Goal: Information Seeking & Learning: Learn about a topic

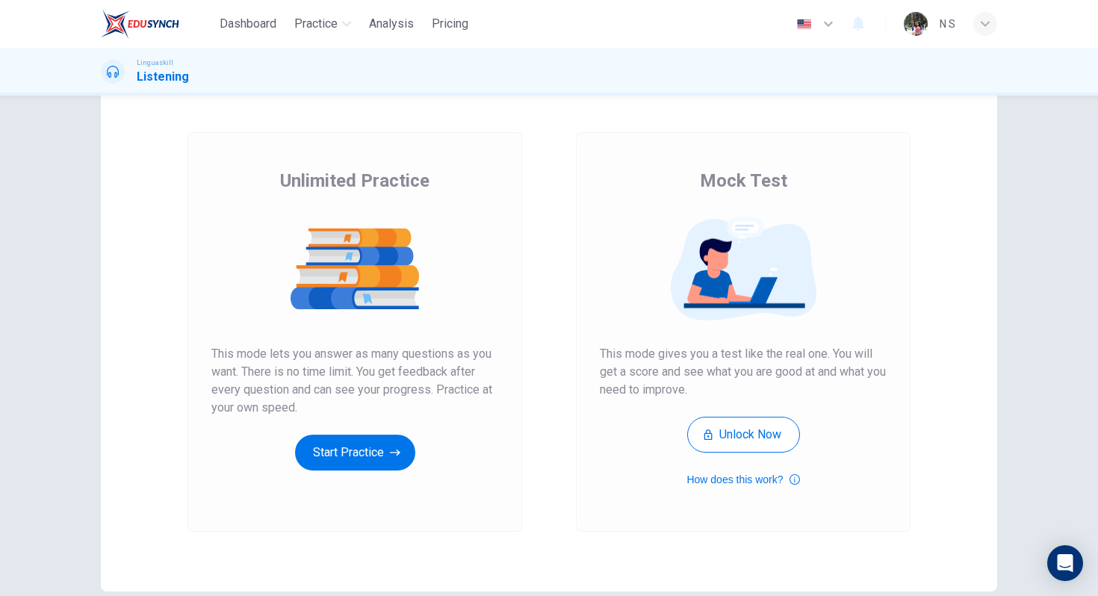
scroll to position [61, 0]
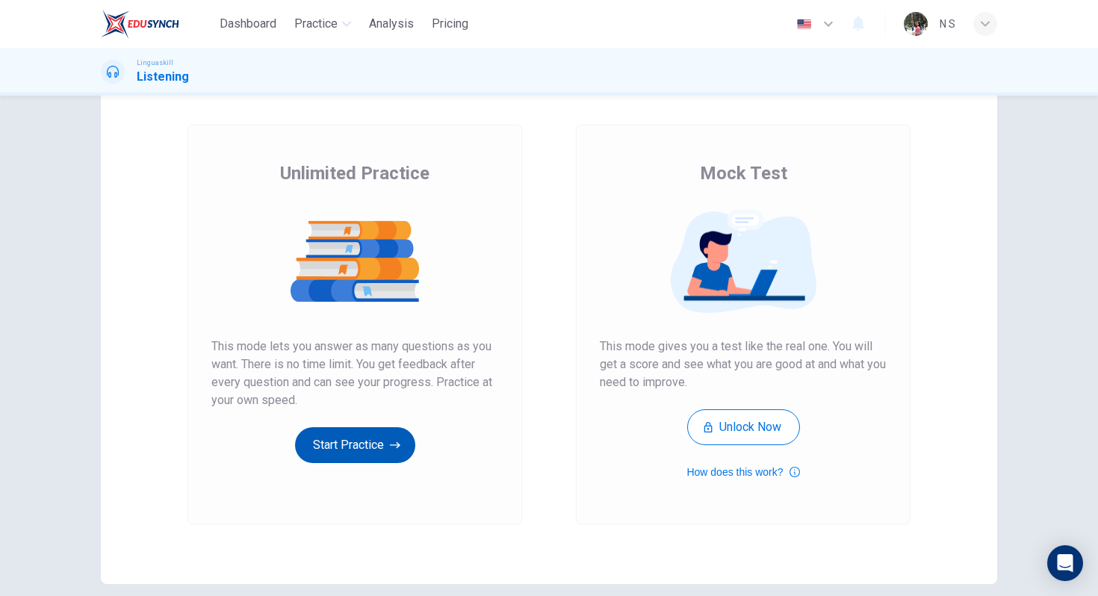
click at [357, 443] on button "Start Practice" at bounding box center [355, 445] width 120 height 36
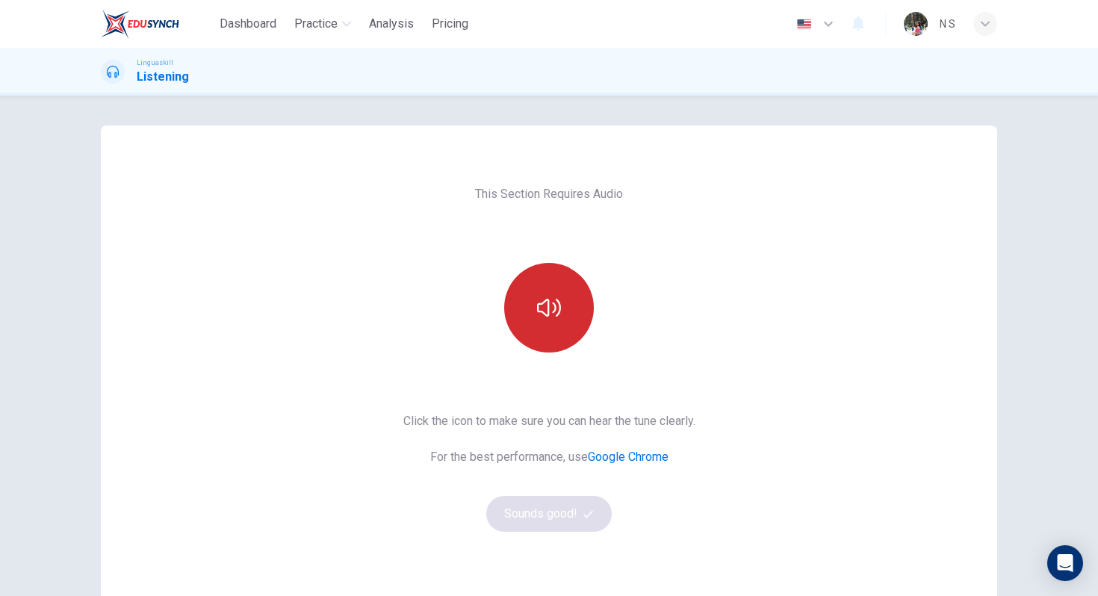
click at [545, 294] on button "button" at bounding box center [549, 308] width 90 height 90
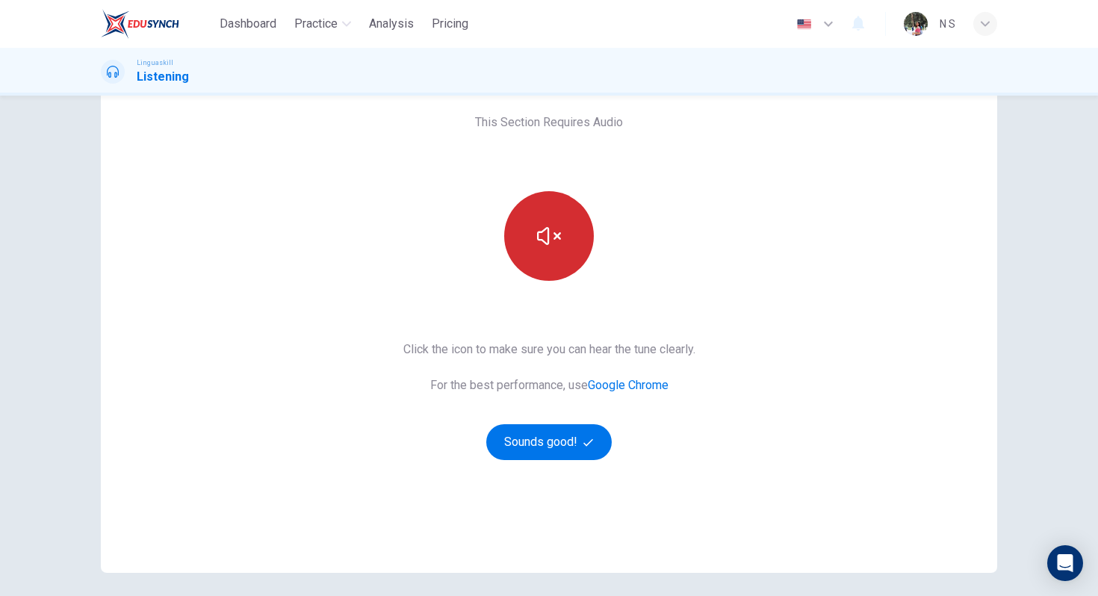
scroll to position [73, 0]
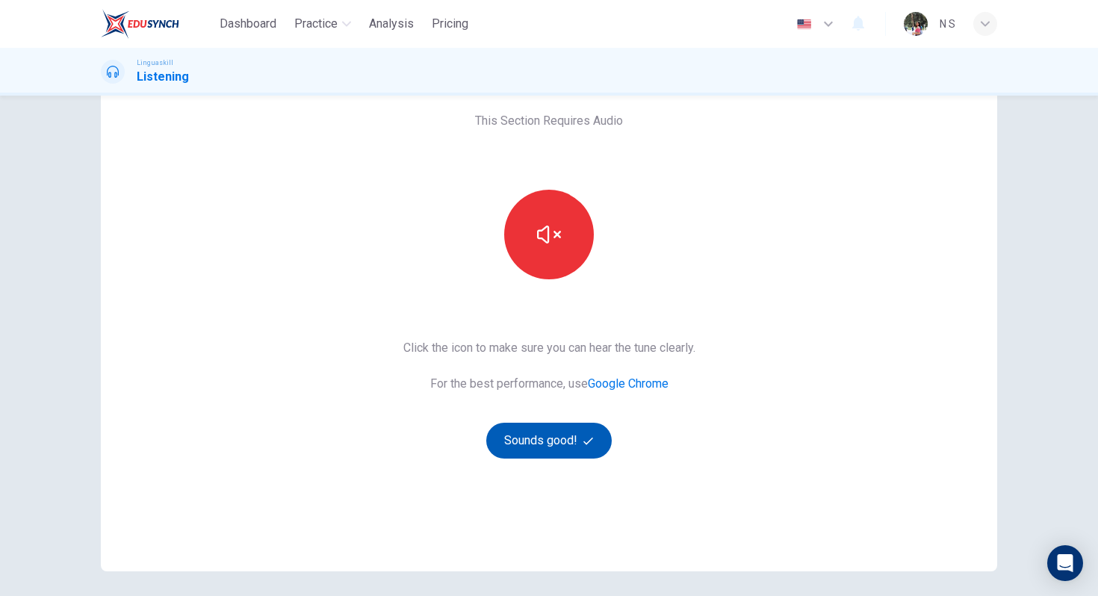
click at [548, 433] on button "Sounds good!" at bounding box center [549, 441] width 126 height 36
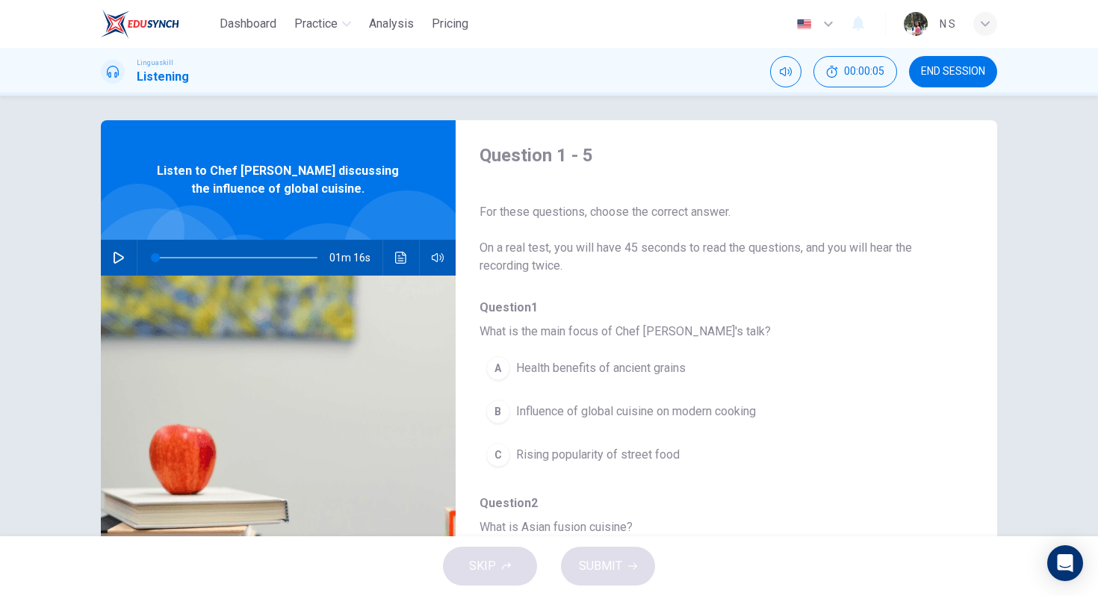
scroll to position [0, 0]
click at [122, 253] on icon "button" at bounding box center [119, 258] width 12 height 12
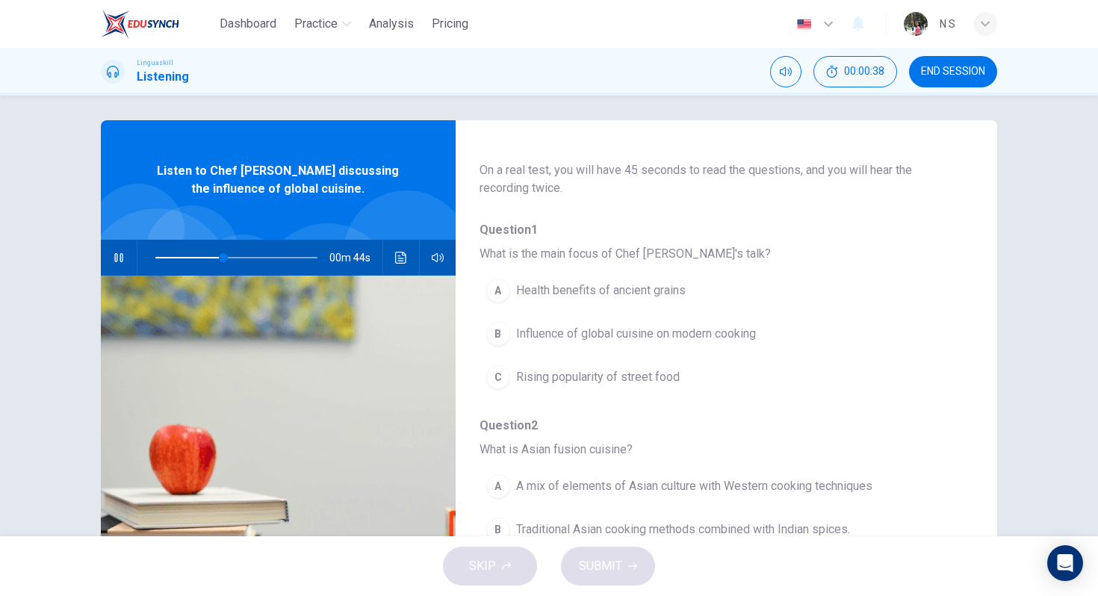
scroll to position [82, 0]
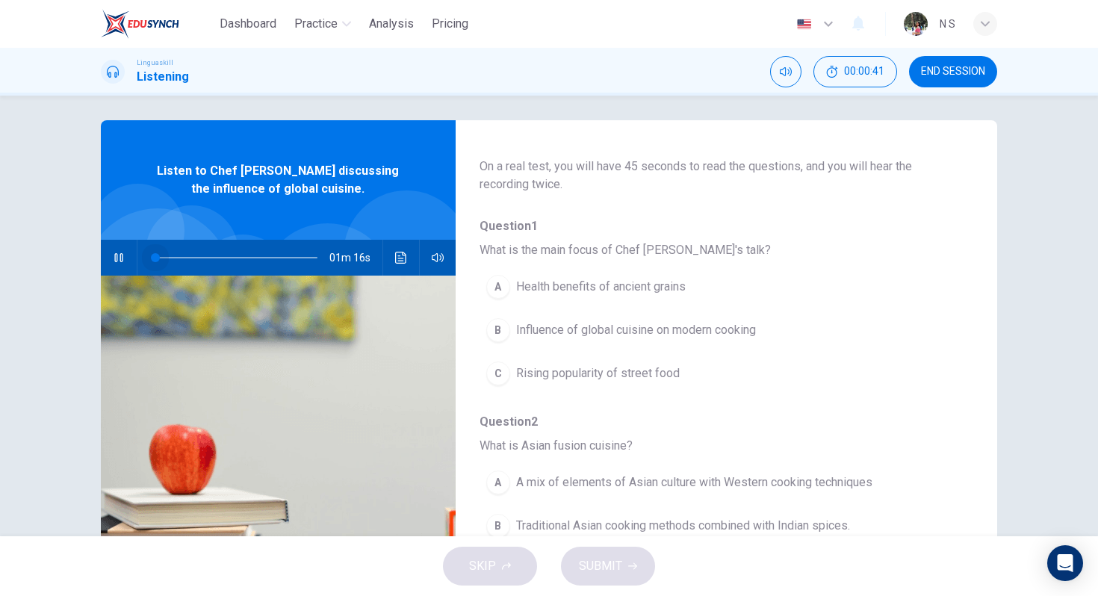
drag, startPoint x: 225, startPoint y: 255, endPoint x: 117, endPoint y: 258, distance: 108.4
click at [117, 258] on div "01m 16s" at bounding box center [278, 258] width 355 height 36
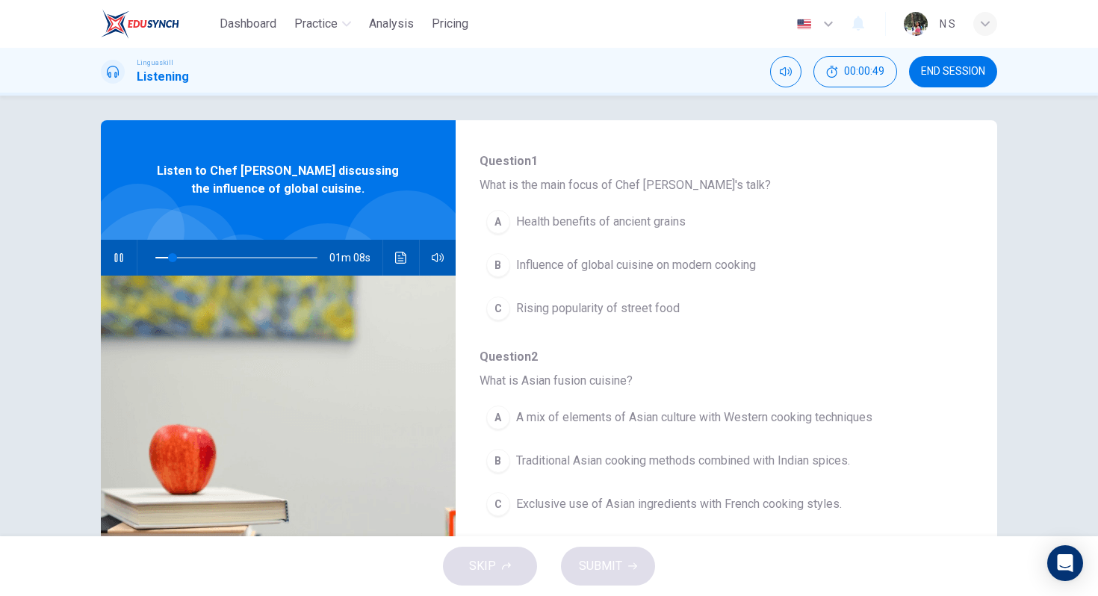
scroll to position [154, 0]
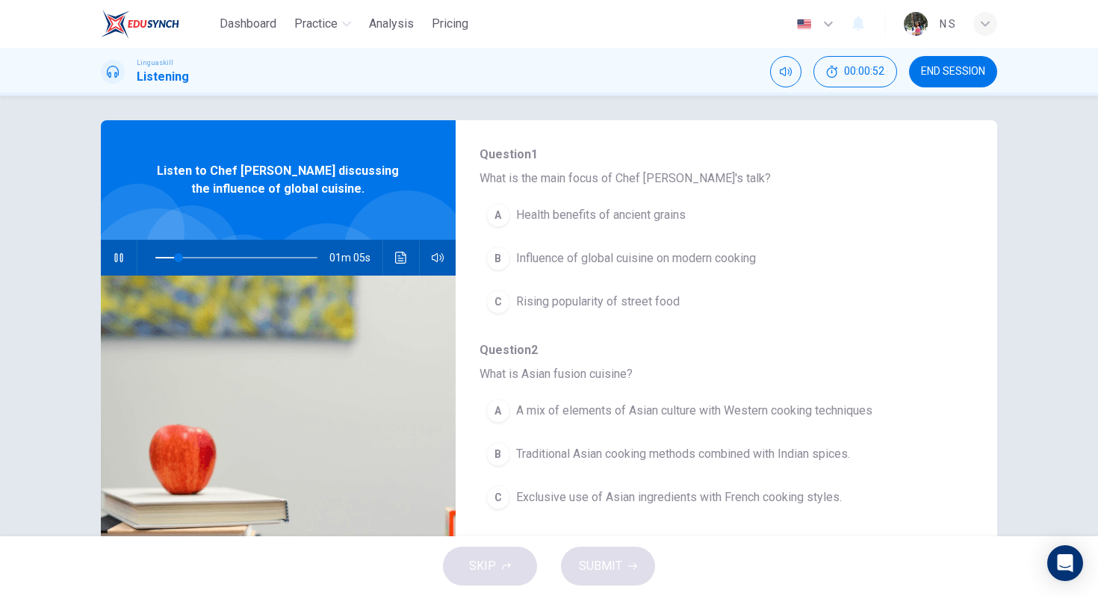
click at [502, 259] on div "B" at bounding box center [498, 259] width 24 height 24
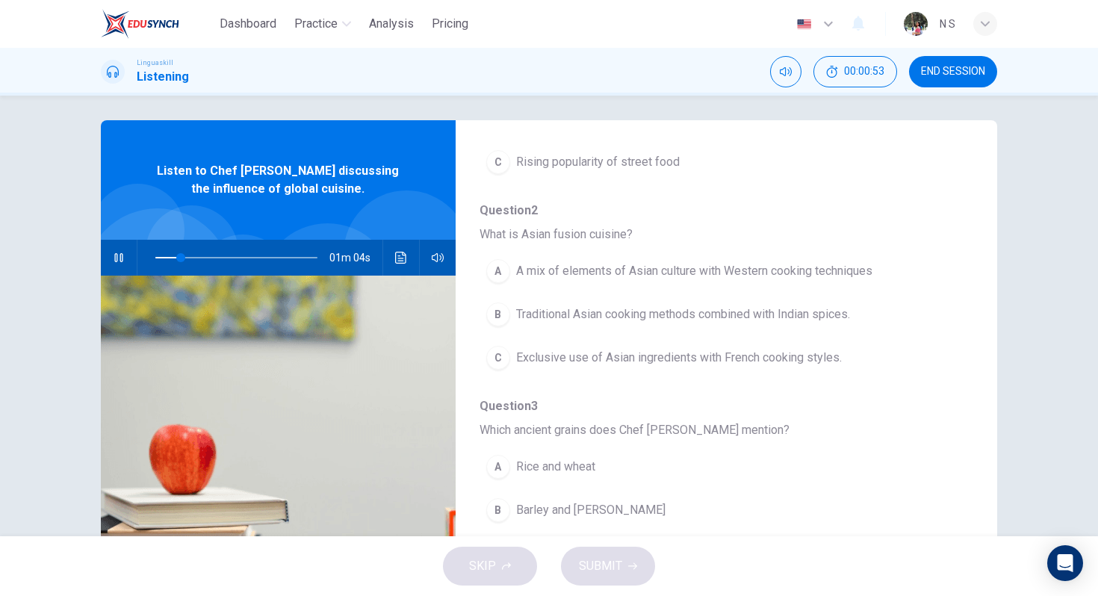
scroll to position [299, 0]
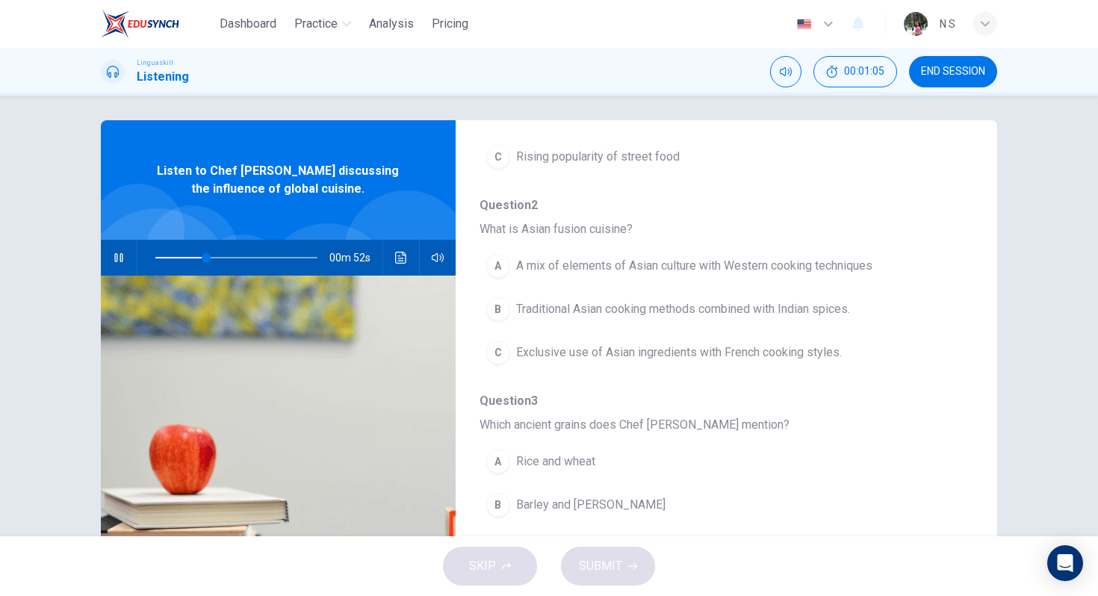
click at [747, 267] on span "A mix of elements of Asian culture with Western cooking techniques" at bounding box center [694, 266] width 356 height 18
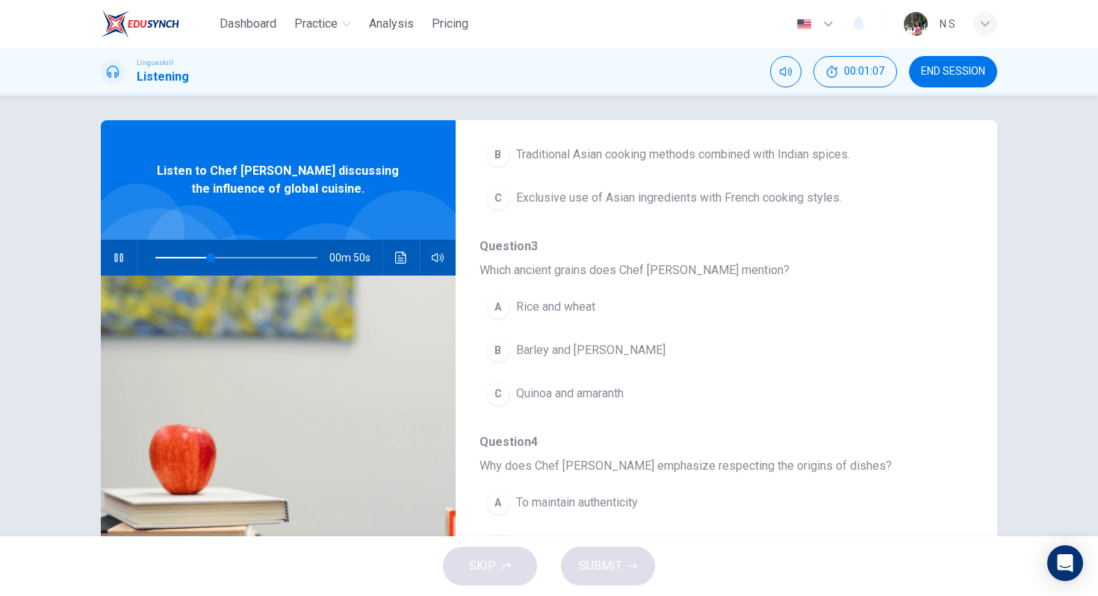
scroll to position [437, 0]
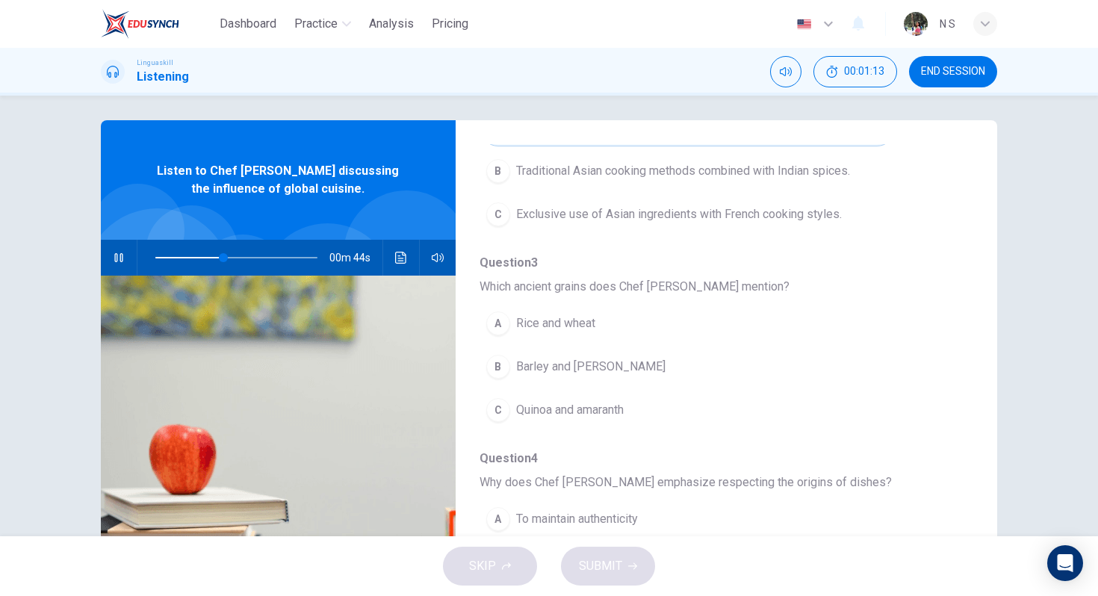
click at [617, 403] on span "Quinoa and amaranth" at bounding box center [570, 410] width 108 height 18
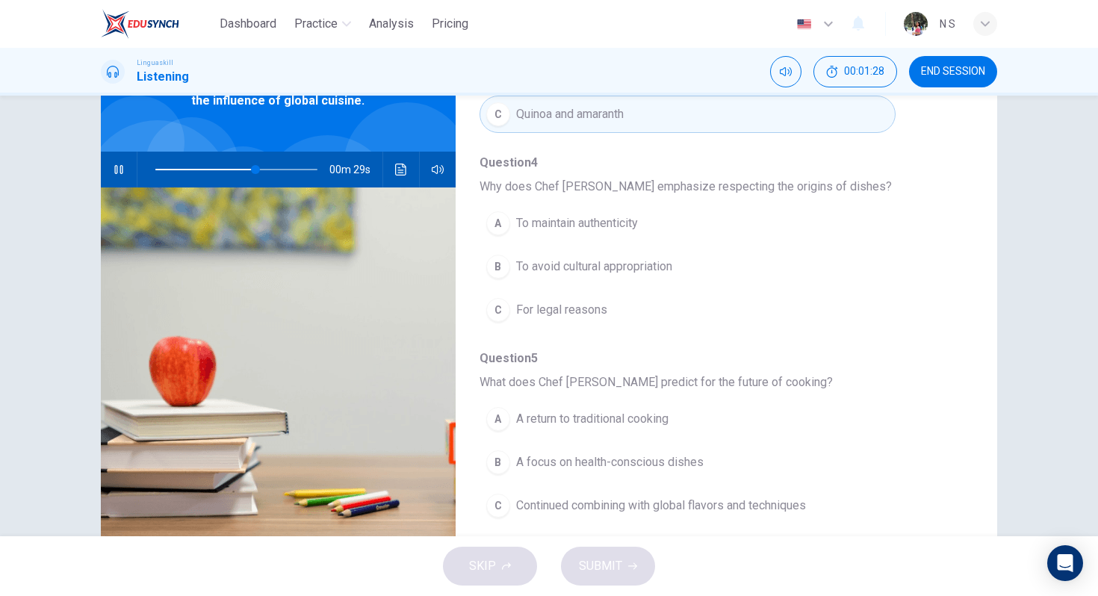
scroll to position [138, 0]
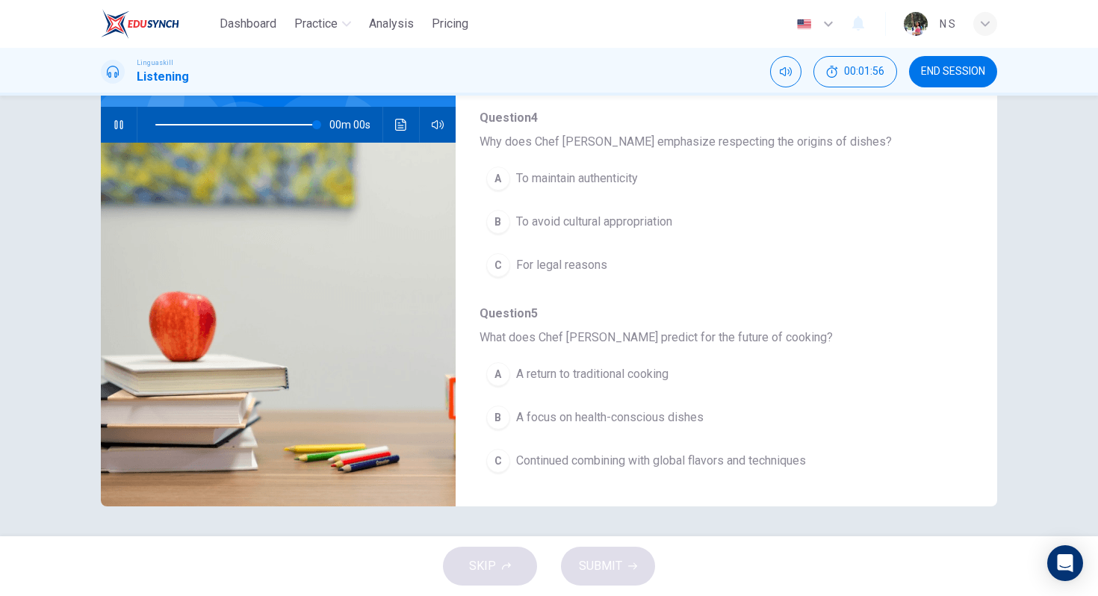
type input "0"
click at [752, 462] on span "Continued combining with global flavors and techniques" at bounding box center [661, 461] width 290 height 18
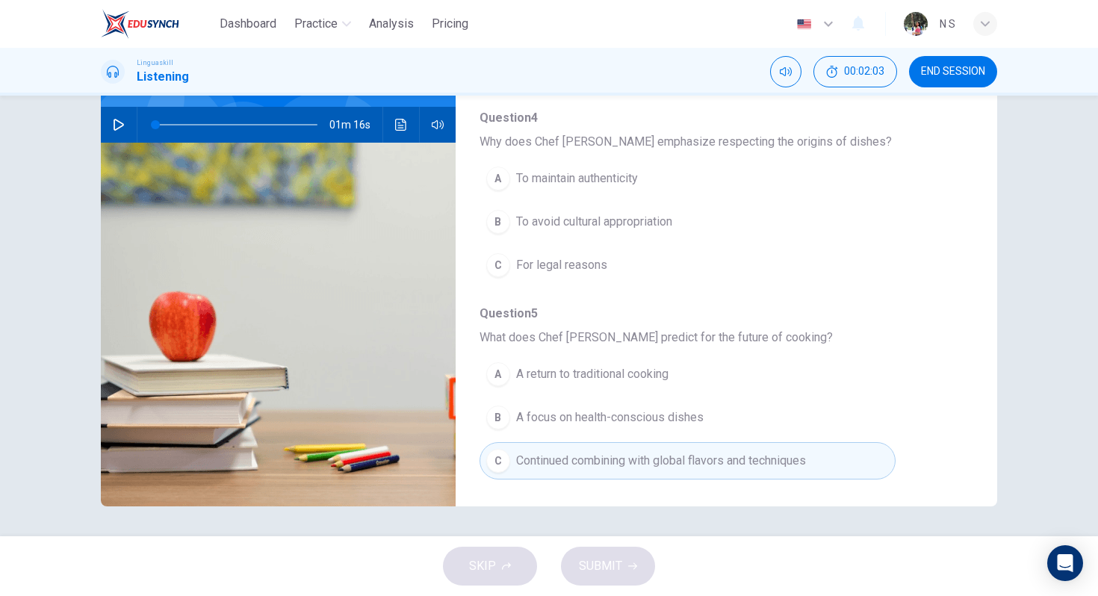
click at [613, 219] on span "To avoid cultural appropriation" at bounding box center [594, 222] width 156 height 18
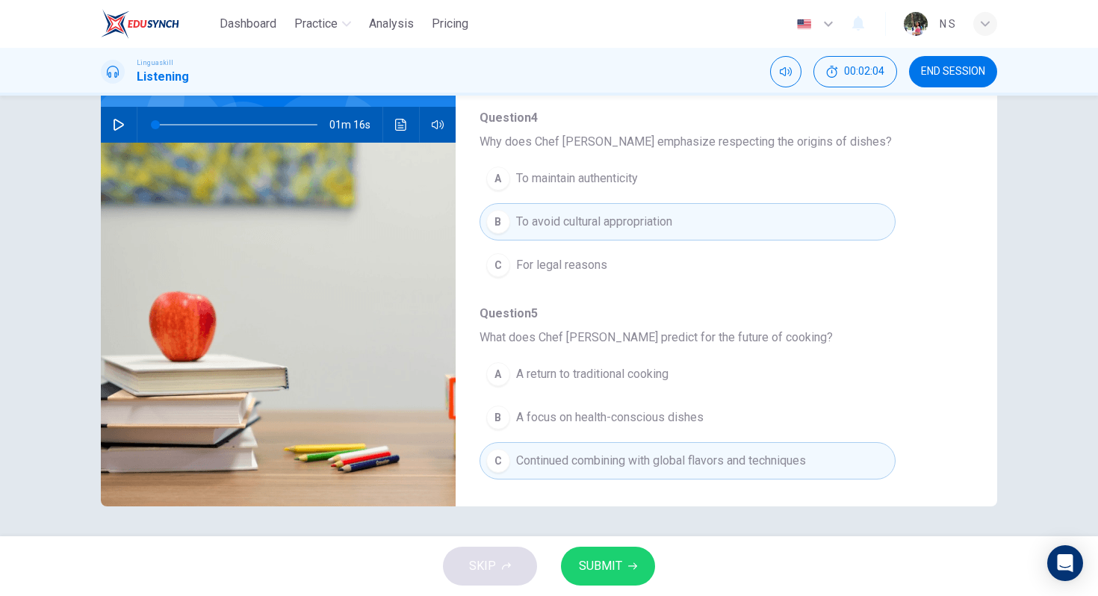
click at [613, 569] on span "SUBMIT" at bounding box center [600, 566] width 43 height 21
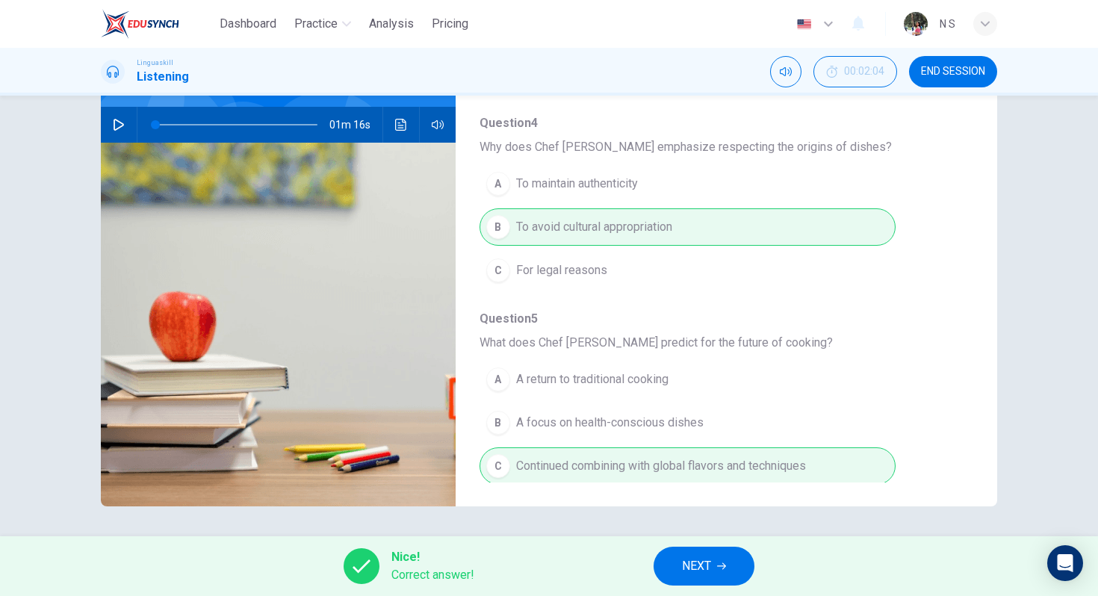
scroll to position [645, 0]
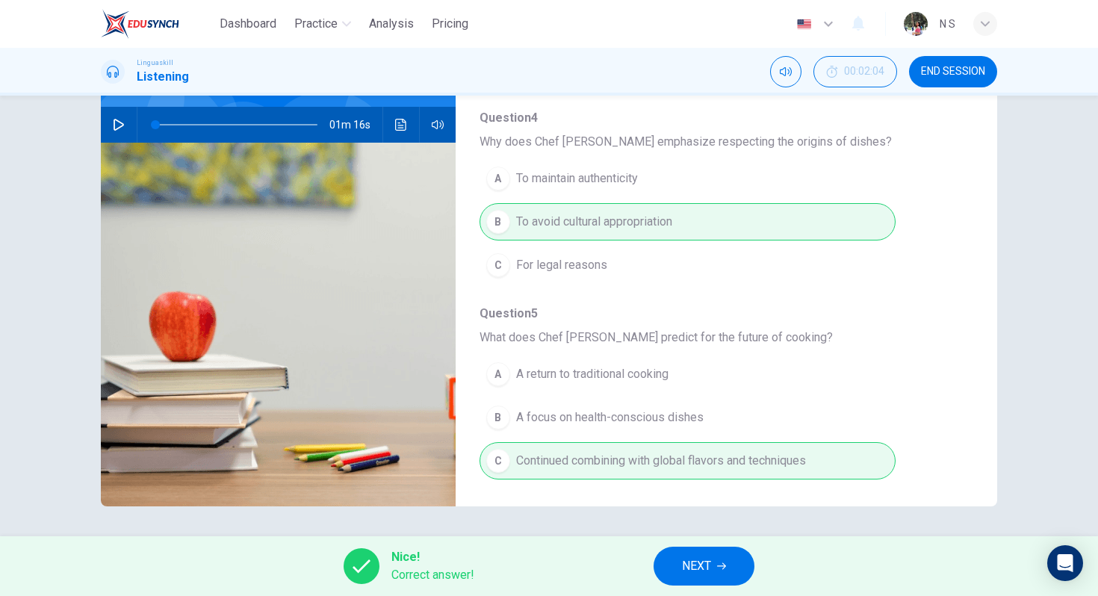
click at [720, 581] on button "NEXT" at bounding box center [704, 566] width 101 height 39
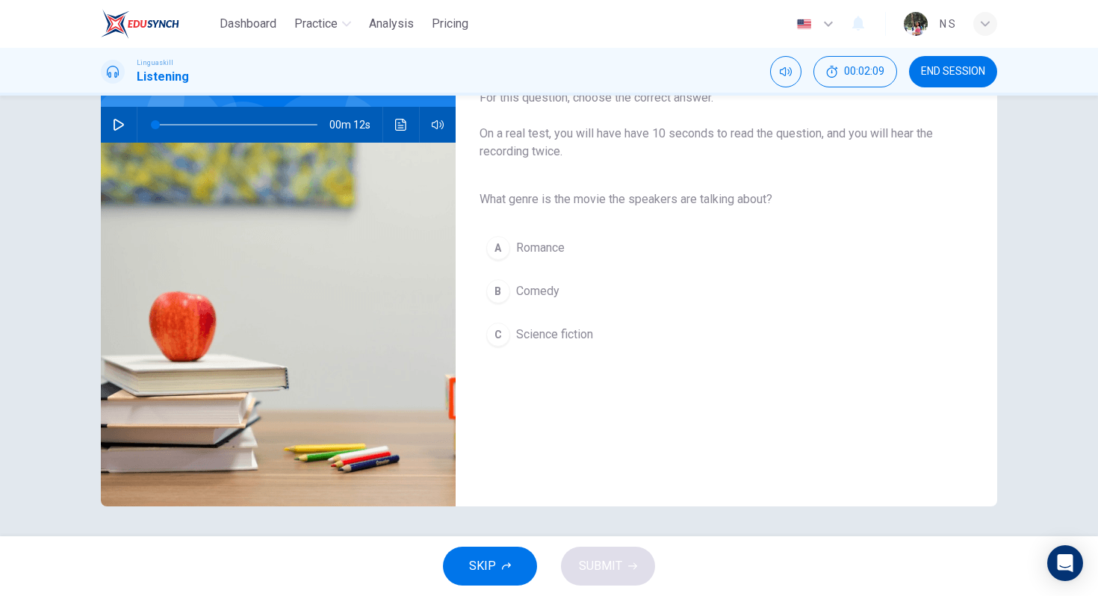
scroll to position [0, 0]
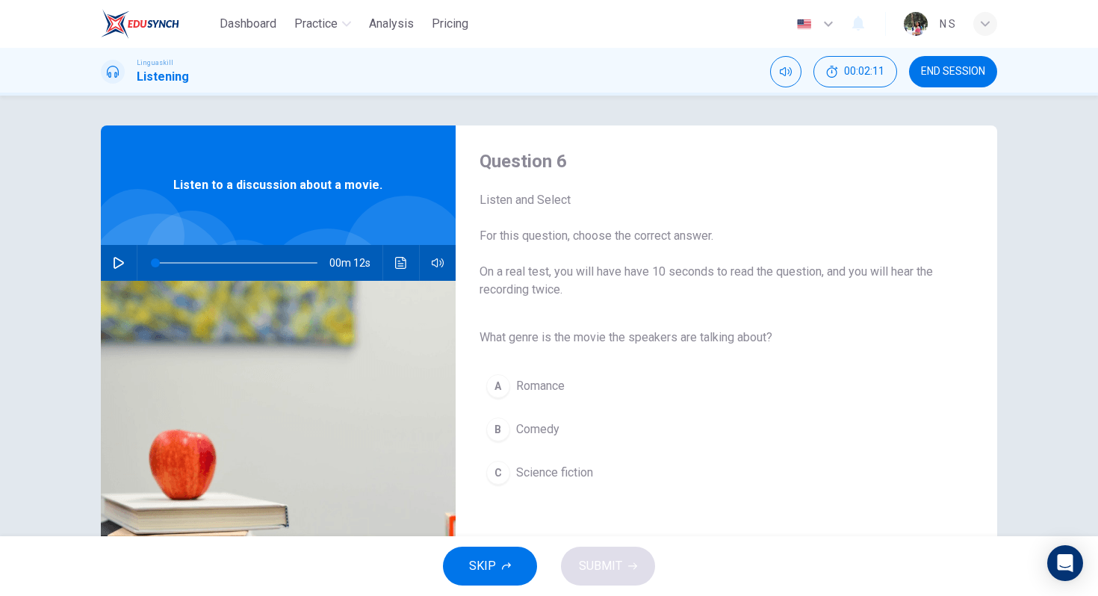
click at [116, 261] on icon "button" at bounding box center [119, 263] width 12 height 12
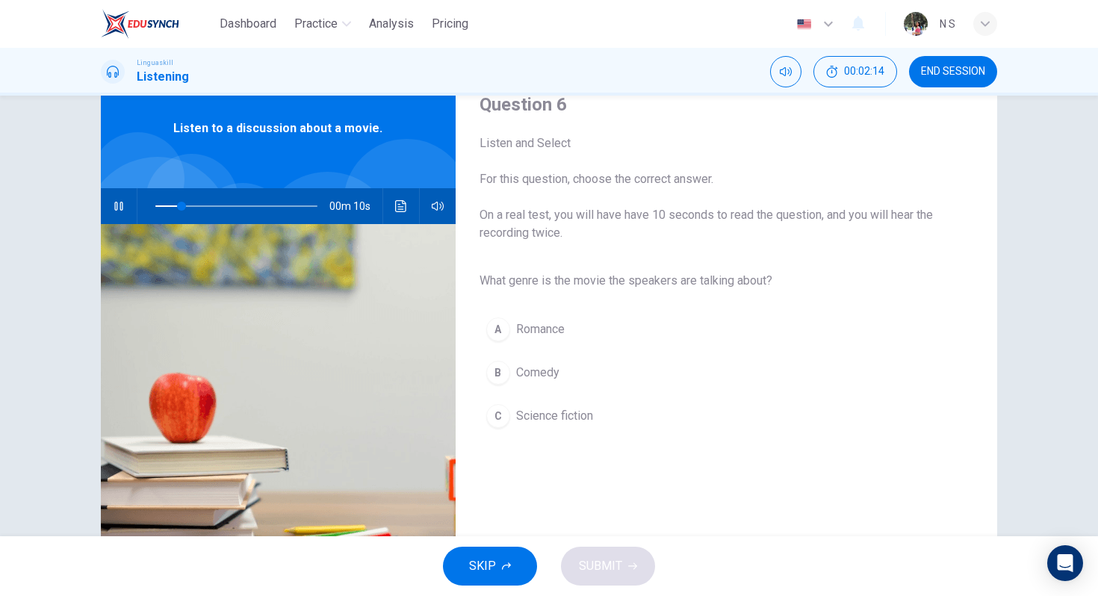
scroll to position [59, 0]
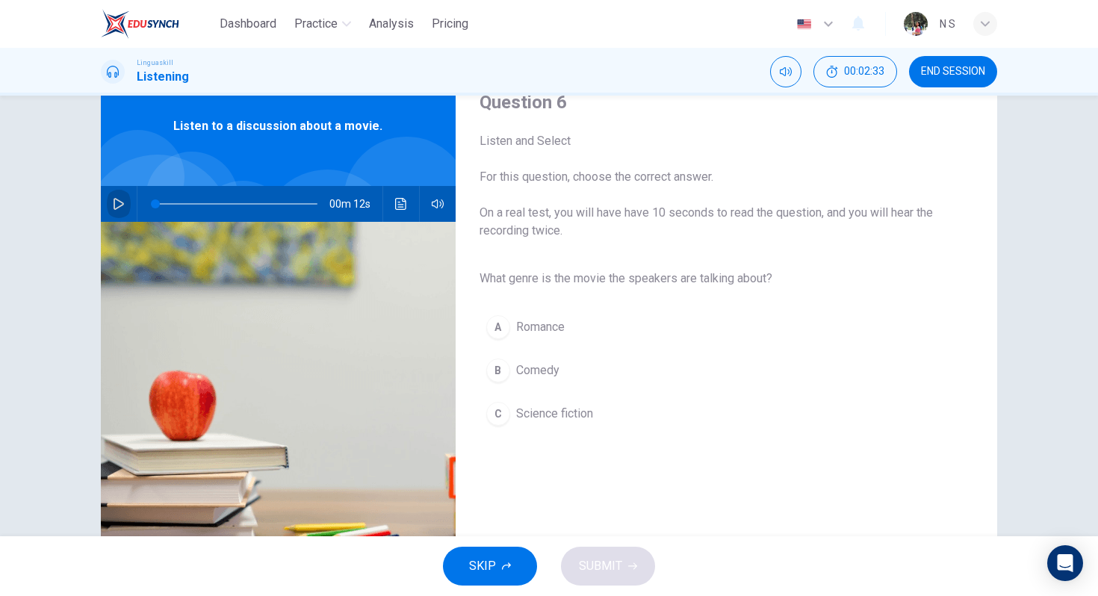
click at [123, 200] on icon "button" at bounding box center [119, 204] width 12 height 12
click at [542, 418] on span "Science fiction" at bounding box center [554, 414] width 77 height 18
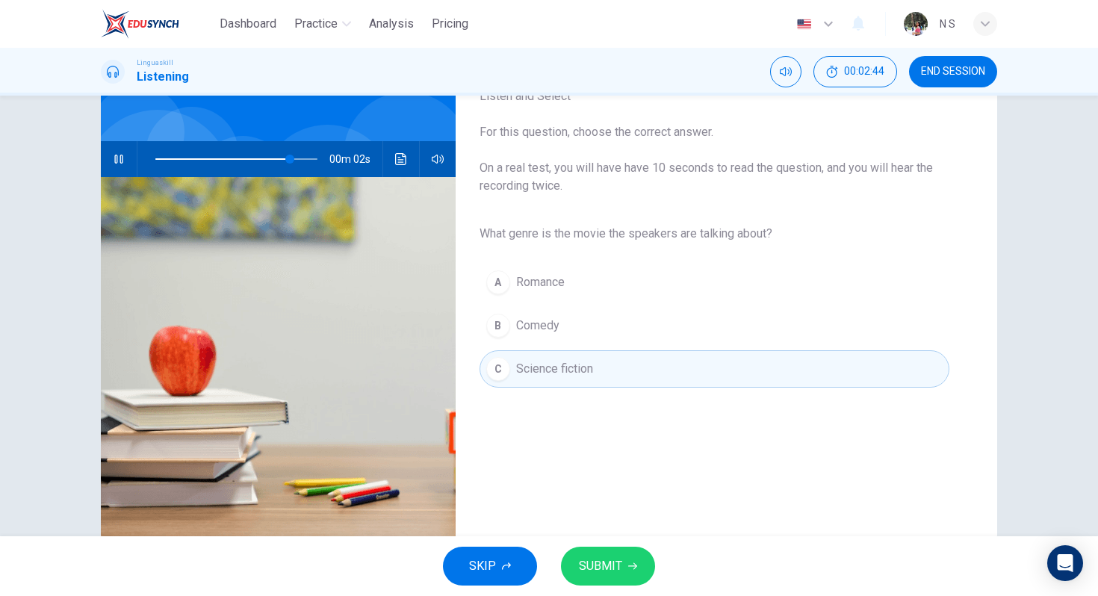
scroll to position [138, 0]
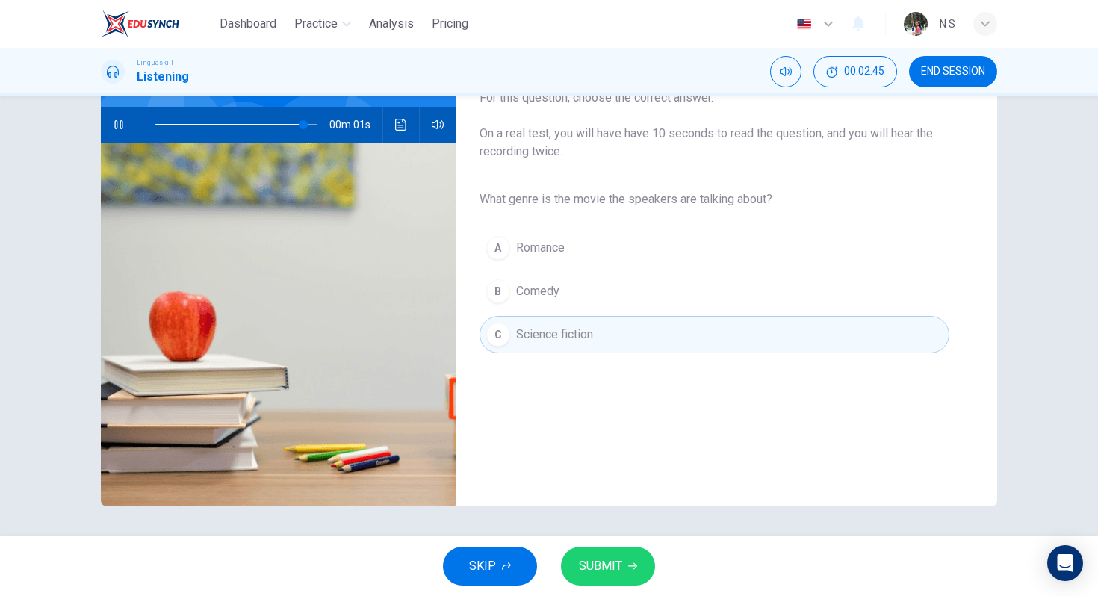
type input "0"
click at [612, 572] on span "SUBMIT" at bounding box center [600, 566] width 43 height 21
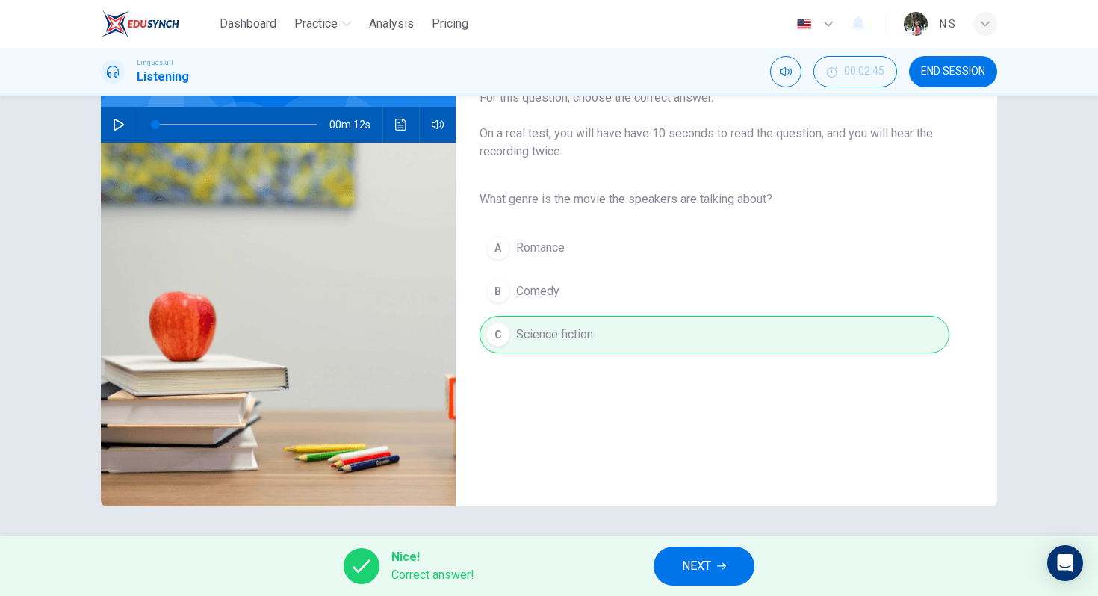
click at [674, 564] on button "NEXT" at bounding box center [704, 566] width 101 height 39
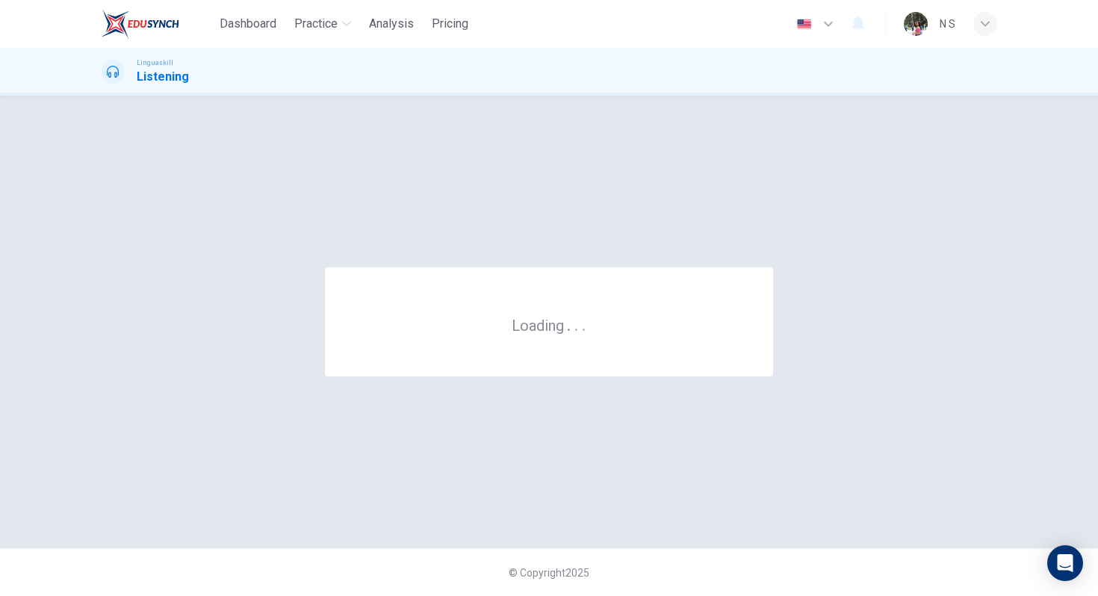
scroll to position [0, 0]
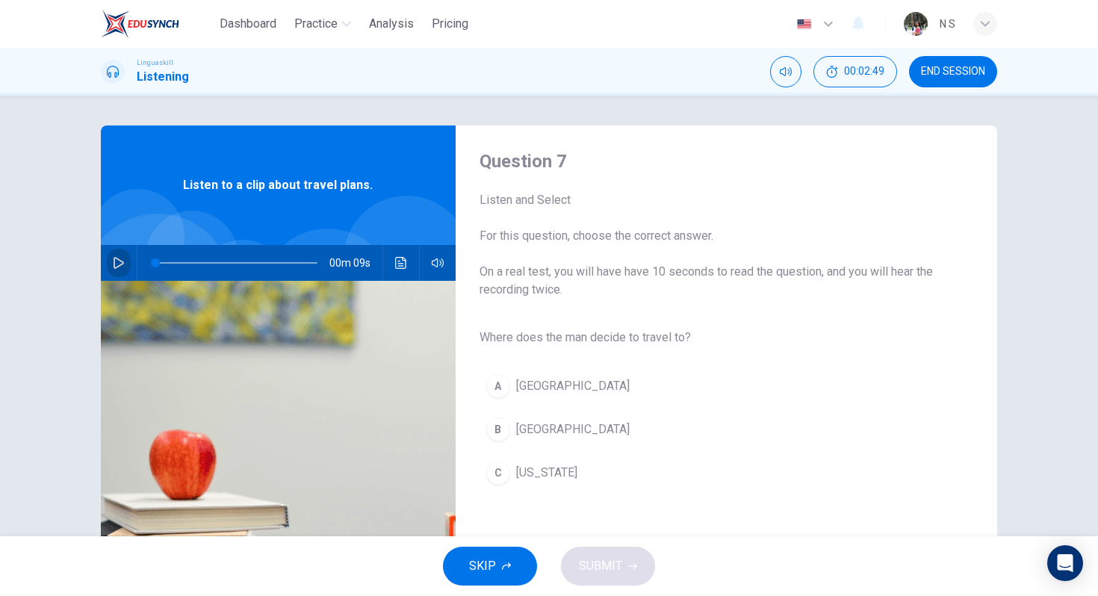
click at [124, 256] on button "button" at bounding box center [119, 263] width 24 height 36
click at [121, 265] on icon "button" at bounding box center [119, 263] width 12 height 12
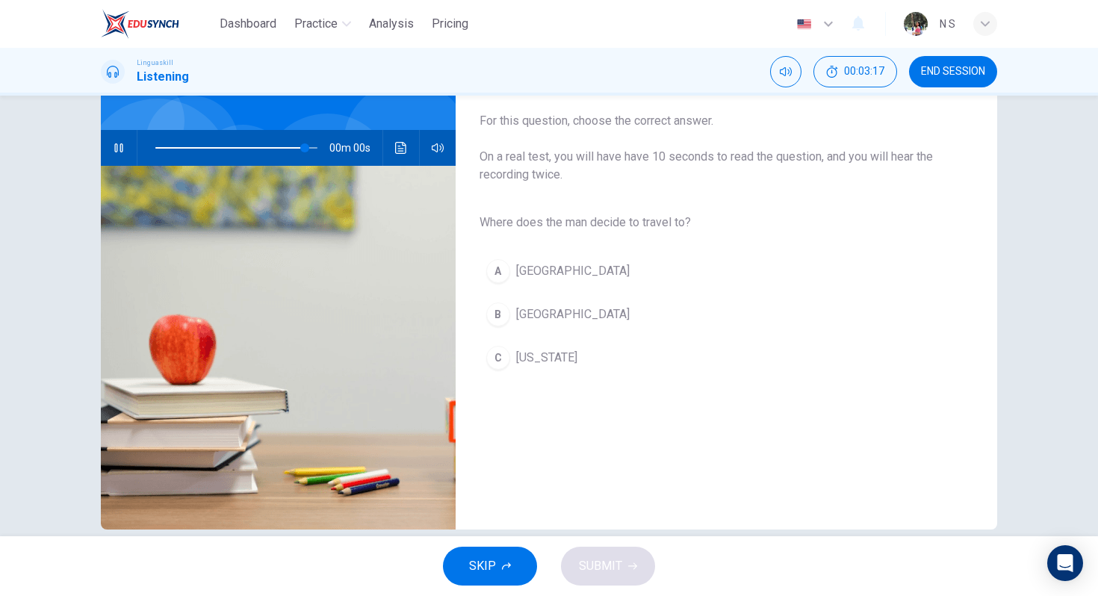
scroll to position [117, 0]
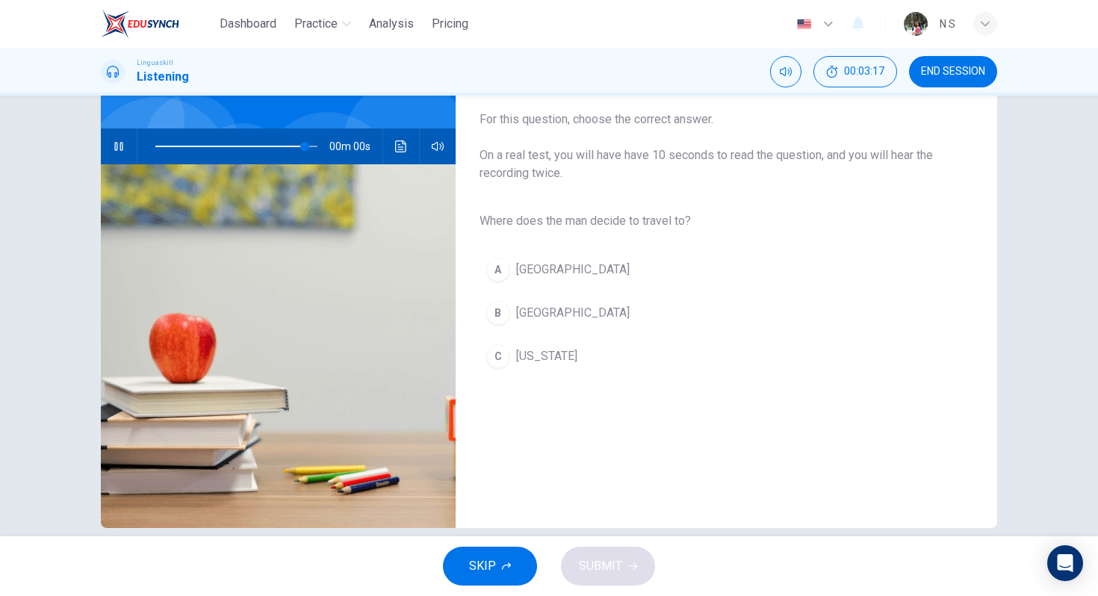
type input "0"
click at [559, 307] on button "B [GEOGRAPHIC_DATA]" at bounding box center [715, 312] width 470 height 37
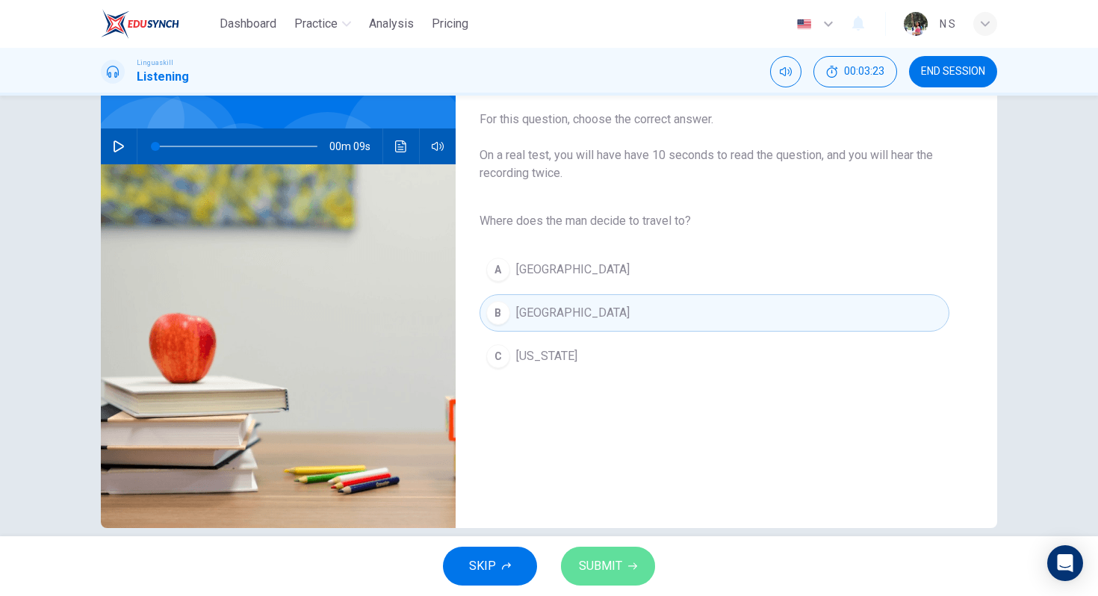
click at [620, 583] on button "SUBMIT" at bounding box center [608, 566] width 94 height 39
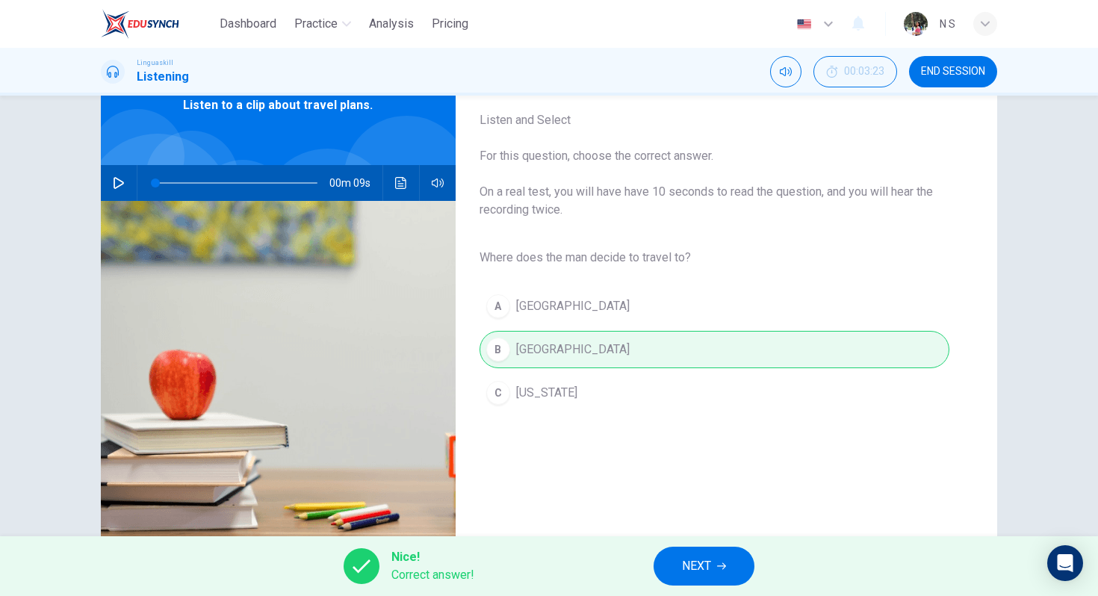
scroll to position [138, 0]
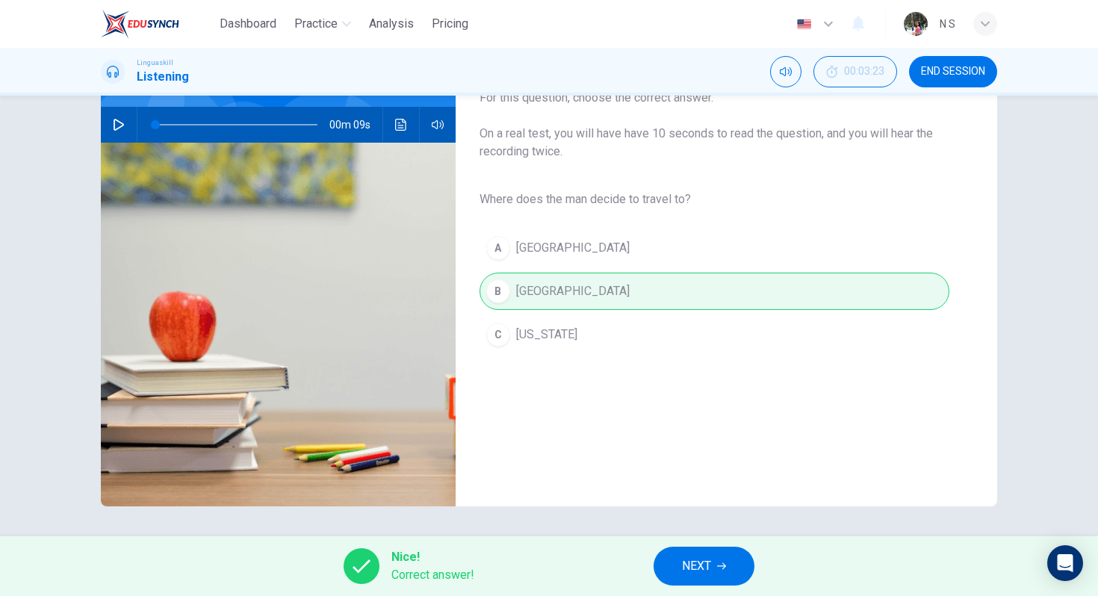
click at [699, 558] on span "NEXT" at bounding box center [696, 566] width 29 height 21
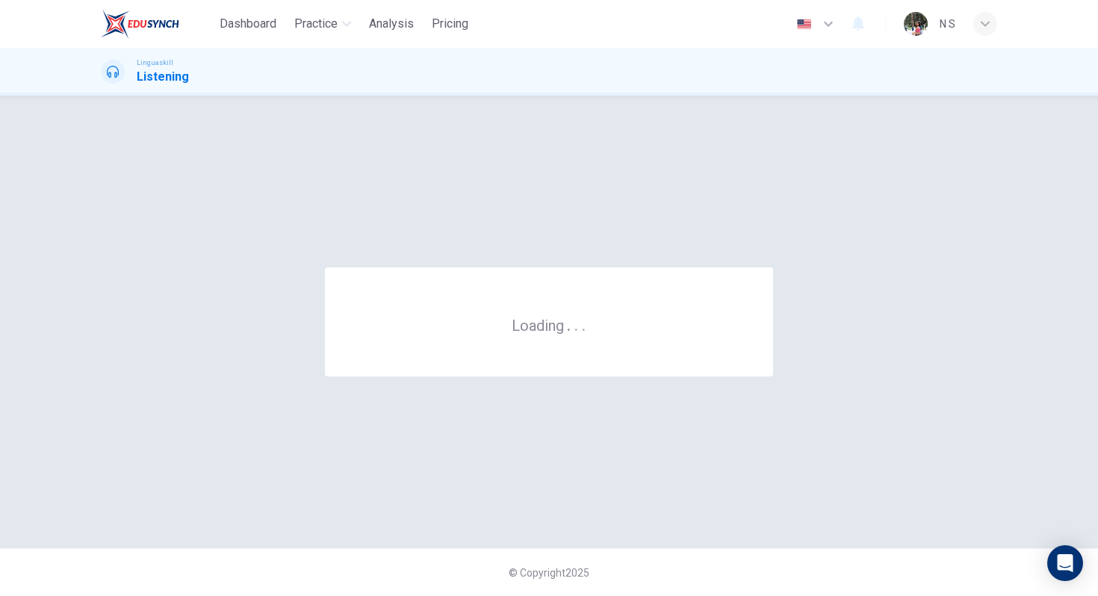
scroll to position [0, 0]
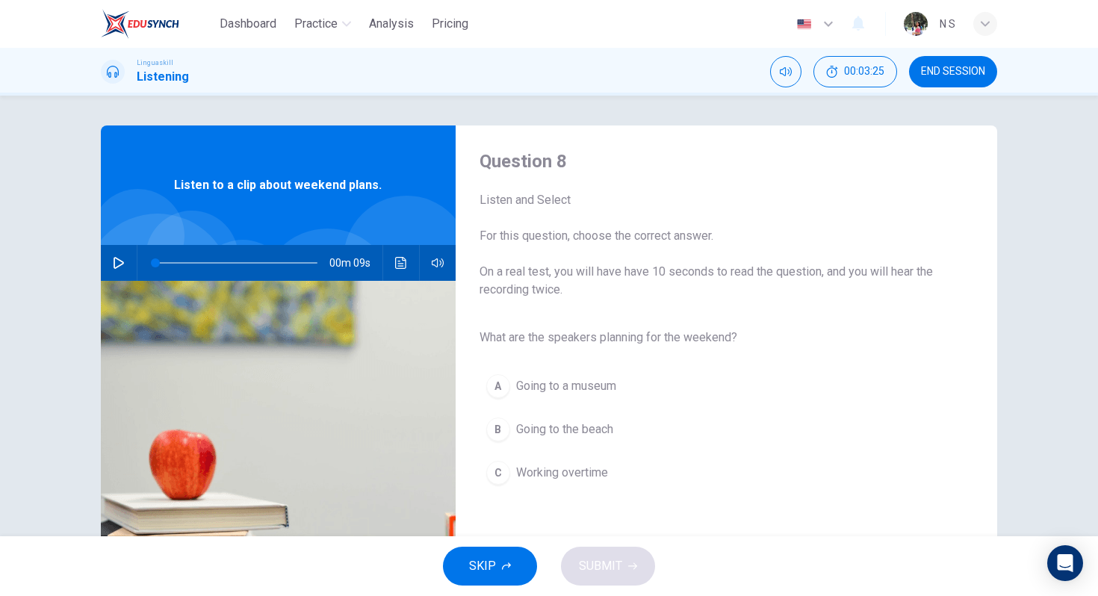
click at [109, 264] on button "button" at bounding box center [119, 263] width 24 height 36
type input "0"
click at [559, 432] on span "Going to the beach" at bounding box center [564, 430] width 97 height 18
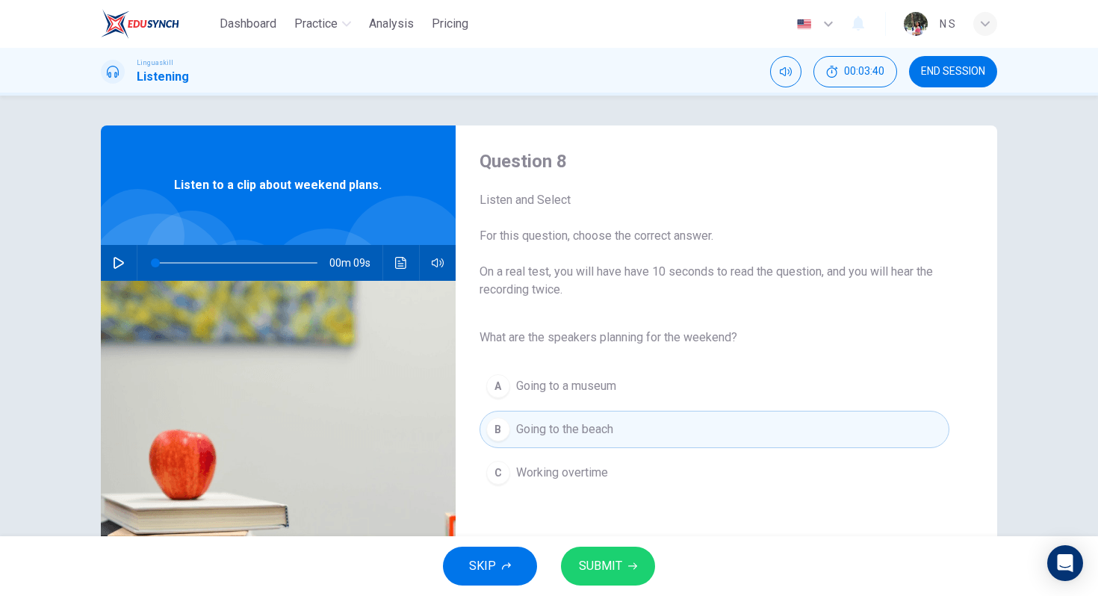
click at [605, 556] on span "SUBMIT" at bounding box center [600, 566] width 43 height 21
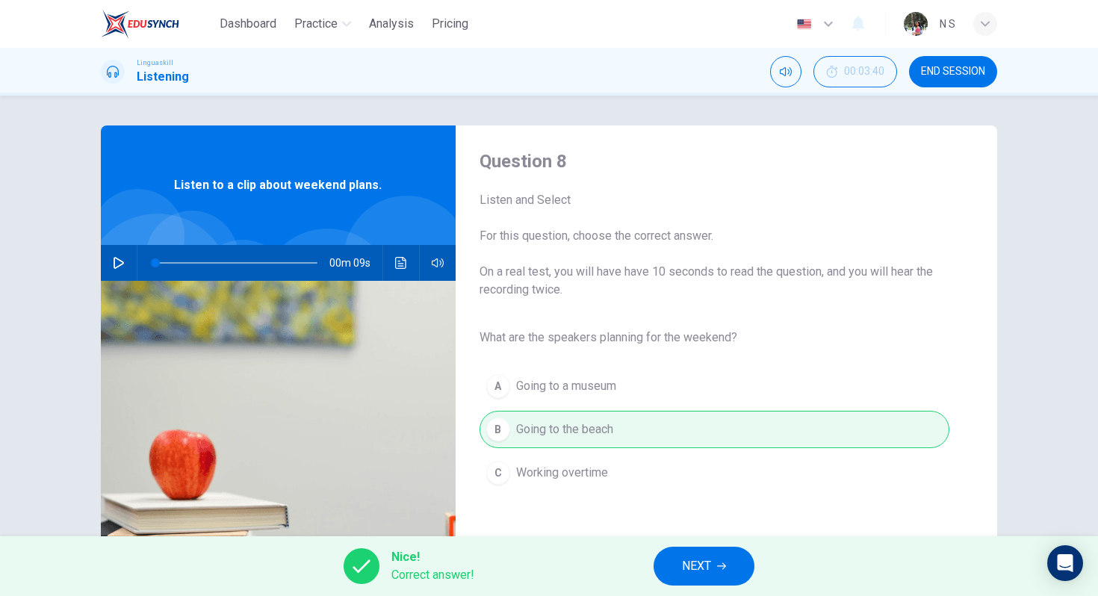
click at [686, 569] on span "NEXT" at bounding box center [696, 566] width 29 height 21
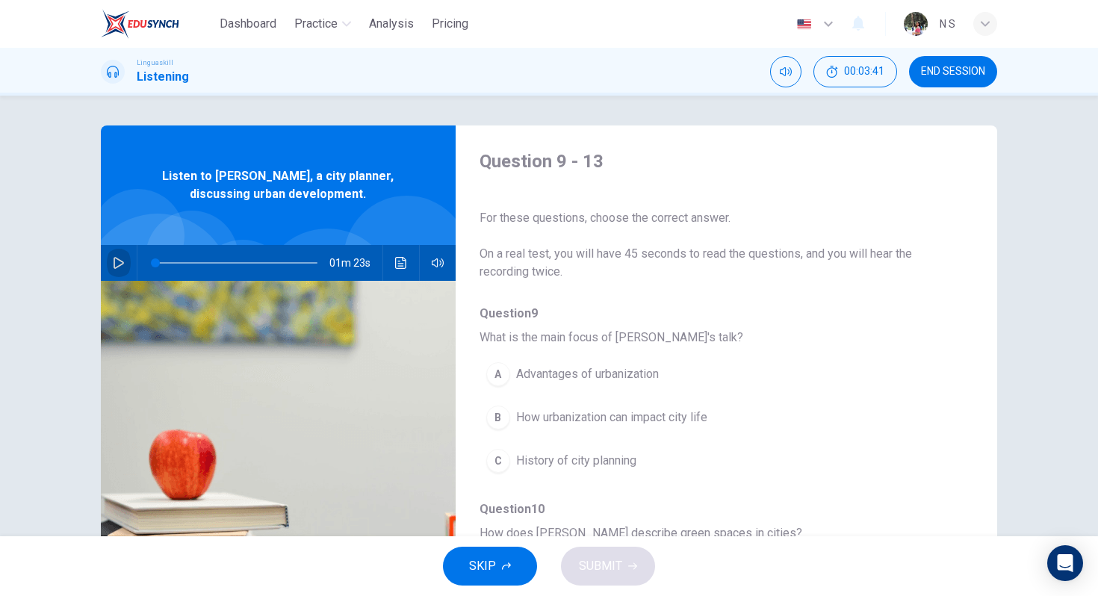
click at [120, 259] on icon "button" at bounding box center [119, 263] width 12 height 12
click at [565, 415] on span "How urbanization can impact city life" at bounding box center [611, 415] width 191 height 18
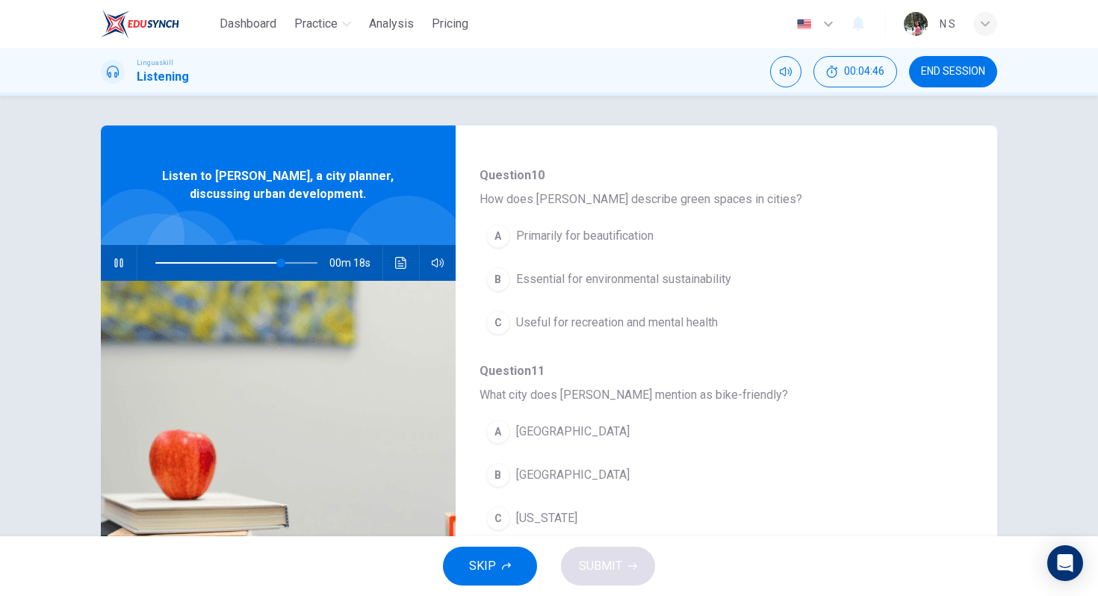
scroll to position [421, 0]
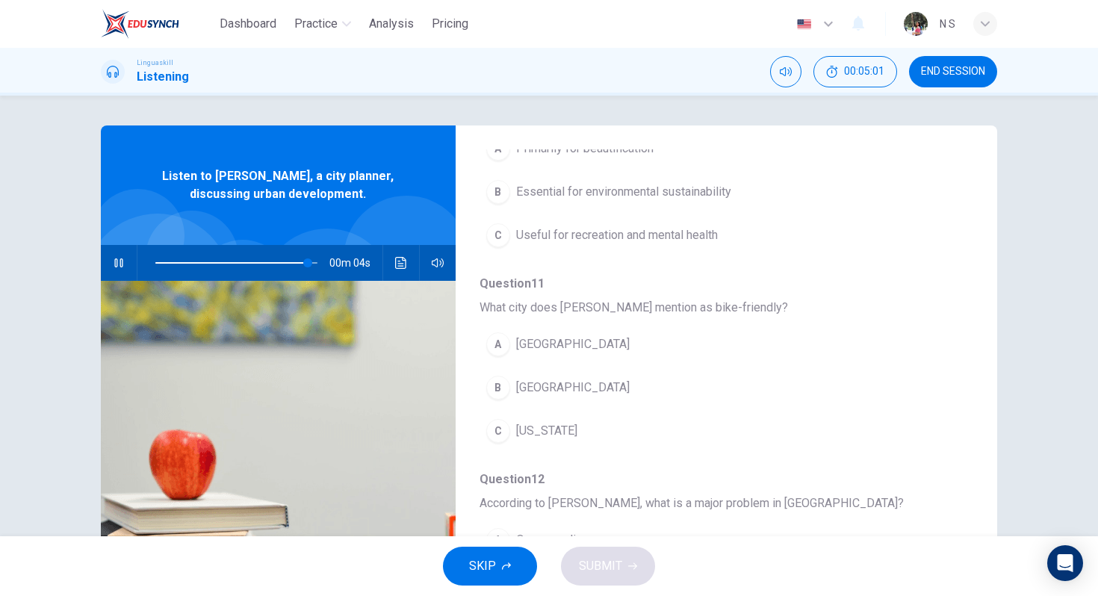
click at [571, 388] on span "[GEOGRAPHIC_DATA]" at bounding box center [573, 388] width 114 height 18
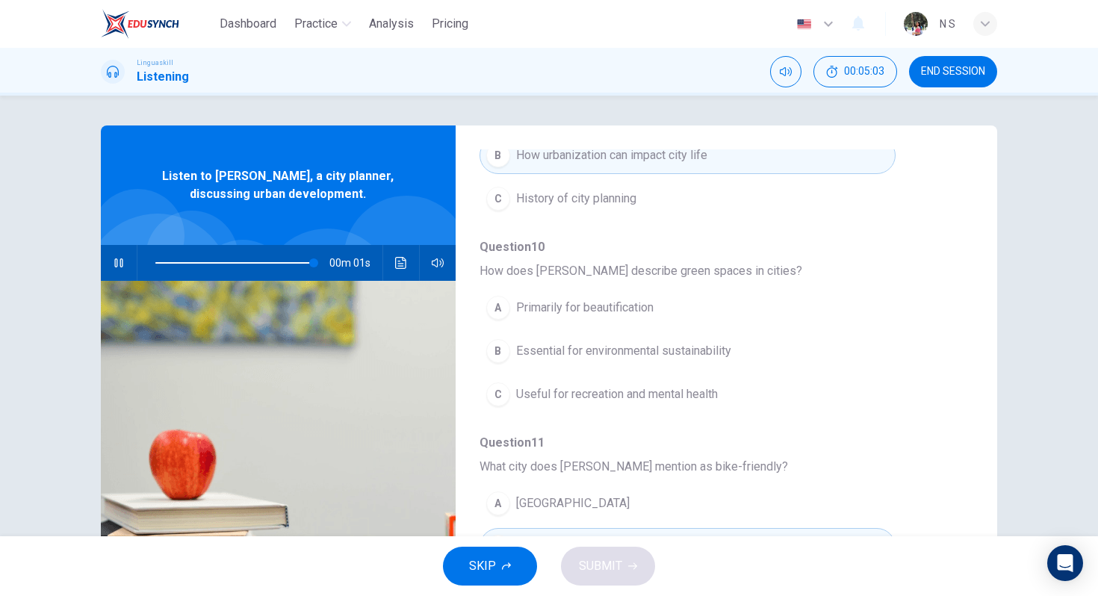
scroll to position [269, 0]
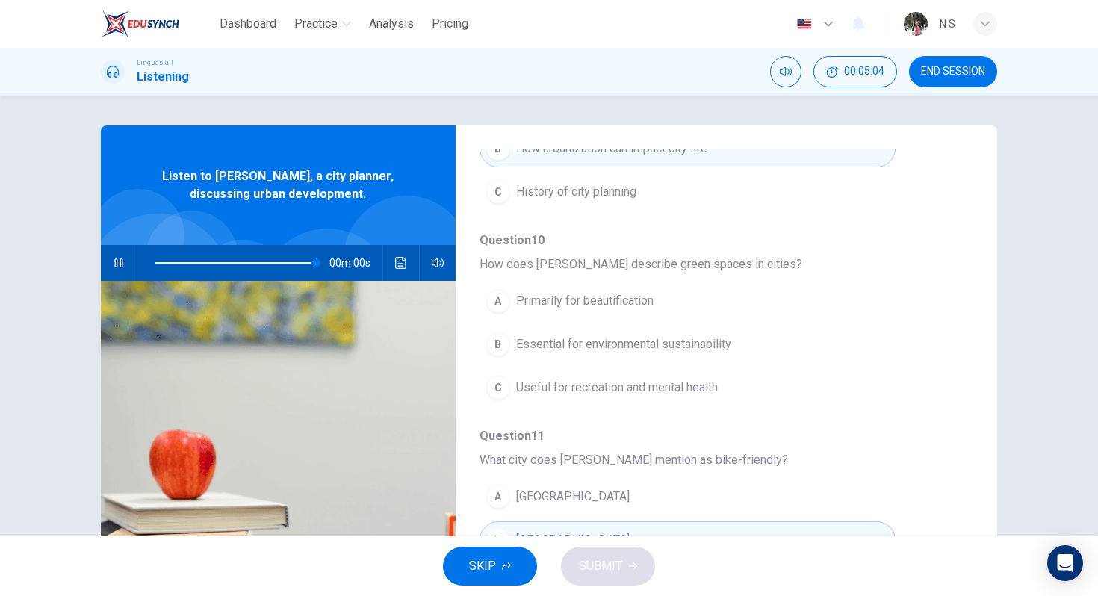
type input "0"
click at [598, 344] on span "Essential for environmental sustainability" at bounding box center [623, 344] width 215 height 18
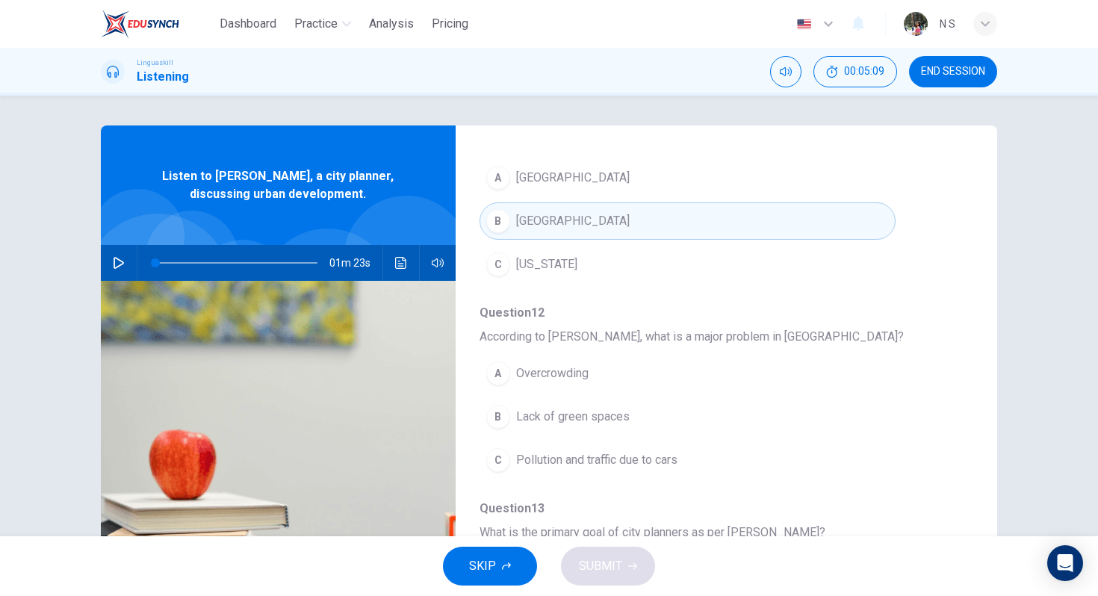
scroll to position [645, 0]
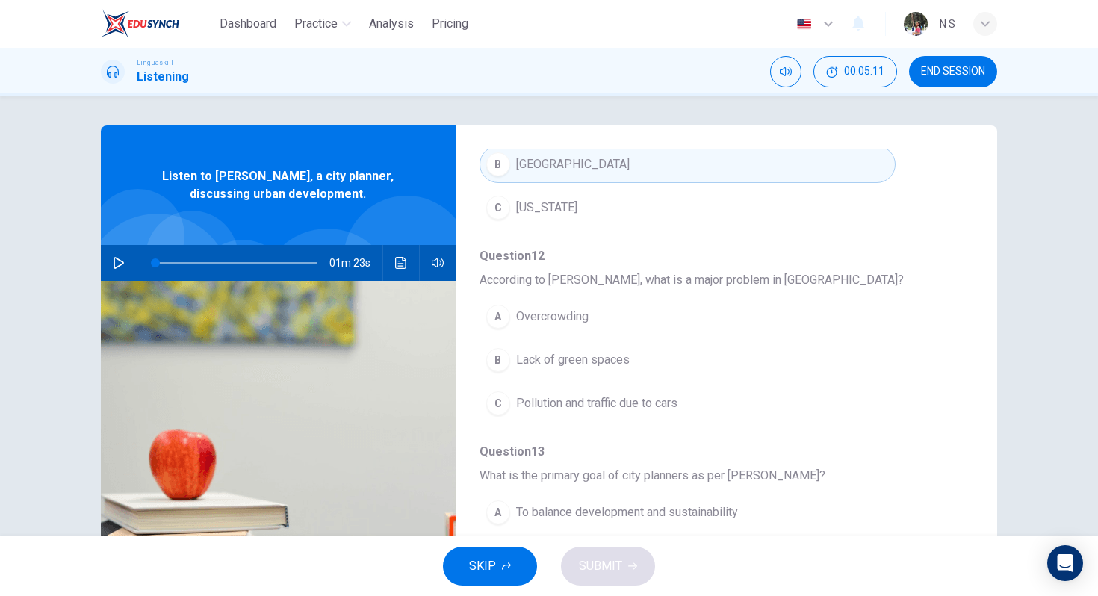
click at [603, 403] on span "Pollution and traffic due to cars" at bounding box center [596, 403] width 161 height 18
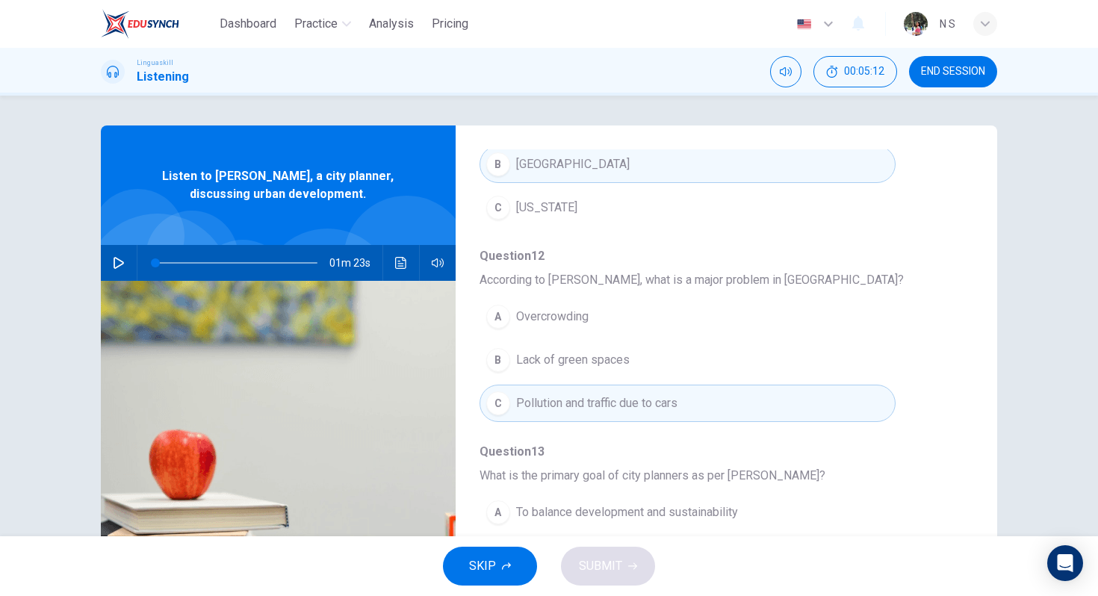
scroll to position [138, 0]
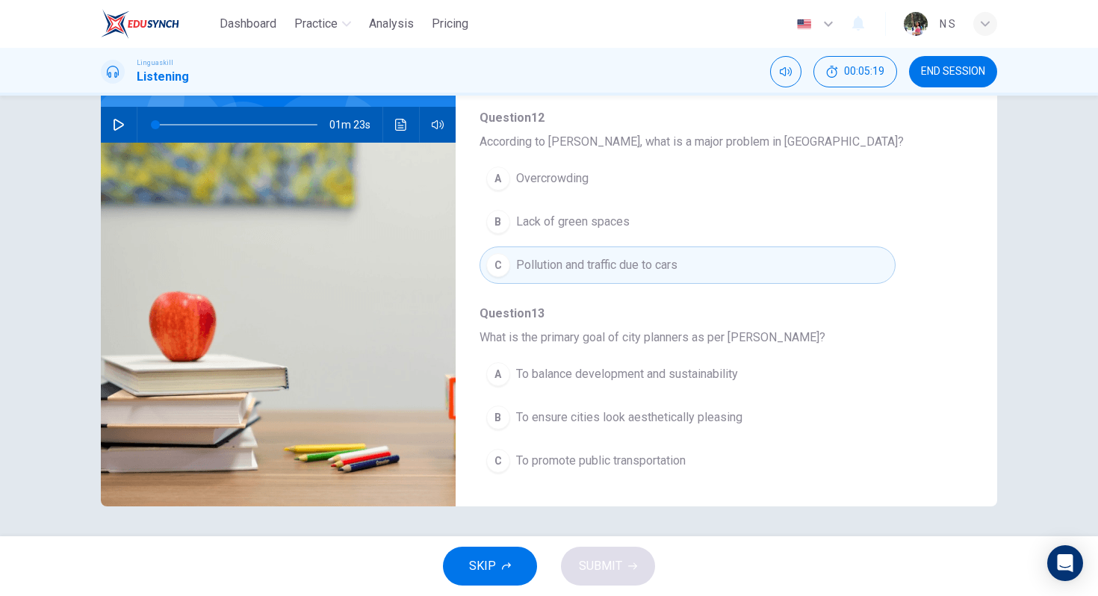
click at [626, 365] on span "To balance development and sustainability" at bounding box center [627, 374] width 222 height 18
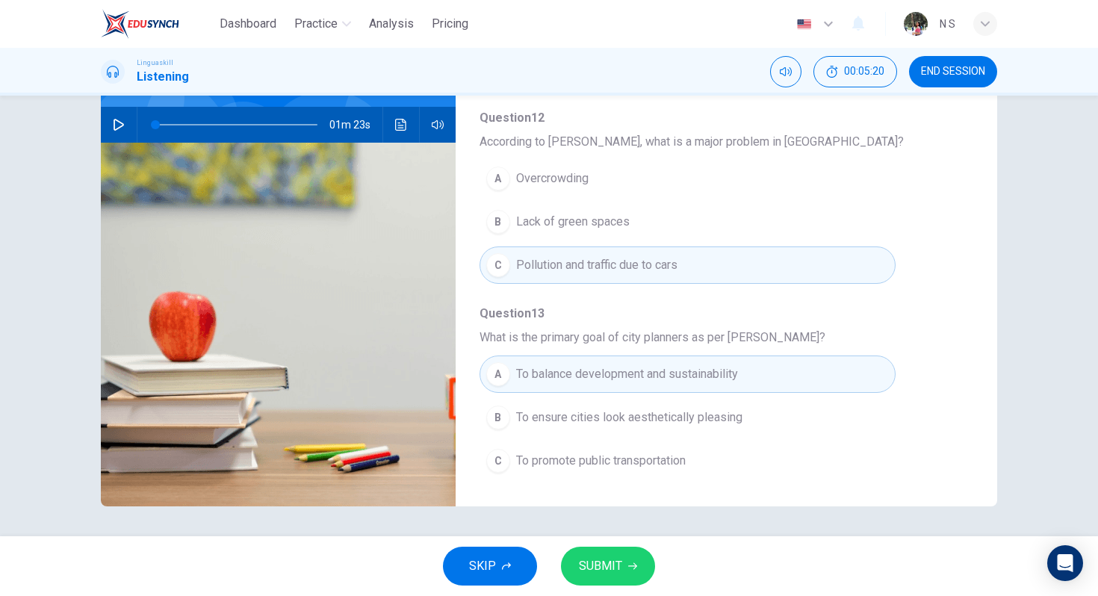
click at [608, 586] on div "SKIP SUBMIT" at bounding box center [549, 566] width 1098 height 60
click at [609, 560] on span "SUBMIT" at bounding box center [600, 566] width 43 height 21
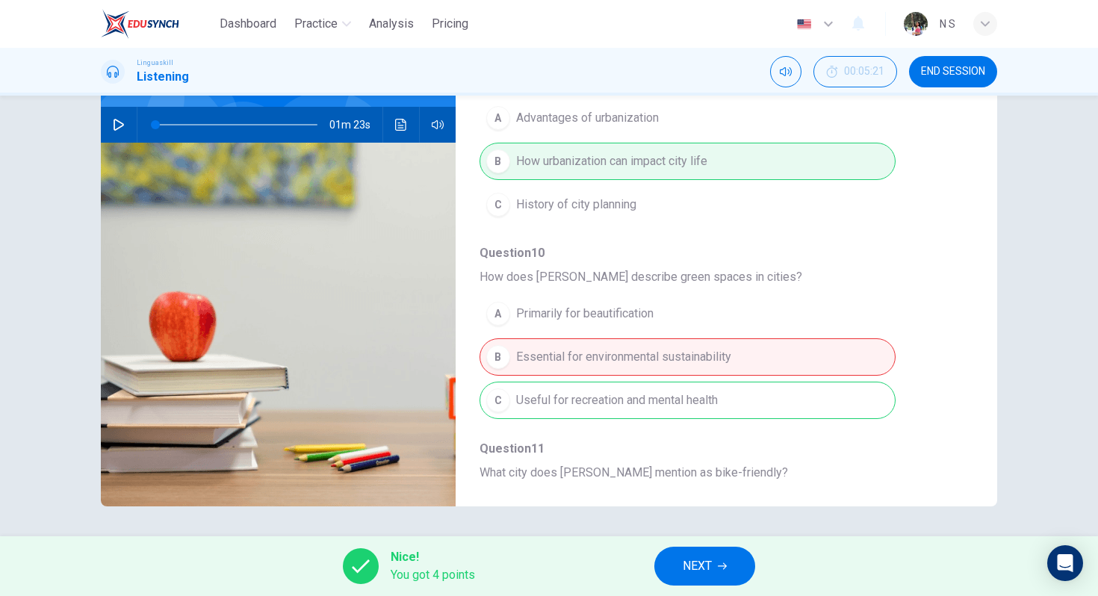
scroll to position [134, 0]
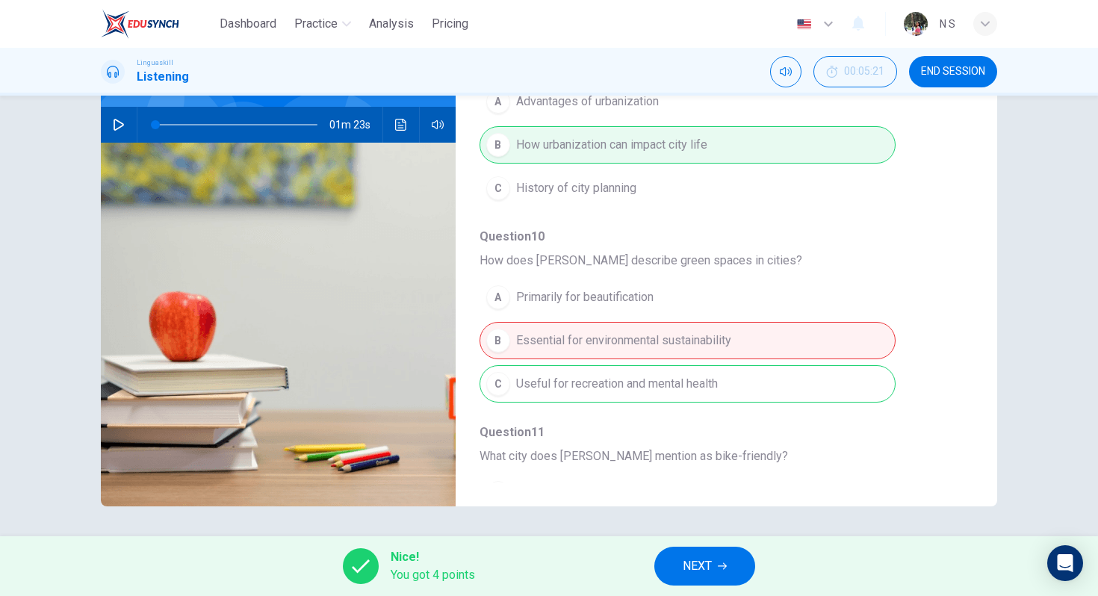
click at [706, 566] on span "NEXT" at bounding box center [697, 566] width 29 height 21
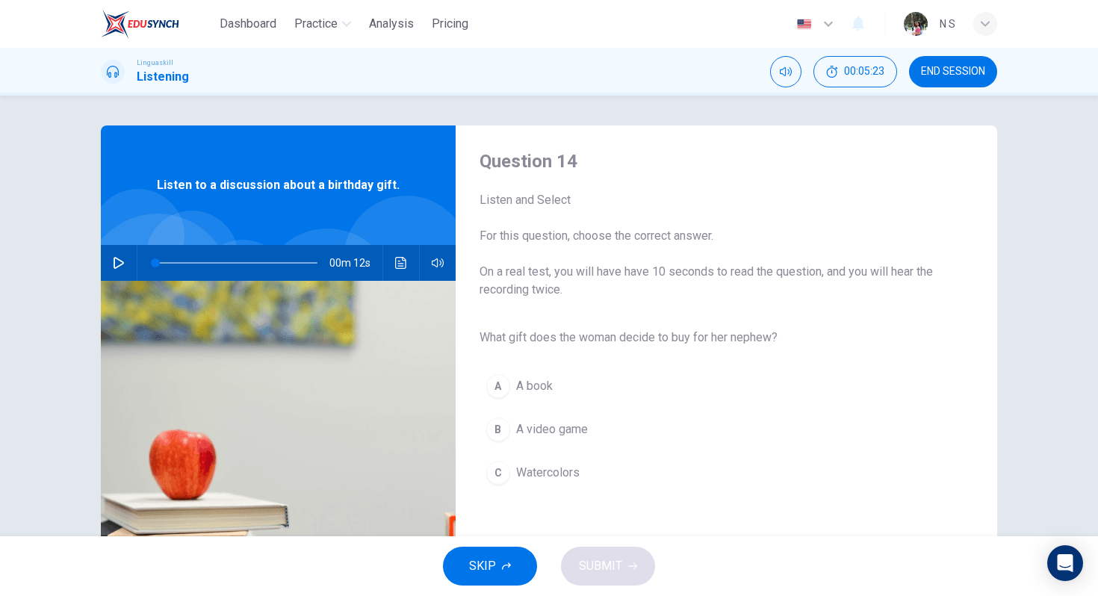
click at [122, 265] on icon "button" at bounding box center [119, 263] width 12 height 12
type input "0"
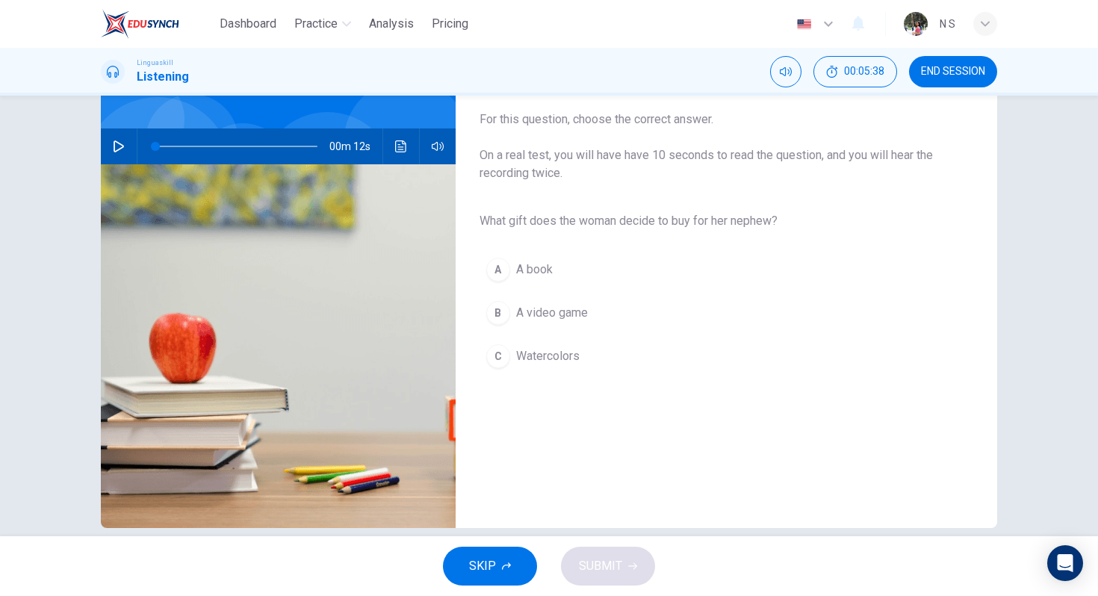
scroll to position [126, 0]
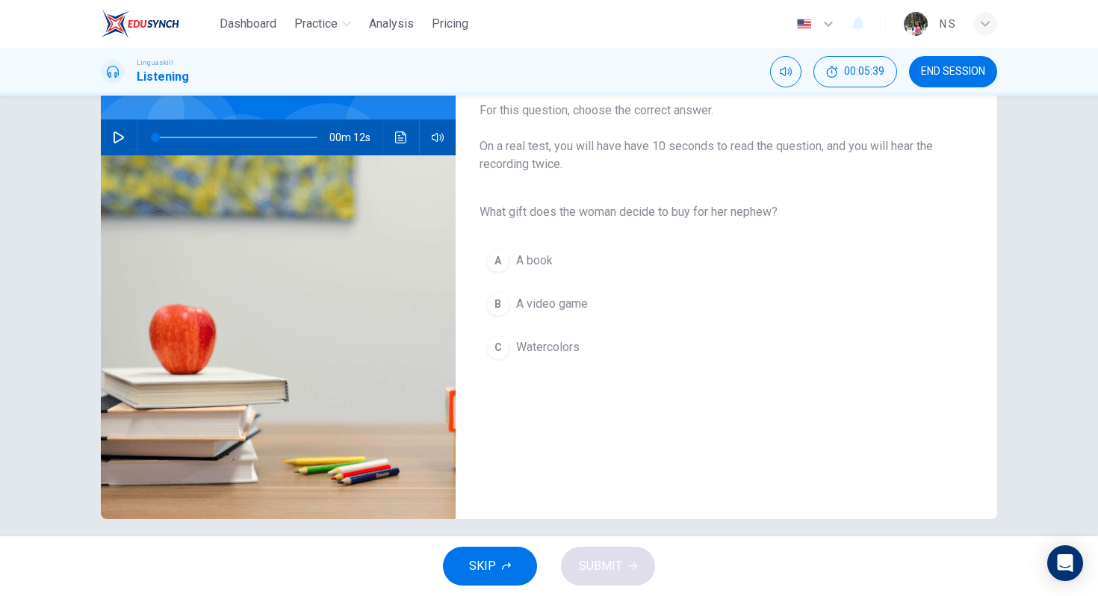
click at [527, 266] on span "A book" at bounding box center [534, 261] width 37 height 18
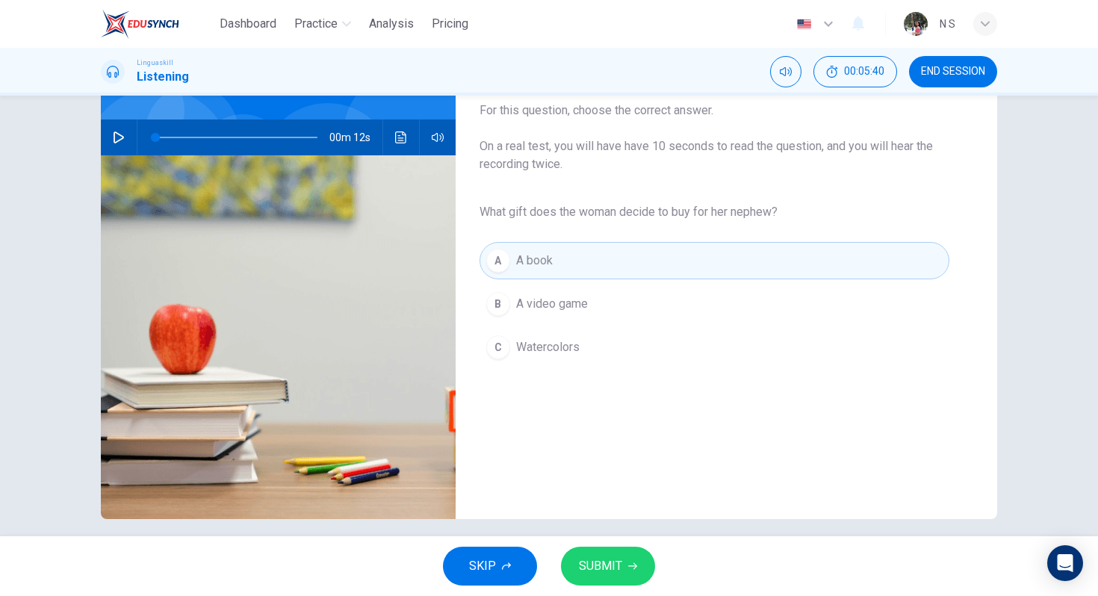
click at [608, 567] on span "SUBMIT" at bounding box center [600, 566] width 43 height 21
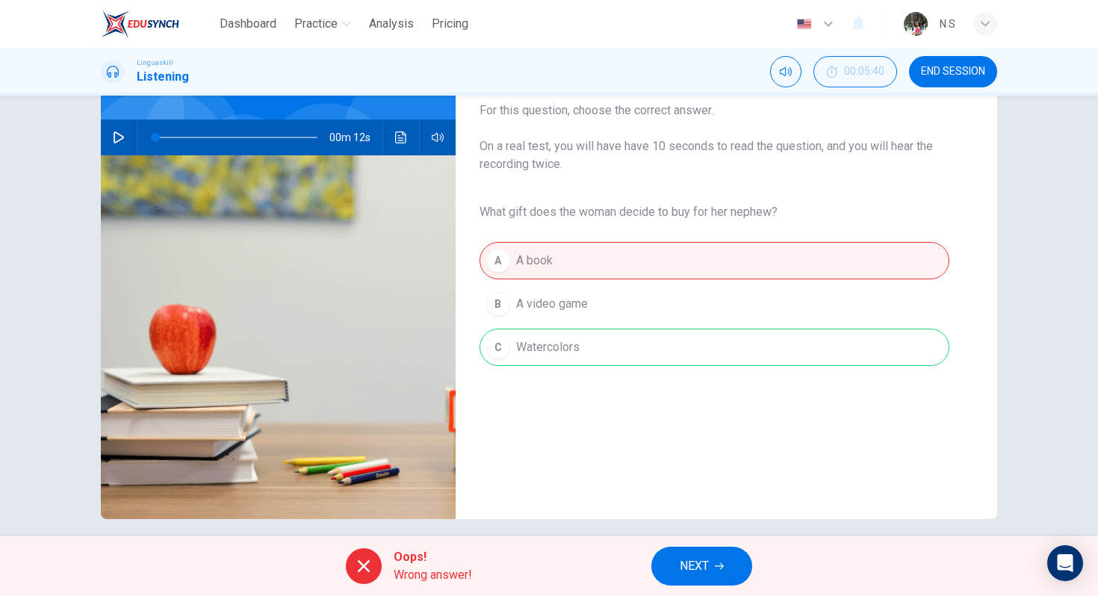
scroll to position [138, 0]
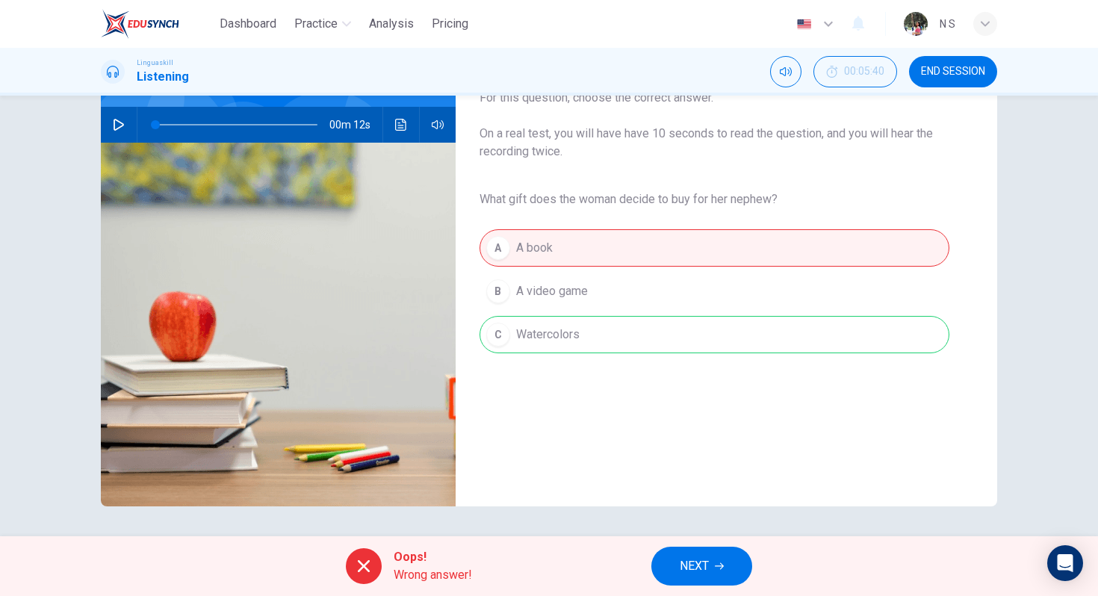
click at [684, 562] on span "NEXT" at bounding box center [694, 566] width 29 height 21
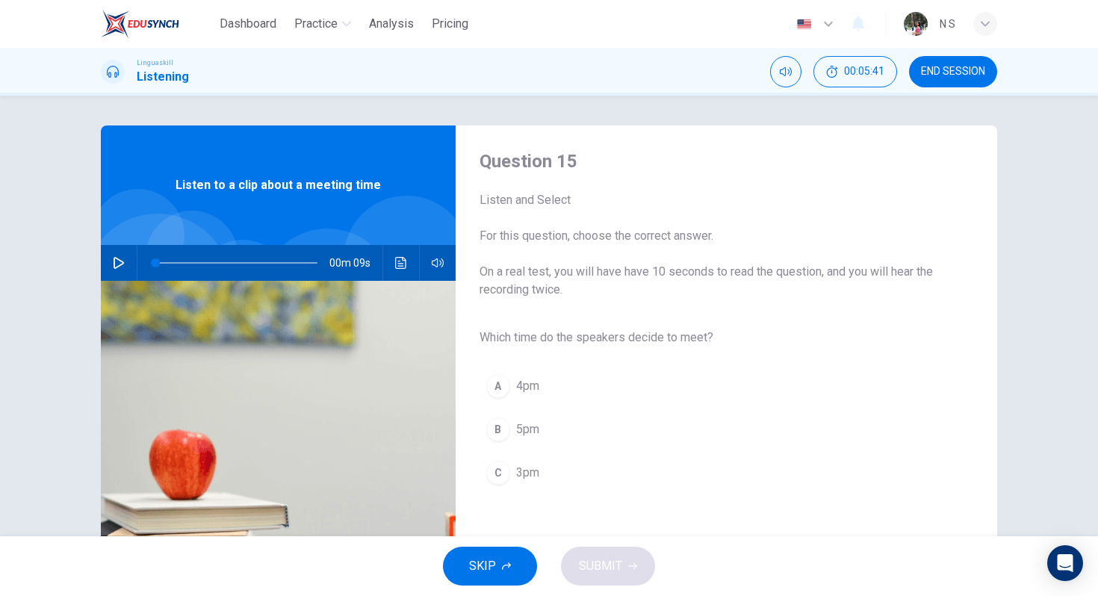
click at [113, 264] on icon "button" at bounding box center [119, 263] width 12 height 12
click at [575, 459] on button "C 3pm" at bounding box center [715, 472] width 470 height 37
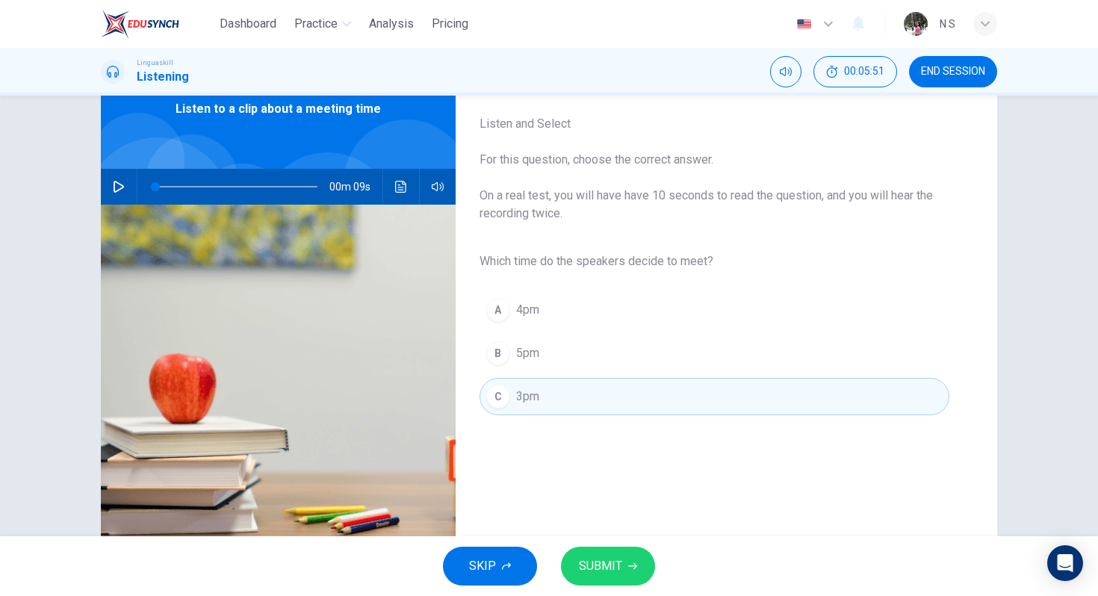
scroll to position [78, 0]
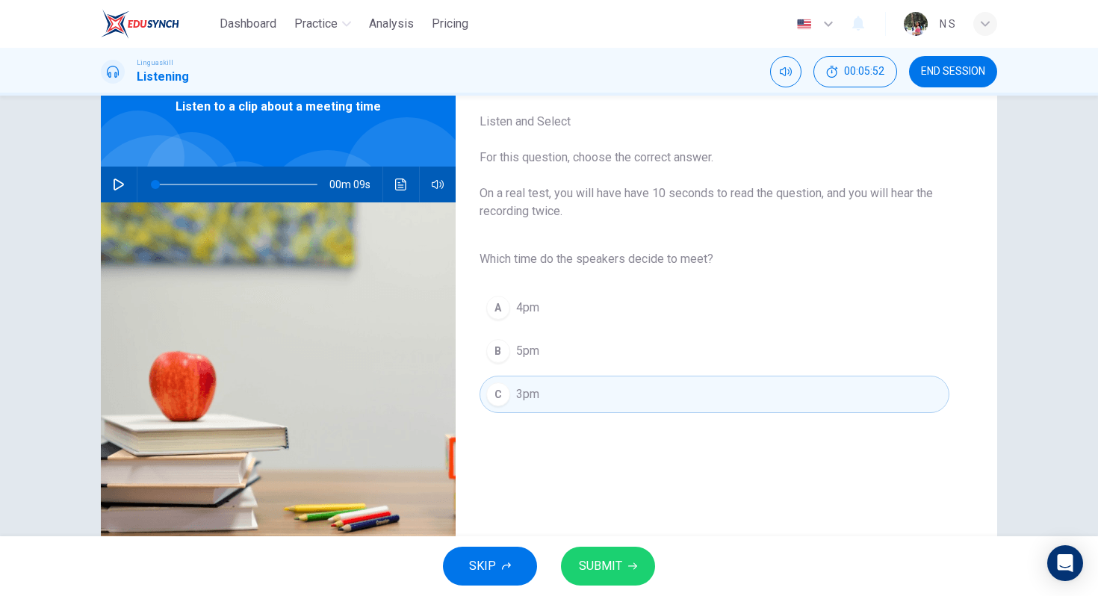
click at [612, 567] on span "SUBMIT" at bounding box center [600, 566] width 43 height 21
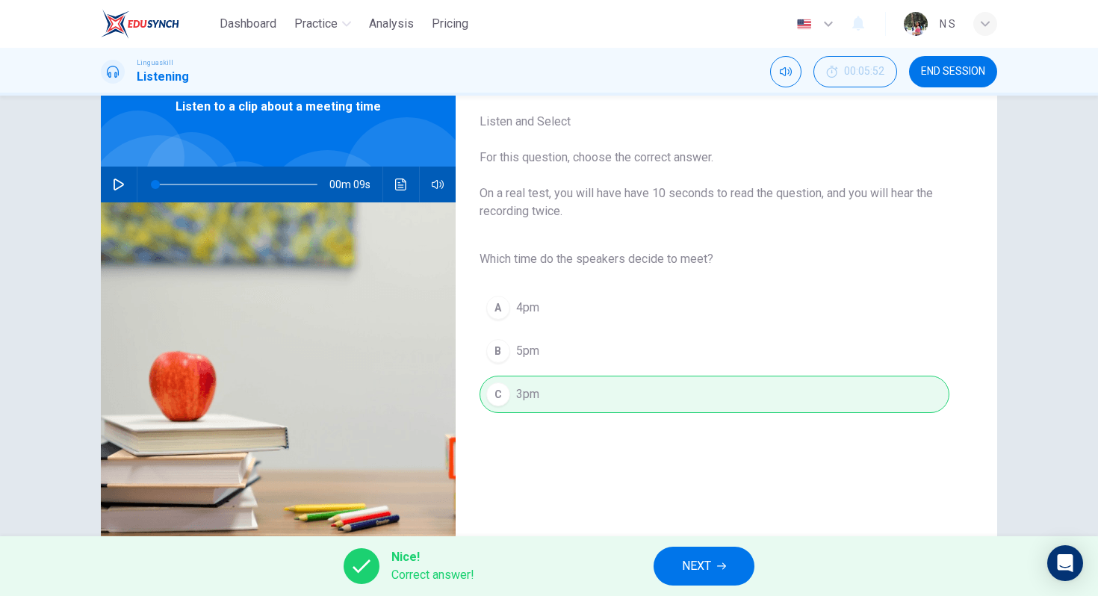
scroll to position [138, 0]
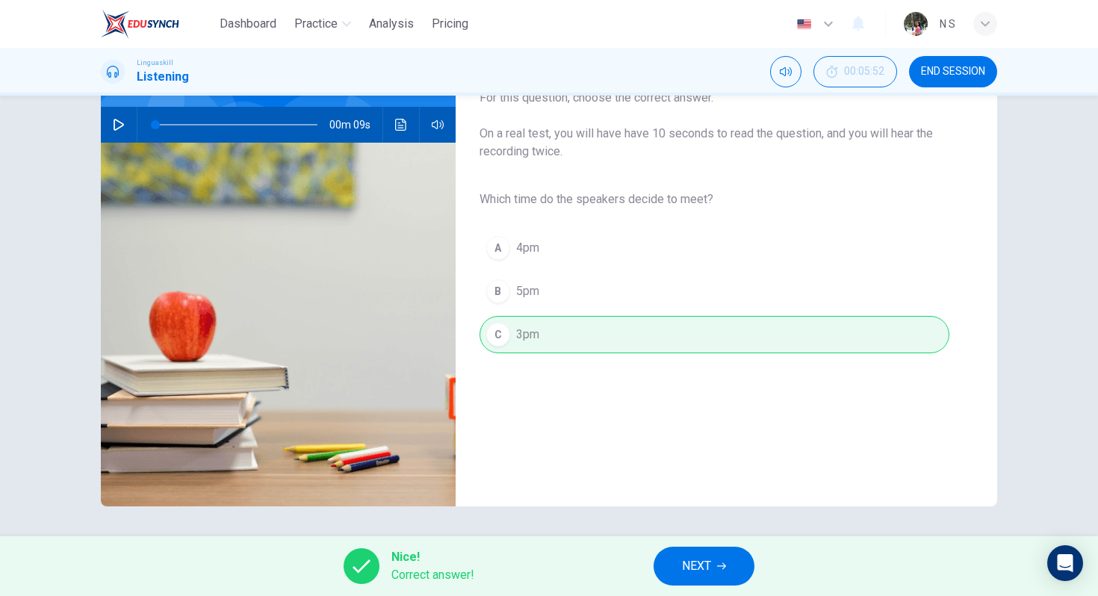
click at [693, 568] on span "NEXT" at bounding box center [696, 566] width 29 height 21
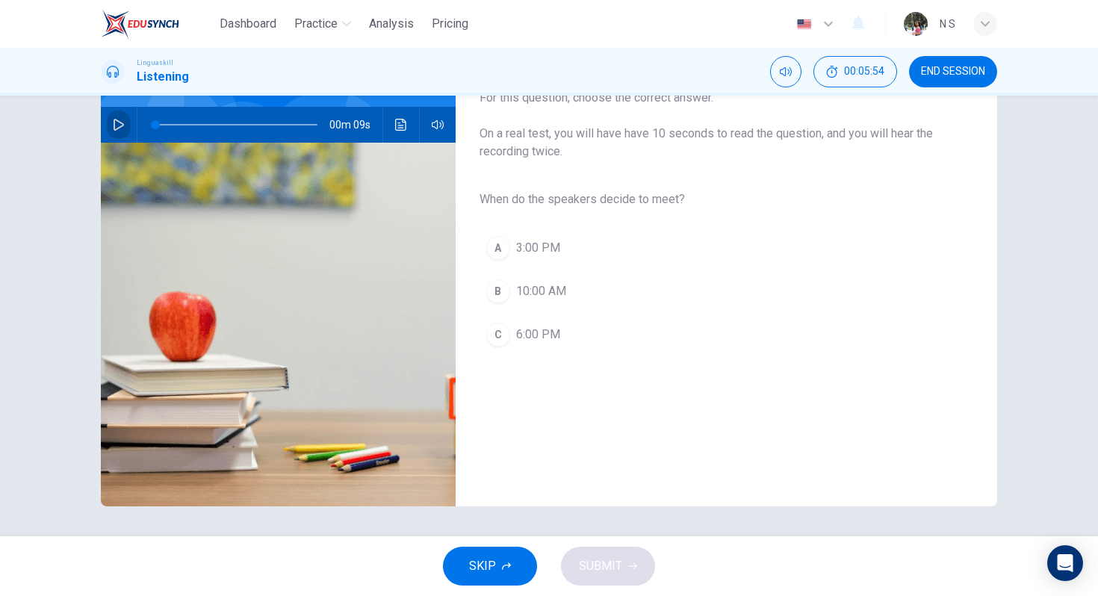
click at [126, 114] on button "button" at bounding box center [119, 125] width 24 height 36
click at [604, 245] on button "A 3:00 PM" at bounding box center [715, 247] width 470 height 37
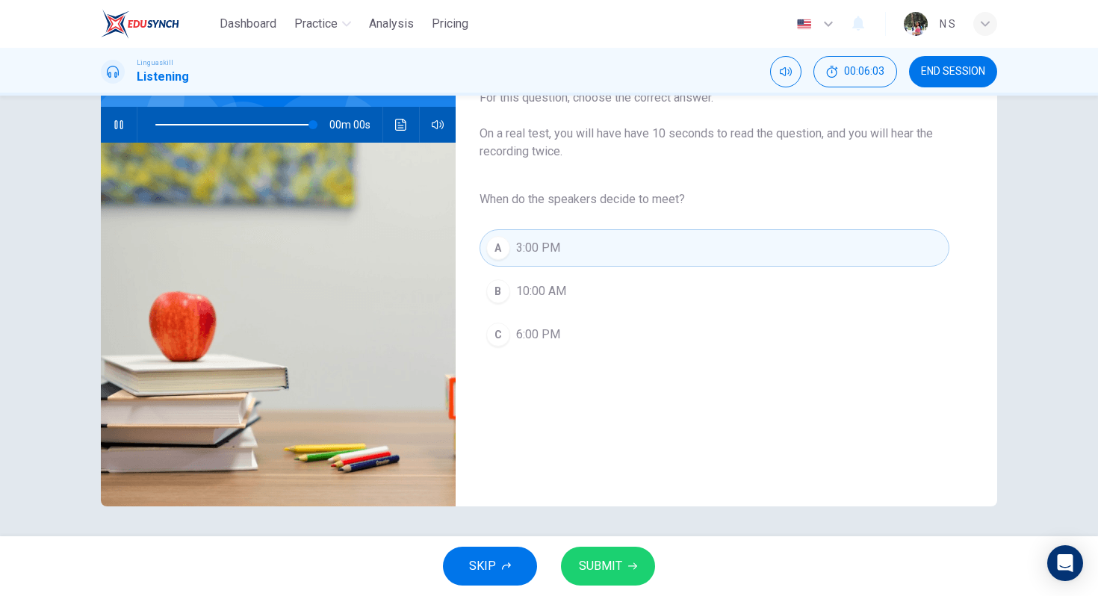
type input "0"
click at [624, 557] on button "SUBMIT" at bounding box center [608, 566] width 94 height 39
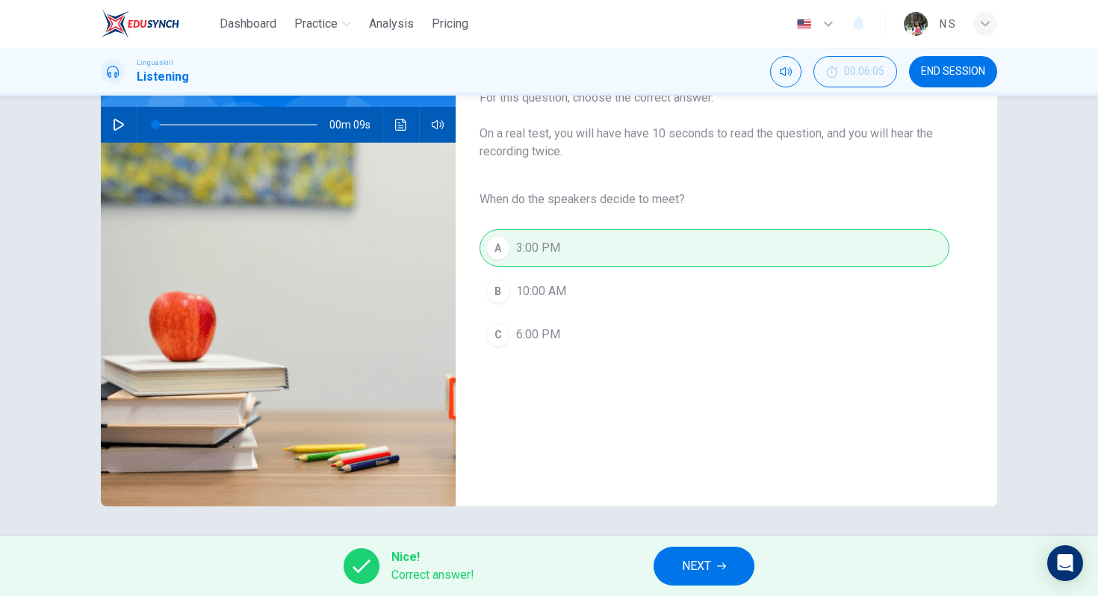
click at [702, 563] on span "NEXT" at bounding box center [696, 566] width 29 height 21
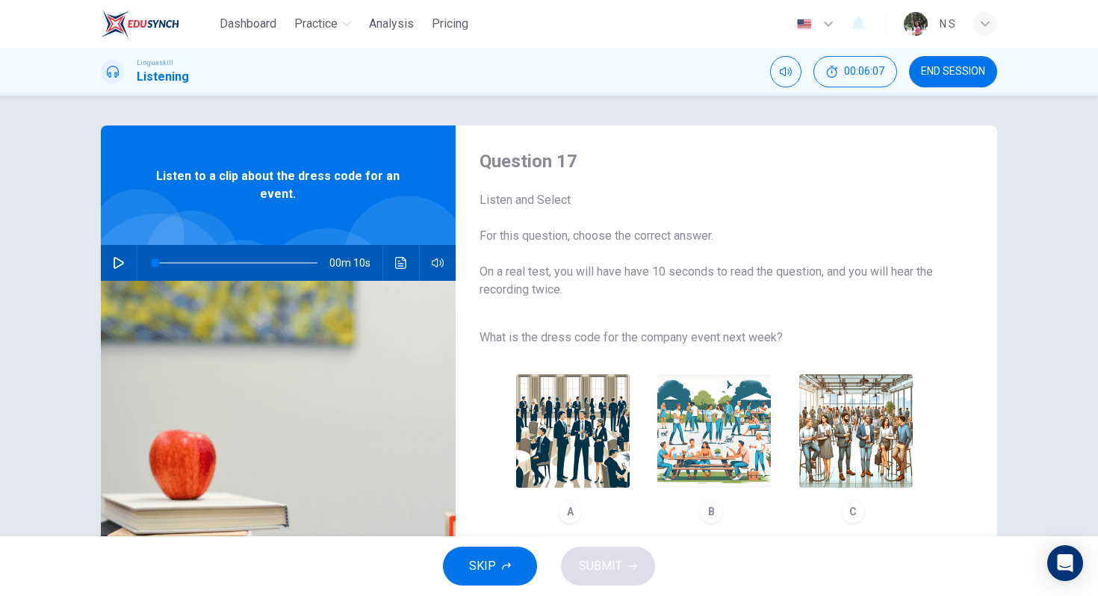
click at [127, 268] on button "button" at bounding box center [119, 263] width 24 height 36
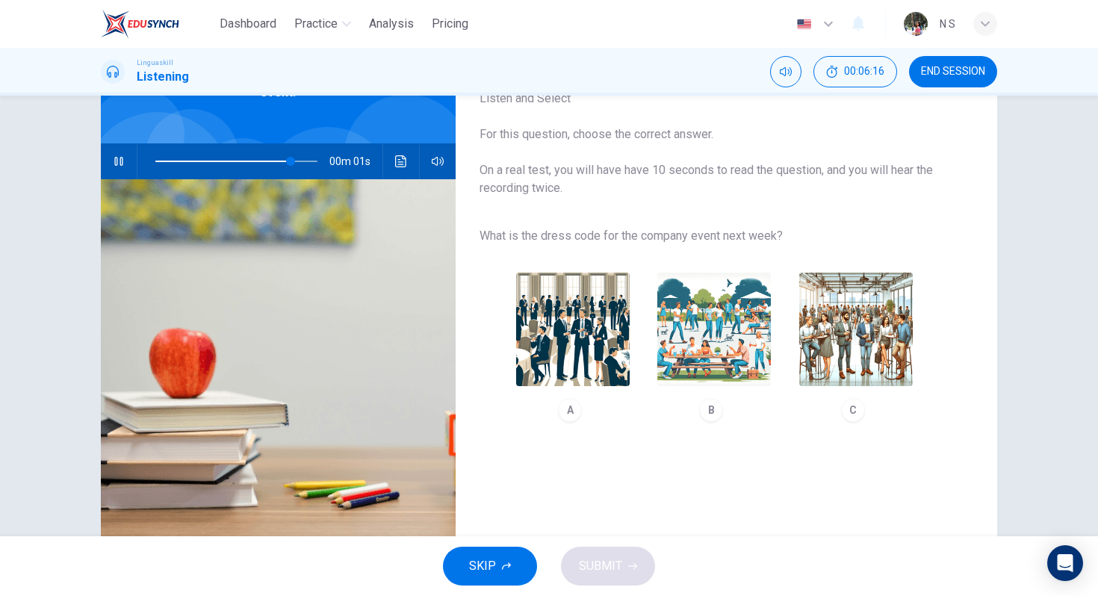
scroll to position [138, 0]
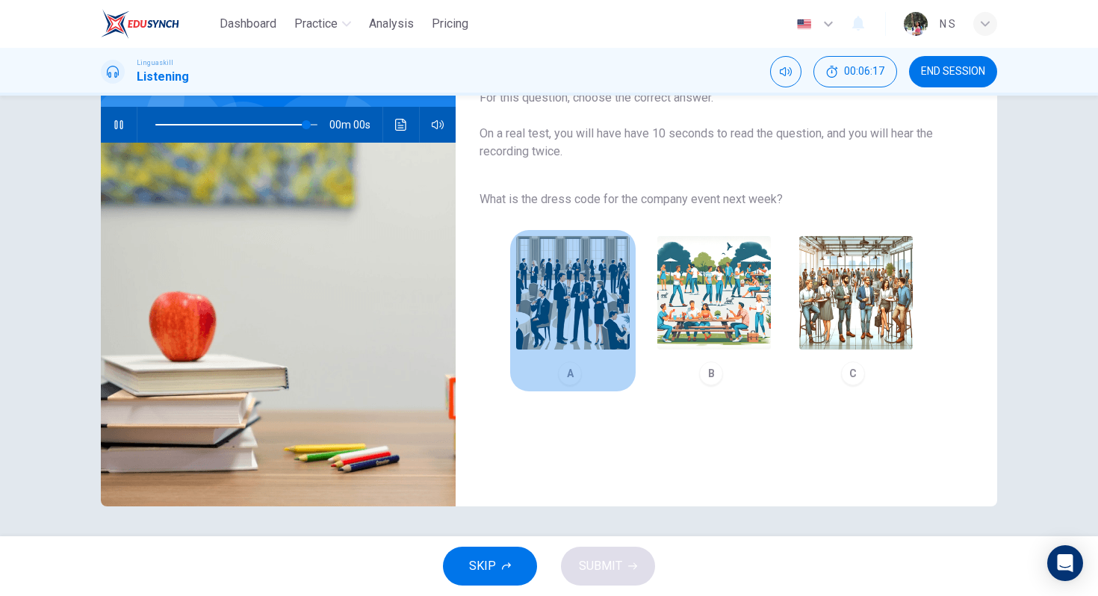
click at [574, 340] on img "button" at bounding box center [573, 293] width 114 height 114
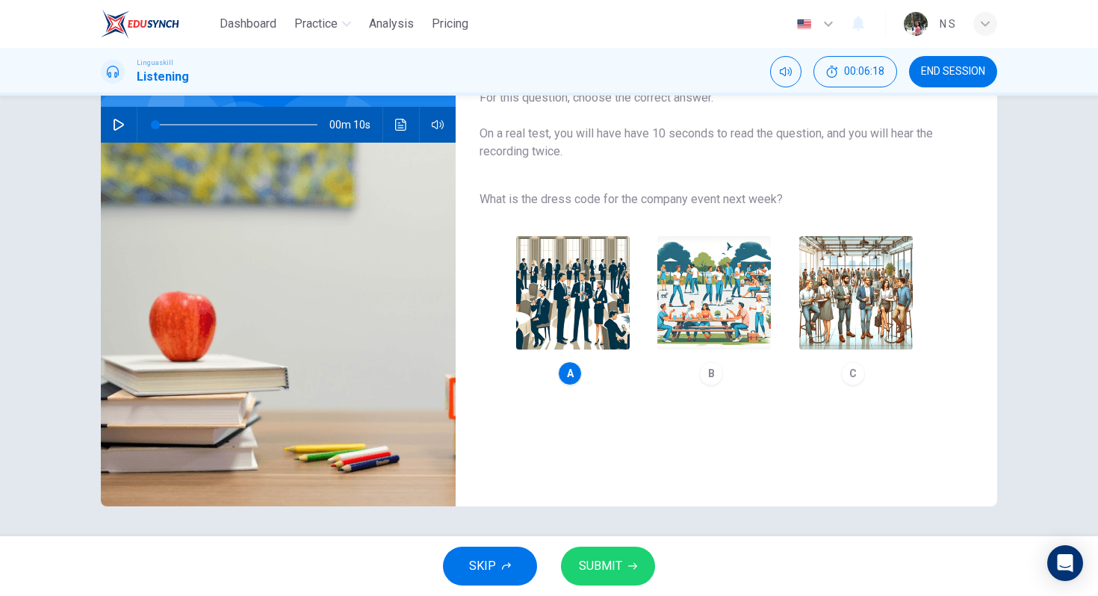
click at [602, 570] on span "SUBMIT" at bounding box center [600, 566] width 43 height 21
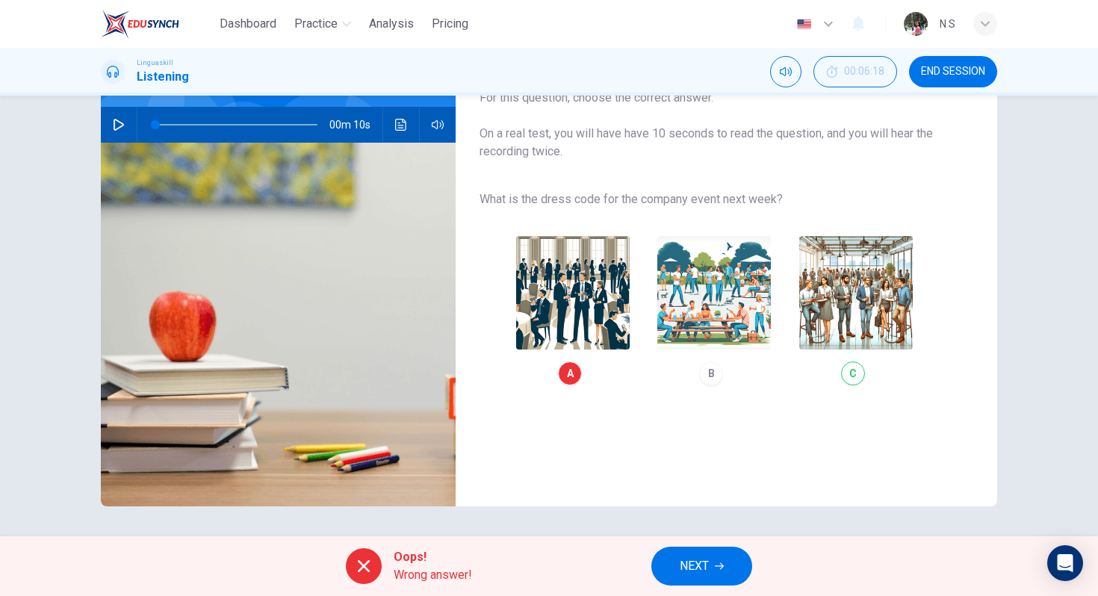
click at [117, 128] on icon "button" at bounding box center [119, 125] width 10 height 12
type input "0"
click at [701, 560] on span "NEXT" at bounding box center [694, 566] width 29 height 21
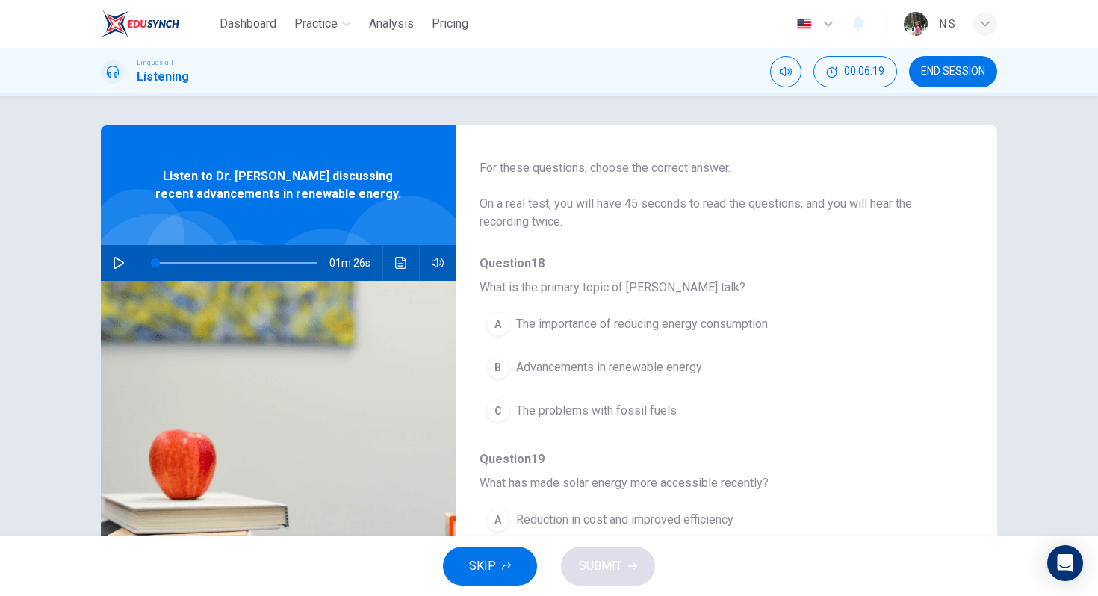
scroll to position [66, 0]
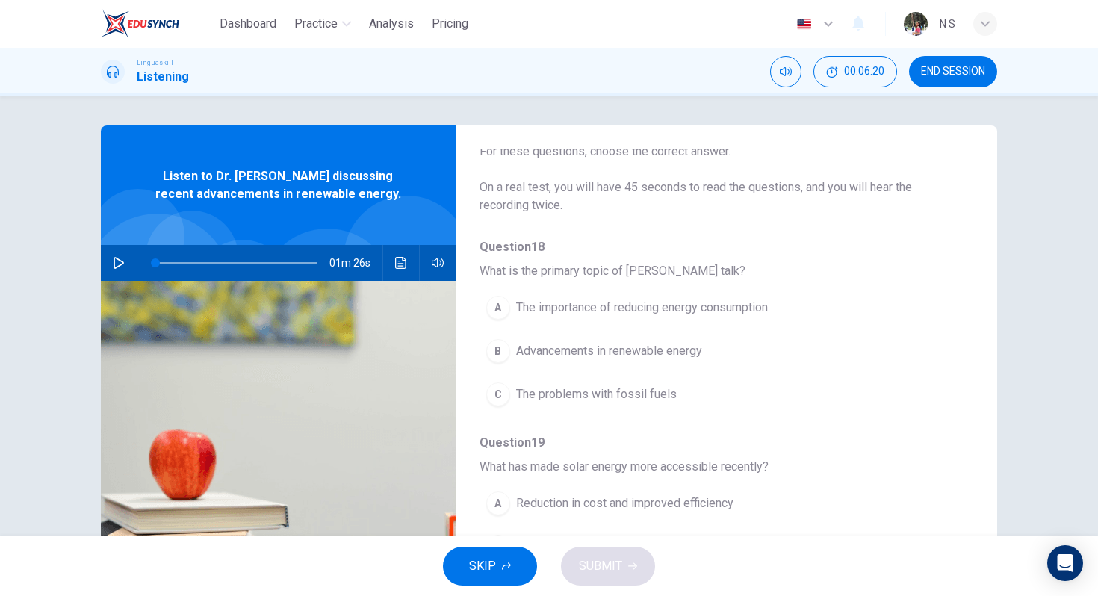
click at [118, 264] on icon "button" at bounding box center [119, 263] width 12 height 12
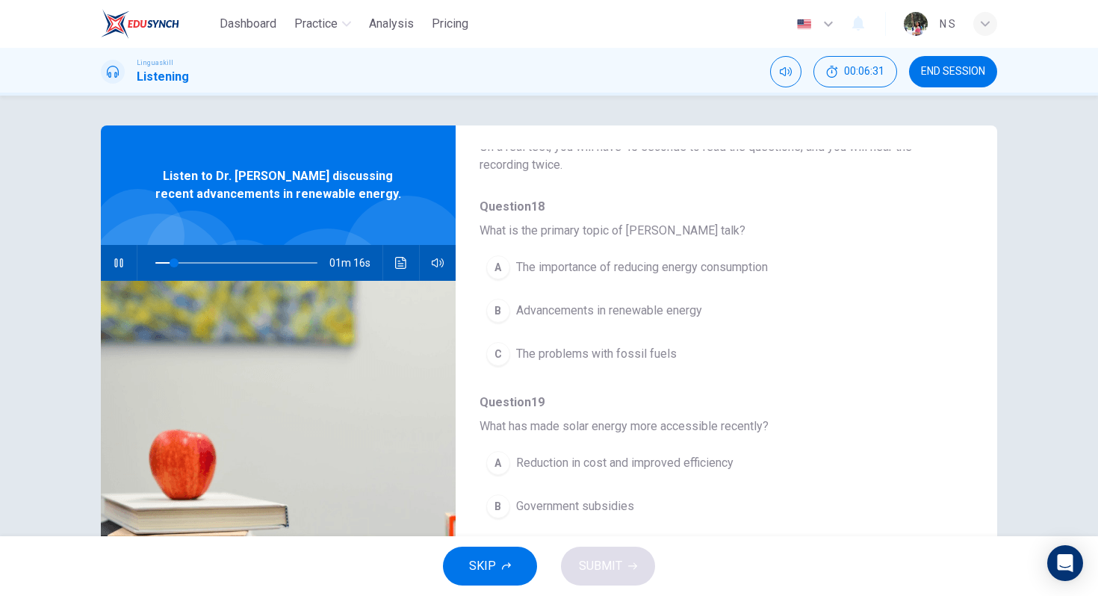
scroll to position [109, 0]
click at [559, 310] on span "Advancements in renewable energy" at bounding box center [609, 309] width 186 height 18
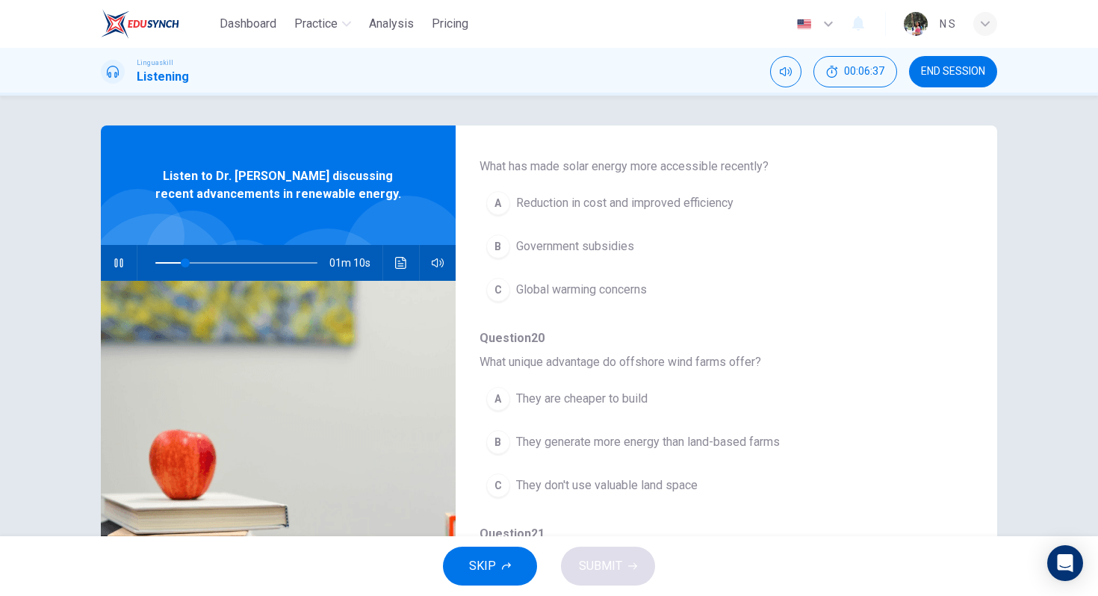
scroll to position [368, 0]
click at [675, 199] on span "Reduction in cost and improved efficiency" at bounding box center [624, 202] width 217 height 18
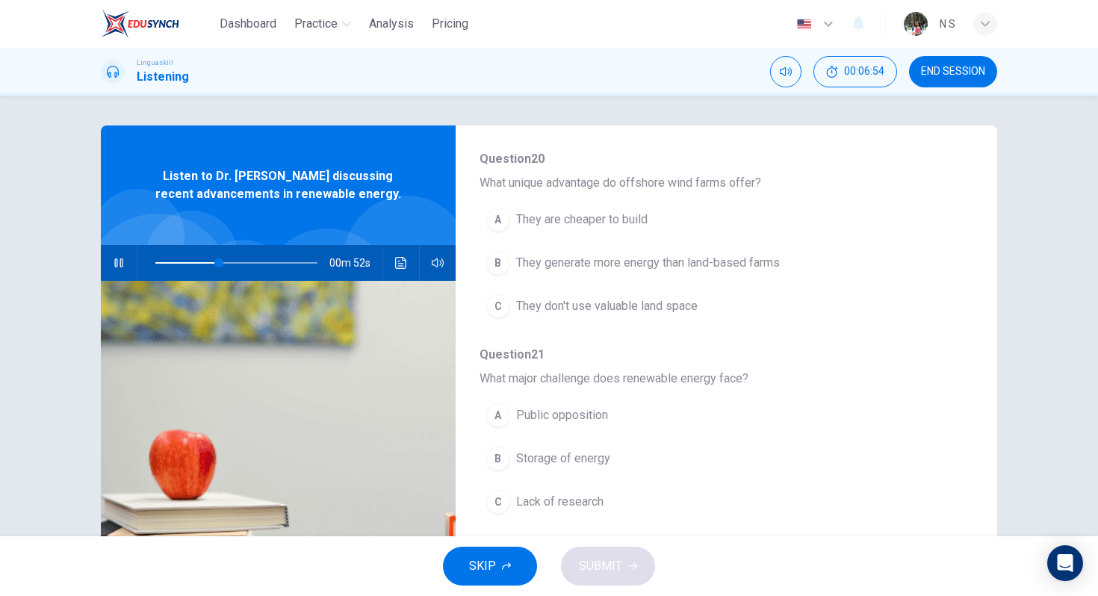
scroll to position [553, 0]
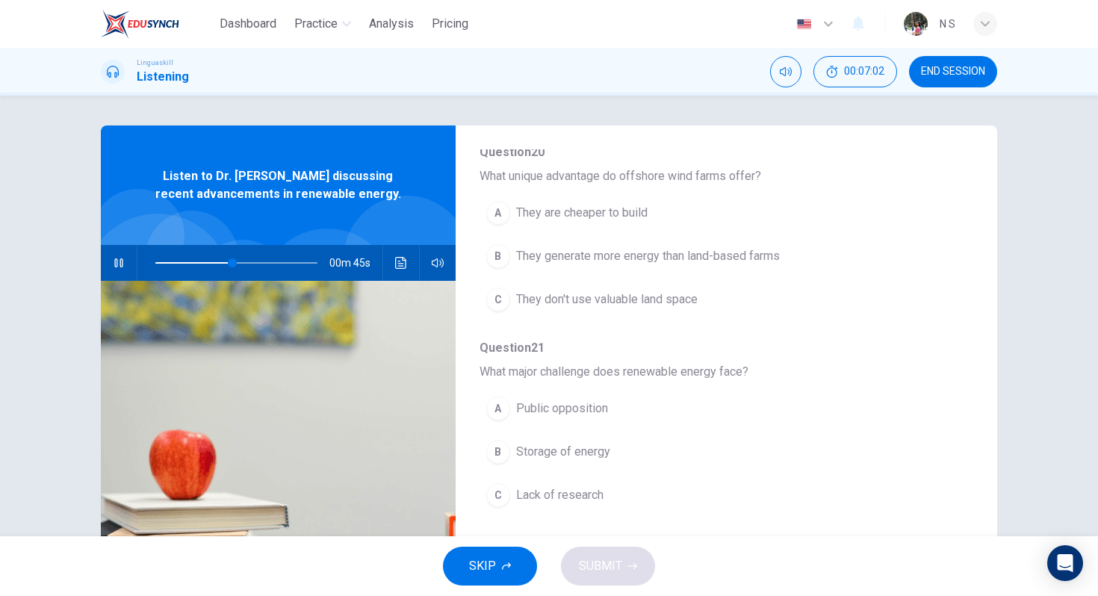
click at [660, 253] on span "They generate more energy than land-based farms" at bounding box center [648, 256] width 264 height 18
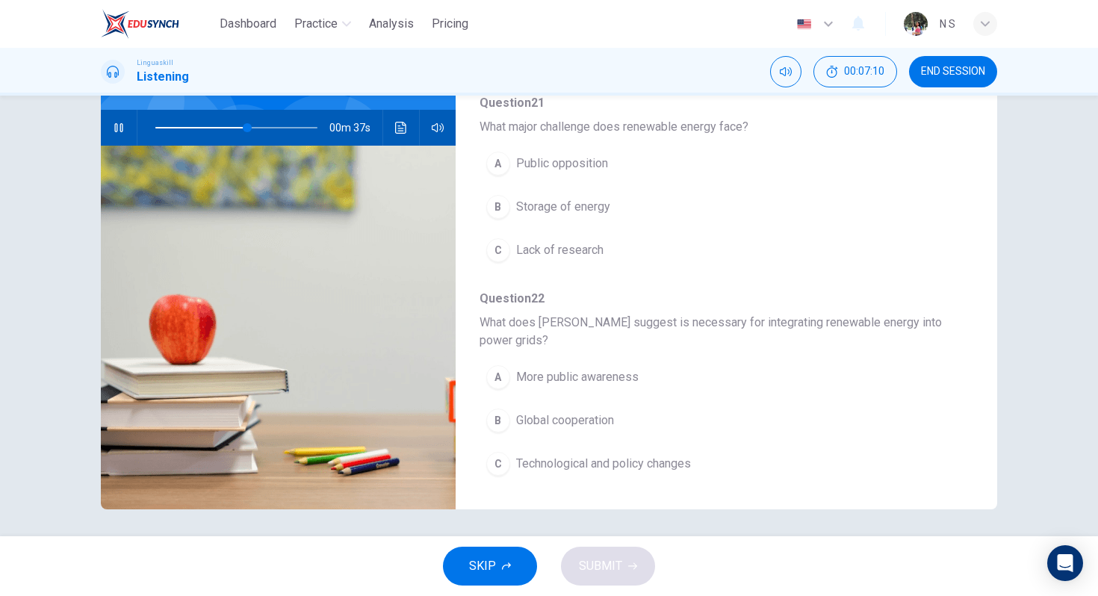
scroll to position [134, 0]
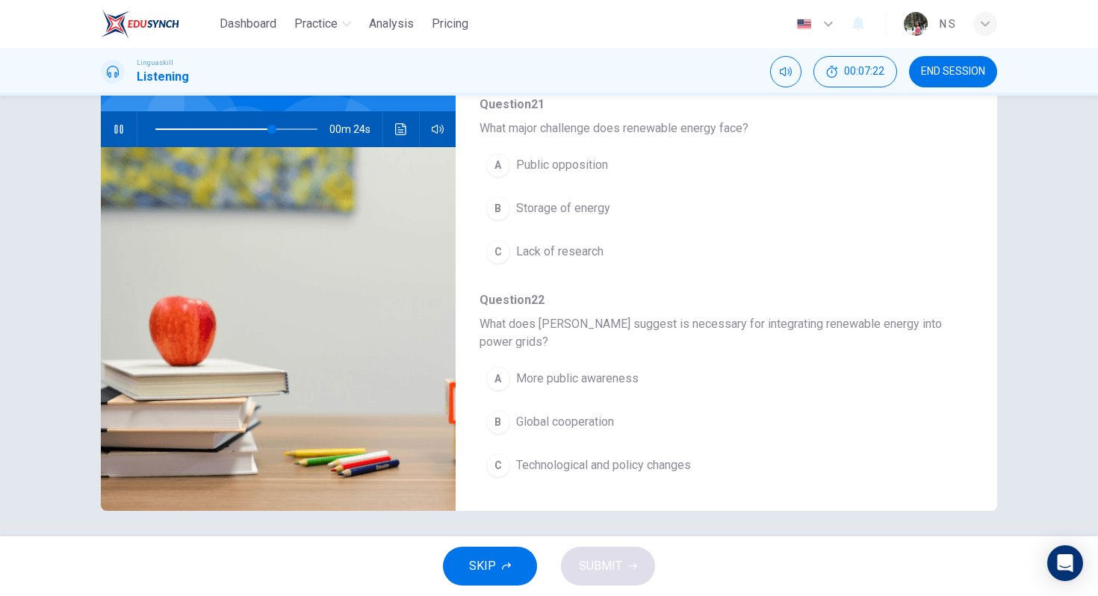
click at [583, 203] on span "Storage of energy" at bounding box center [563, 208] width 94 height 18
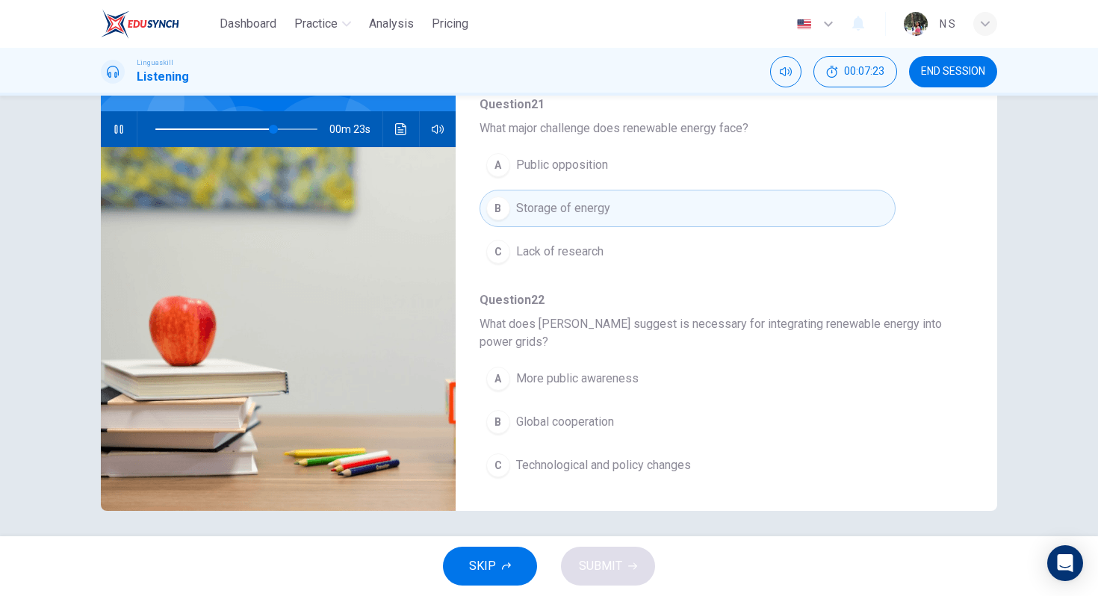
scroll to position [138, 0]
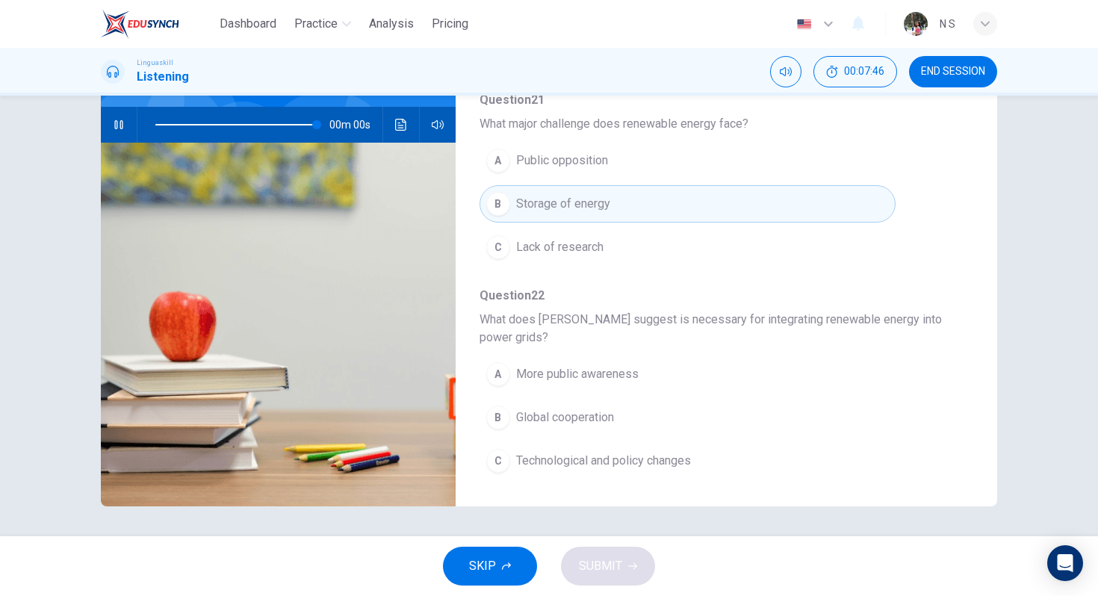
type input "0"
click at [583, 469] on span "Technological and policy changes" at bounding box center [603, 461] width 175 height 18
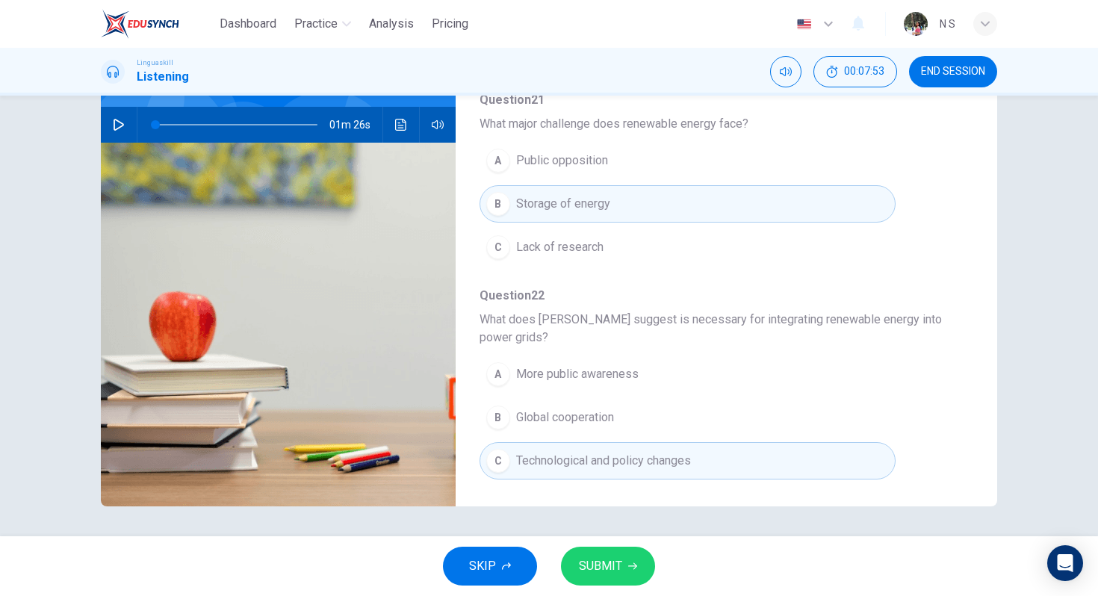
click at [598, 567] on span "SUBMIT" at bounding box center [600, 566] width 43 height 21
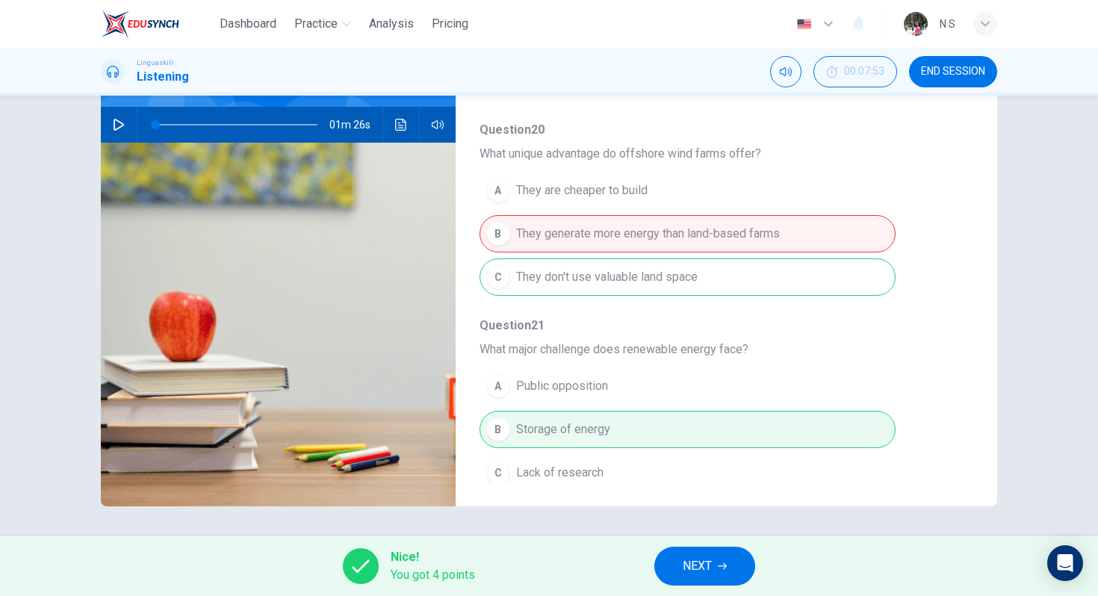
scroll to position [428, 0]
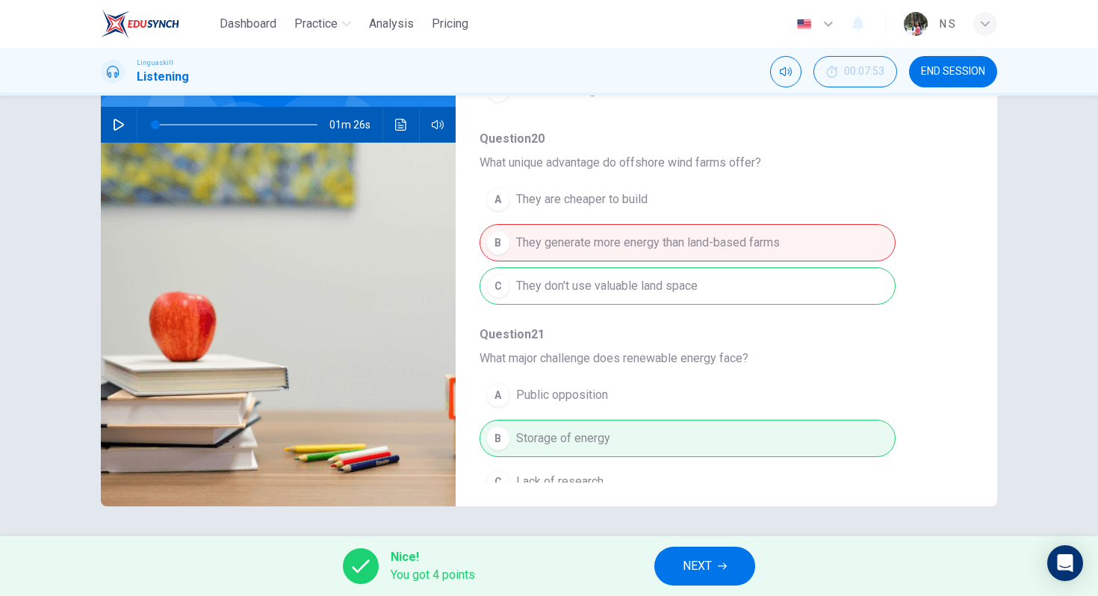
click at [704, 559] on span "NEXT" at bounding box center [697, 566] width 29 height 21
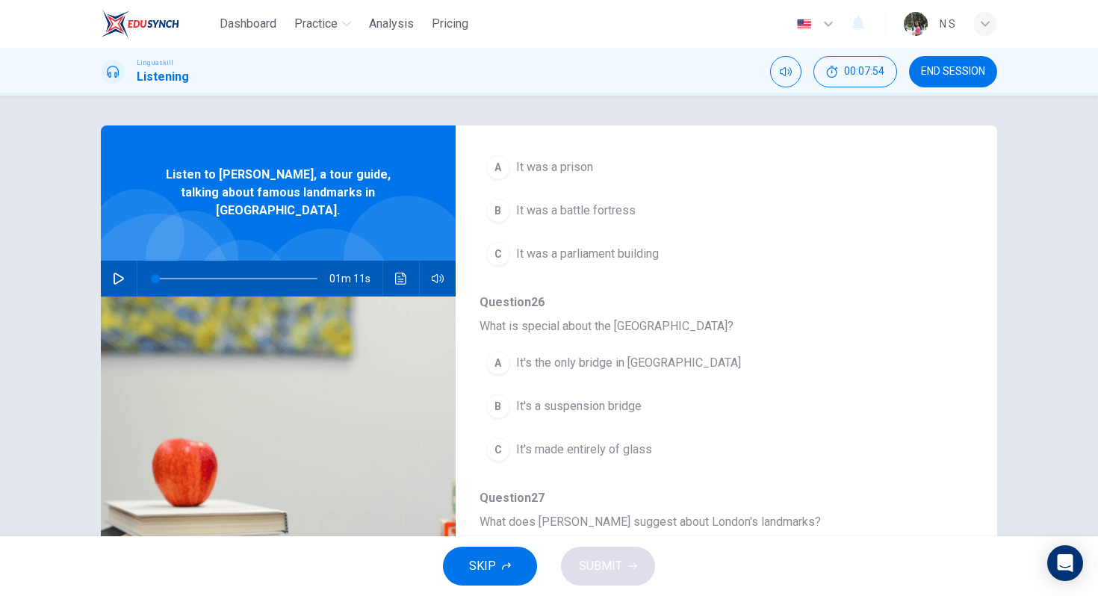
scroll to position [645, 0]
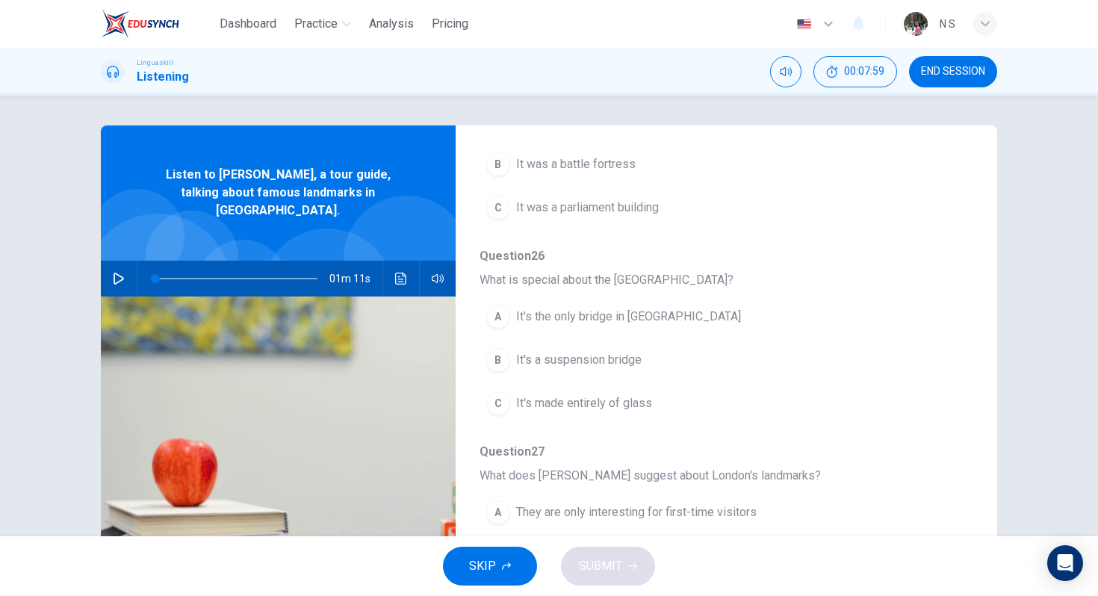
click at [113, 273] on icon "button" at bounding box center [119, 279] width 12 height 12
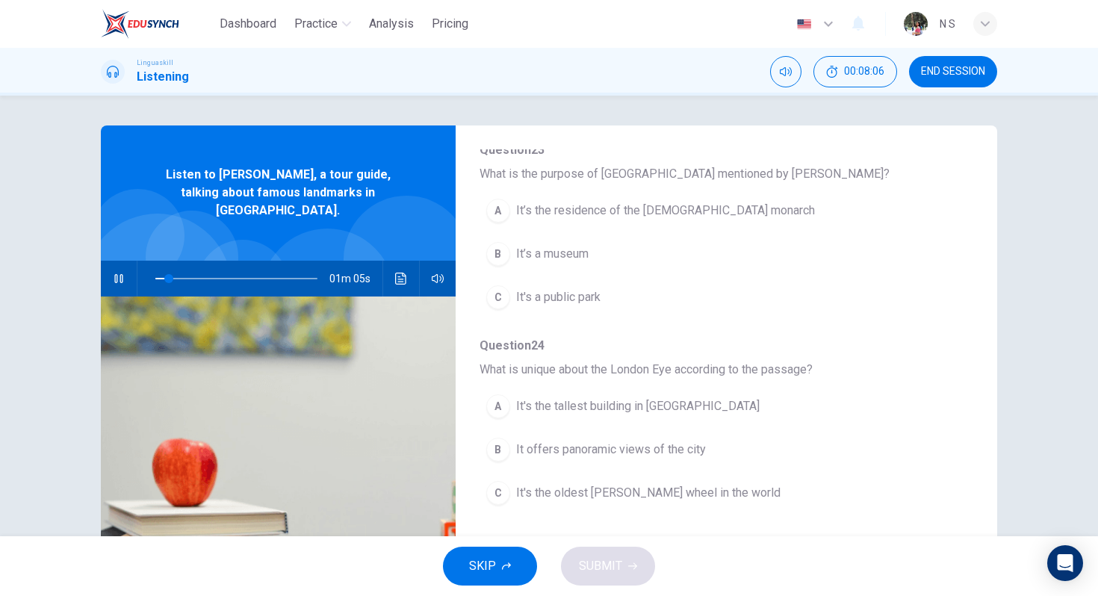
scroll to position [169, 0]
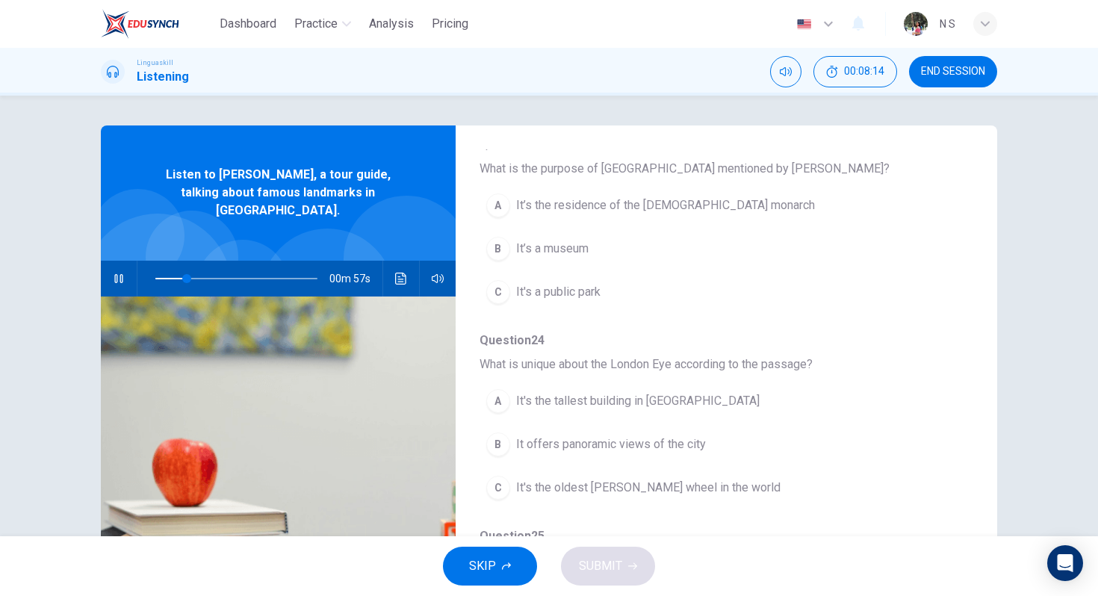
click at [635, 191] on button "A It’s the residence of the [DEMOGRAPHIC_DATA] monarch" at bounding box center [688, 205] width 416 height 37
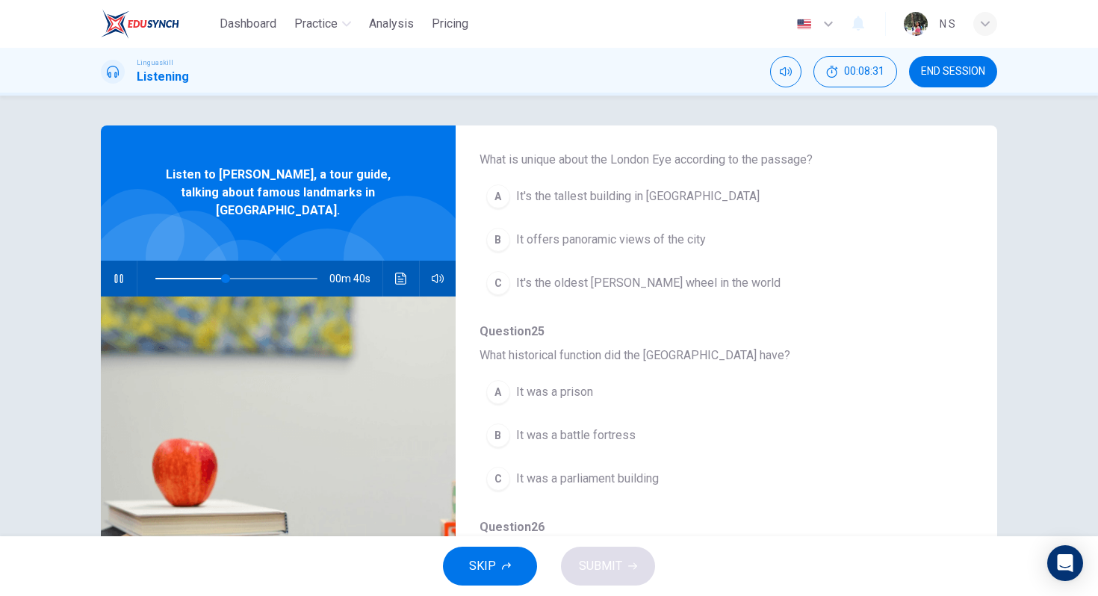
scroll to position [372, 0]
click at [509, 196] on div "A" at bounding box center [498, 198] width 24 height 24
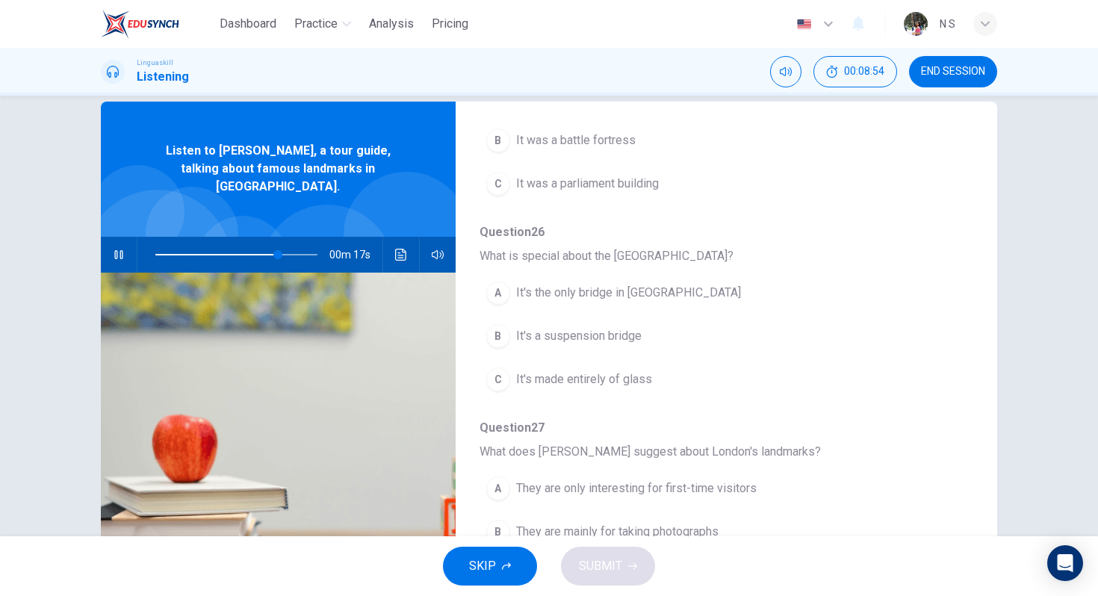
scroll to position [34, 0]
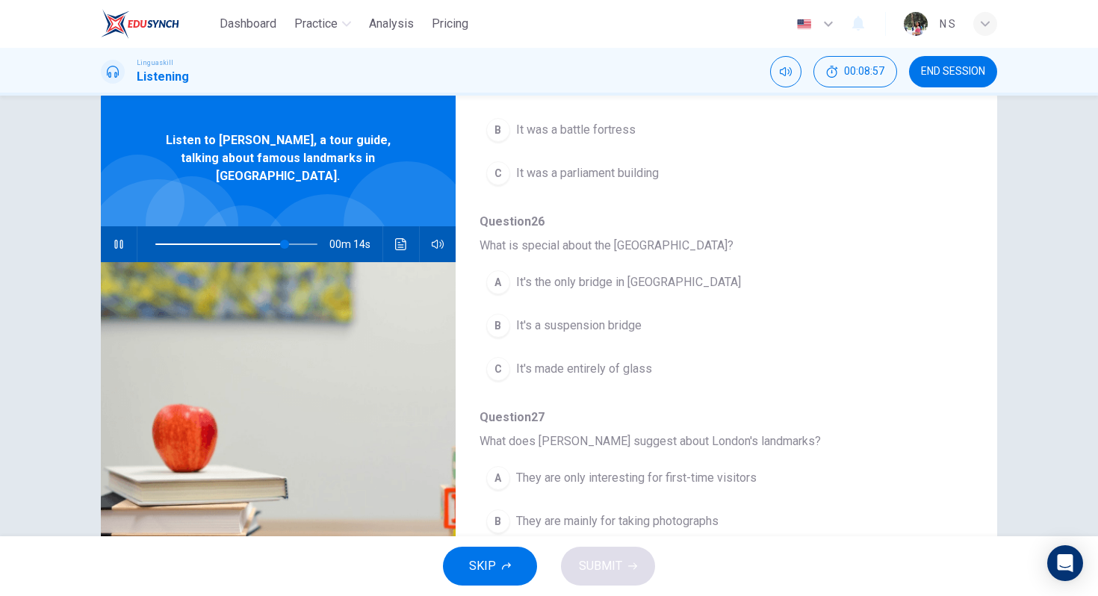
click at [507, 365] on div "C" at bounding box center [498, 369] width 24 height 24
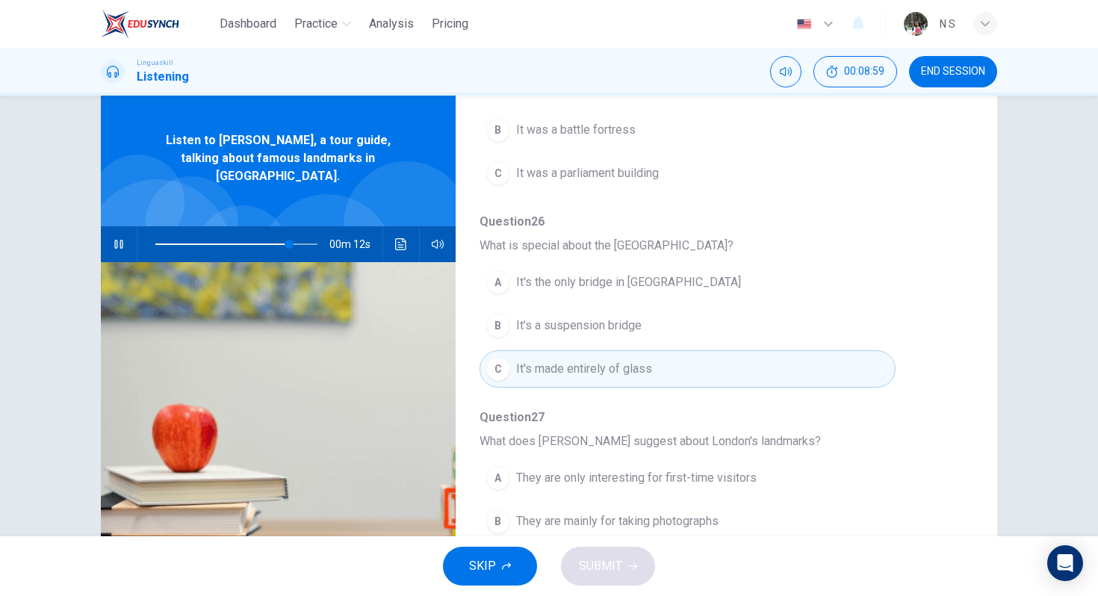
click at [502, 328] on div "B" at bounding box center [498, 326] width 24 height 24
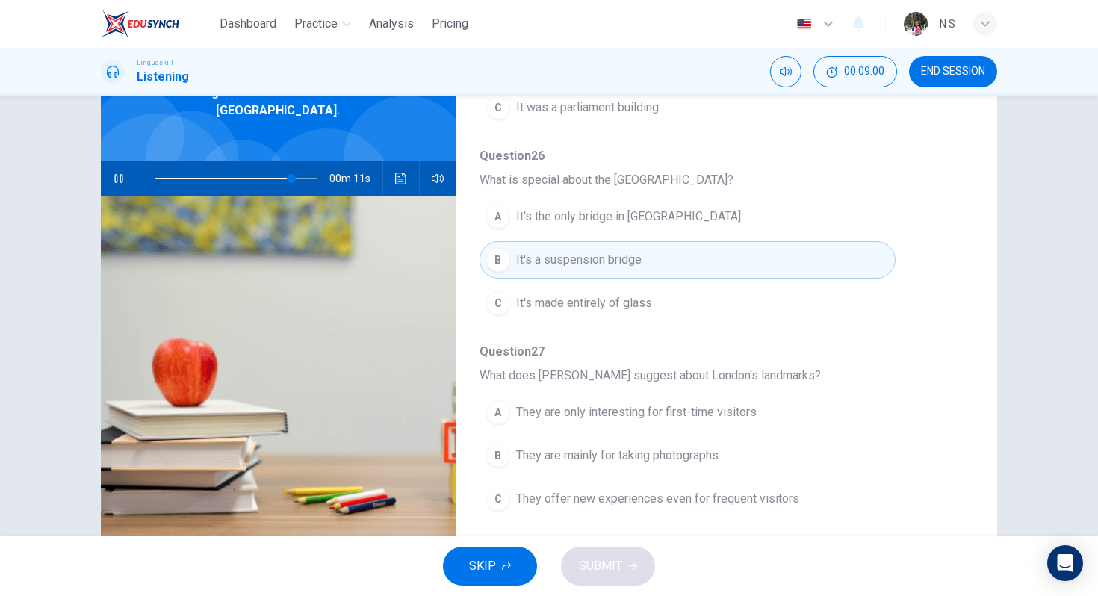
scroll to position [138, 0]
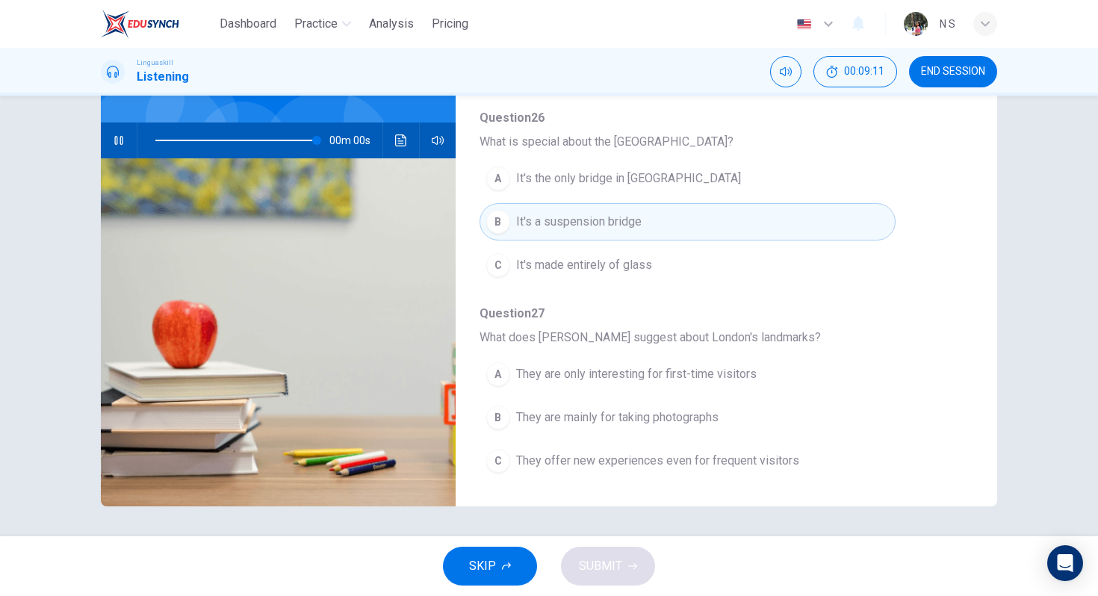
type input "0"
click at [501, 377] on div "A" at bounding box center [498, 374] width 24 height 24
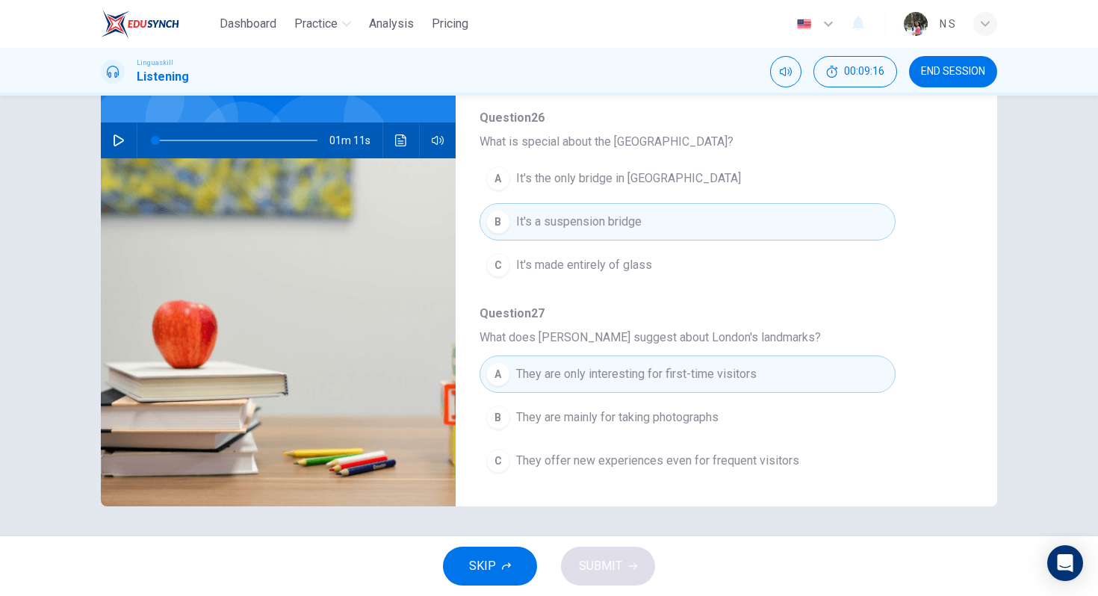
click at [509, 465] on button "C They offer new experiences even for frequent visitors" at bounding box center [688, 460] width 416 height 37
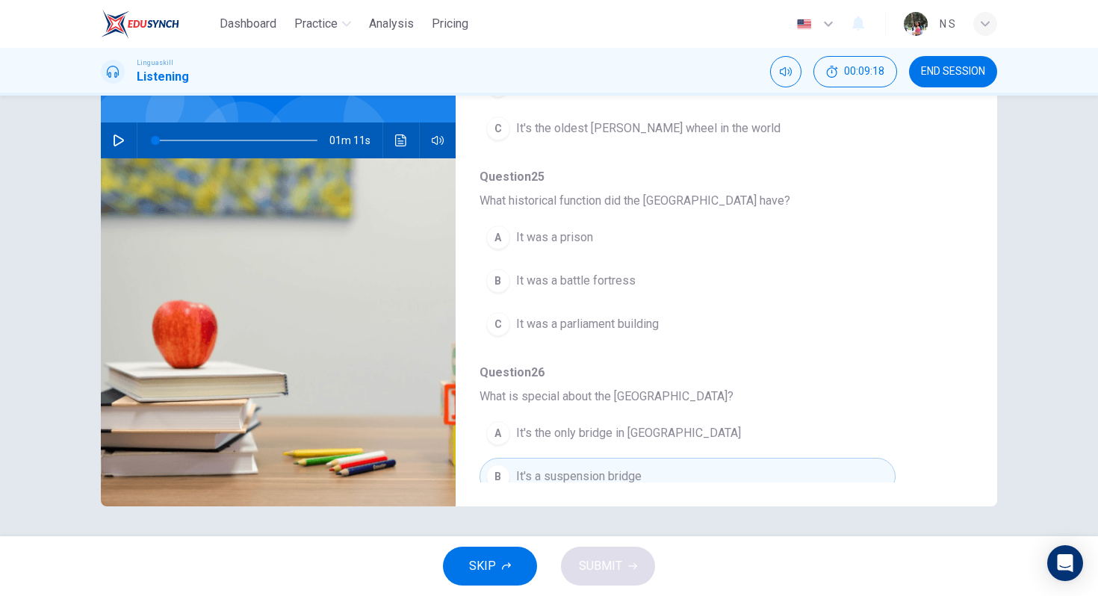
scroll to position [401, 0]
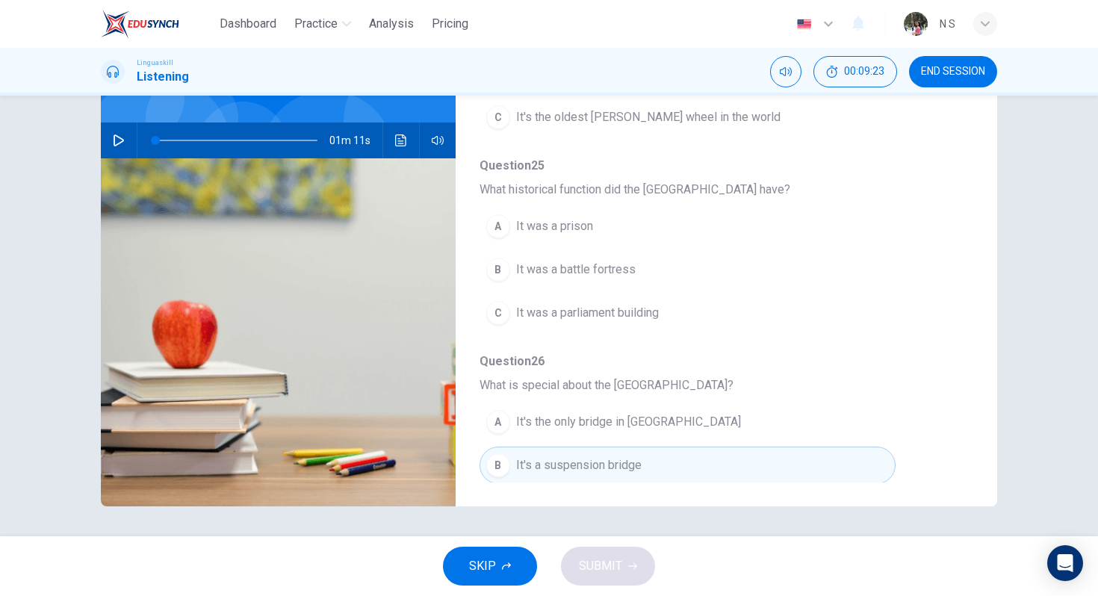
click at [501, 316] on div "C" at bounding box center [498, 313] width 24 height 24
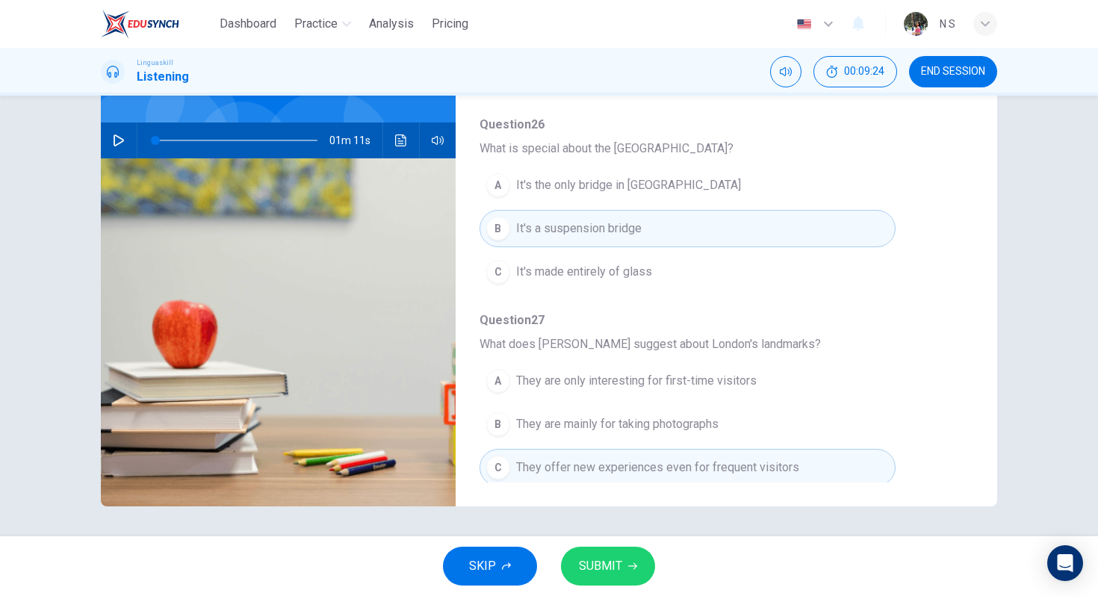
scroll to position [645, 0]
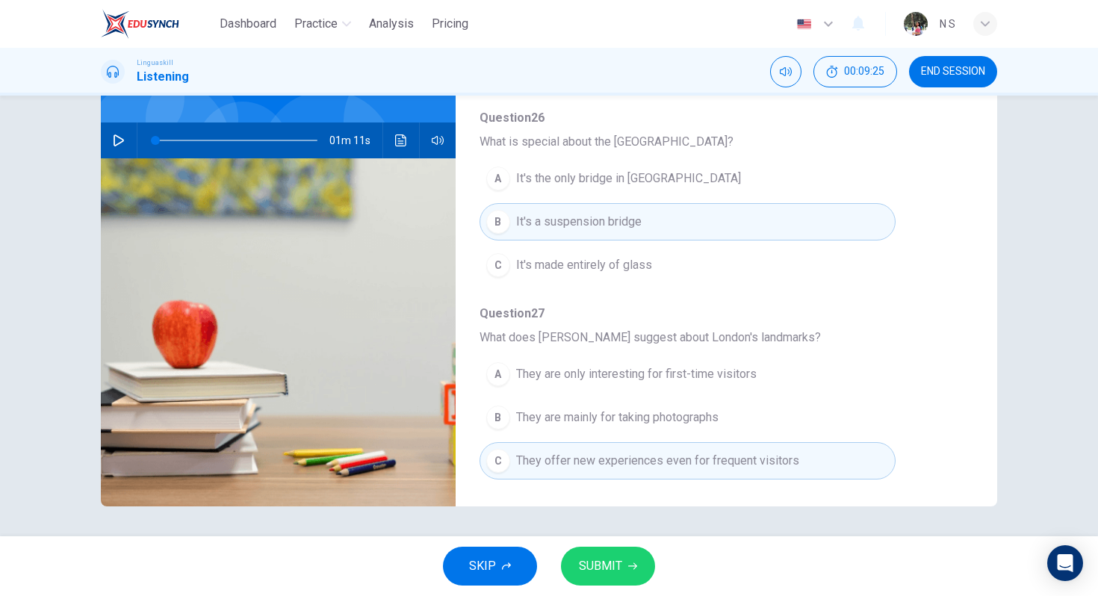
click at [607, 574] on span "SUBMIT" at bounding box center [600, 566] width 43 height 21
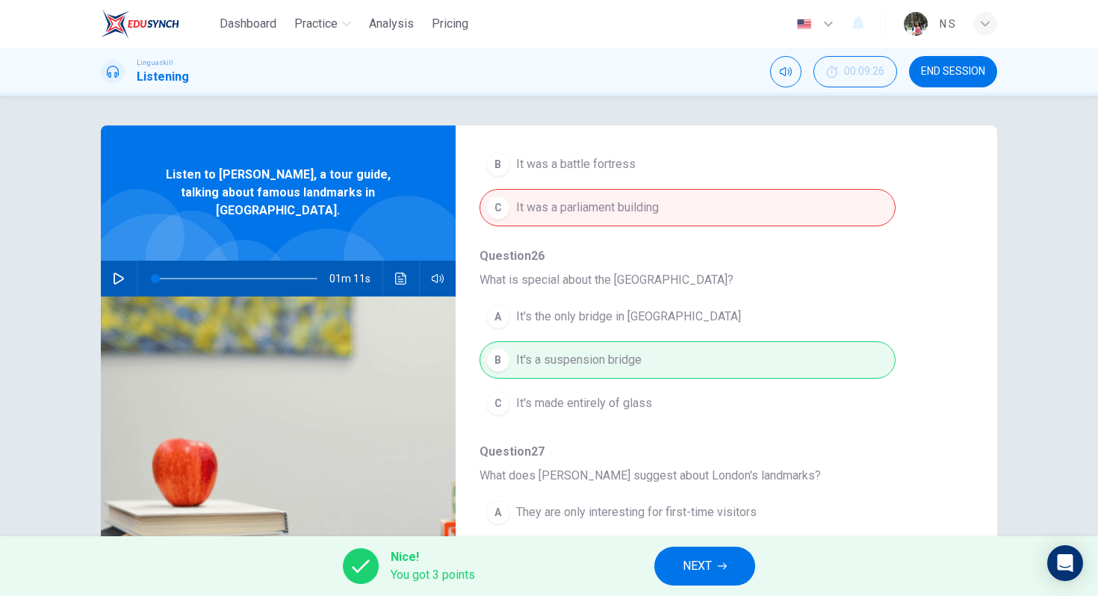
scroll to position [138, 0]
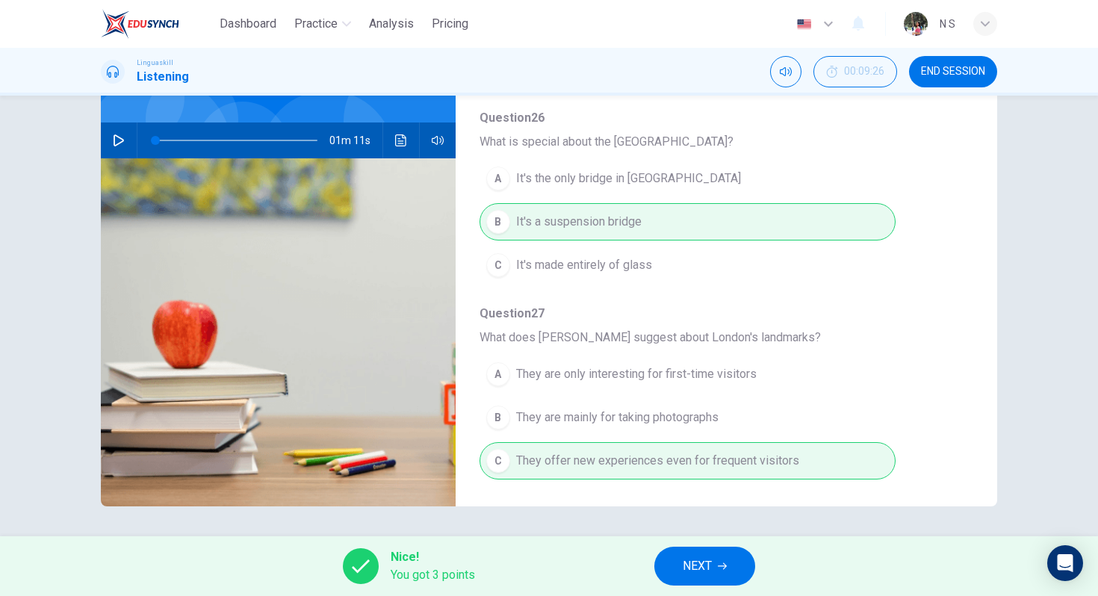
click at [714, 572] on button "NEXT" at bounding box center [704, 566] width 101 height 39
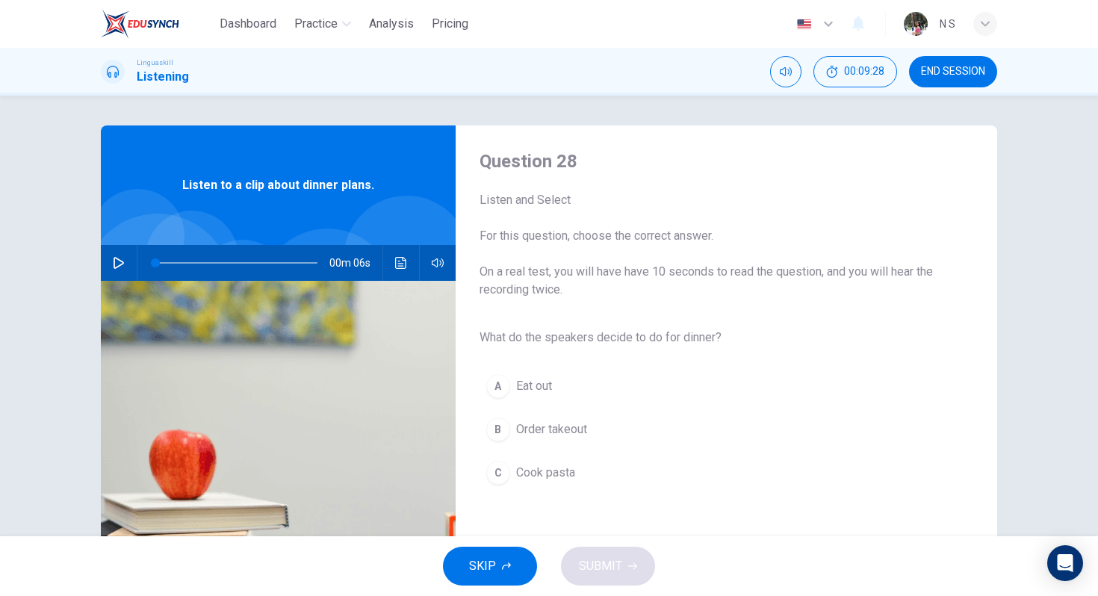
click at [122, 257] on icon "button" at bounding box center [119, 263] width 12 height 12
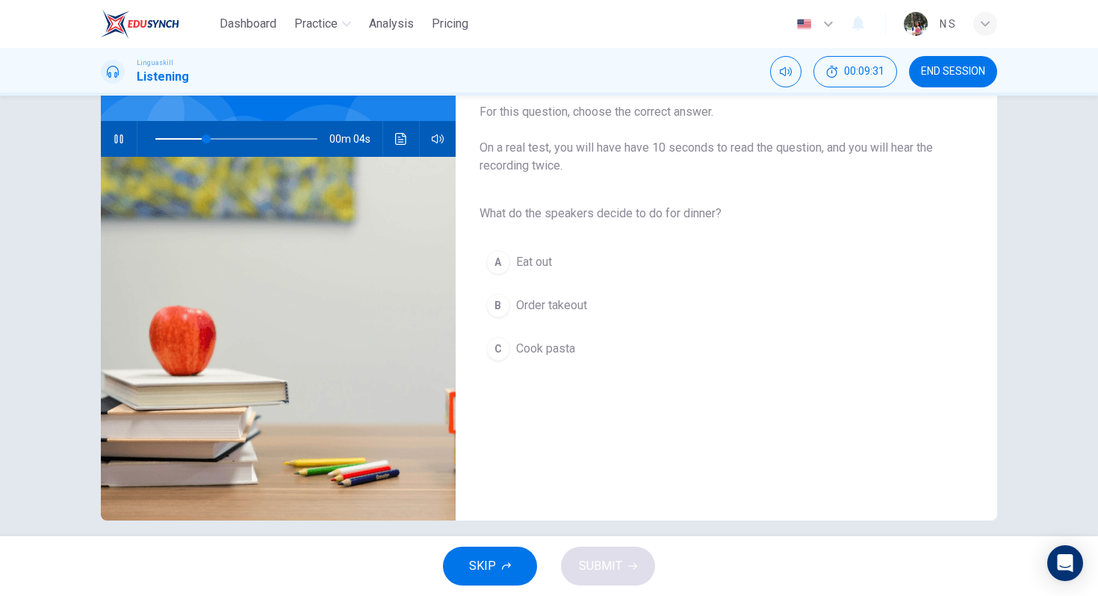
scroll to position [138, 0]
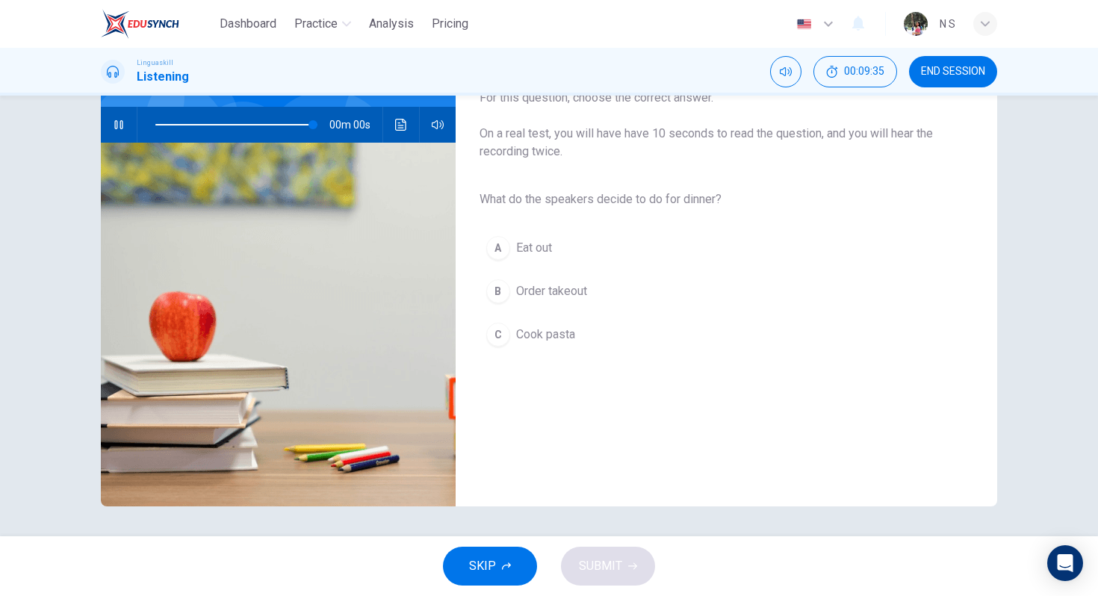
type input "0"
click at [577, 338] on button "C Cook pasta" at bounding box center [715, 334] width 470 height 37
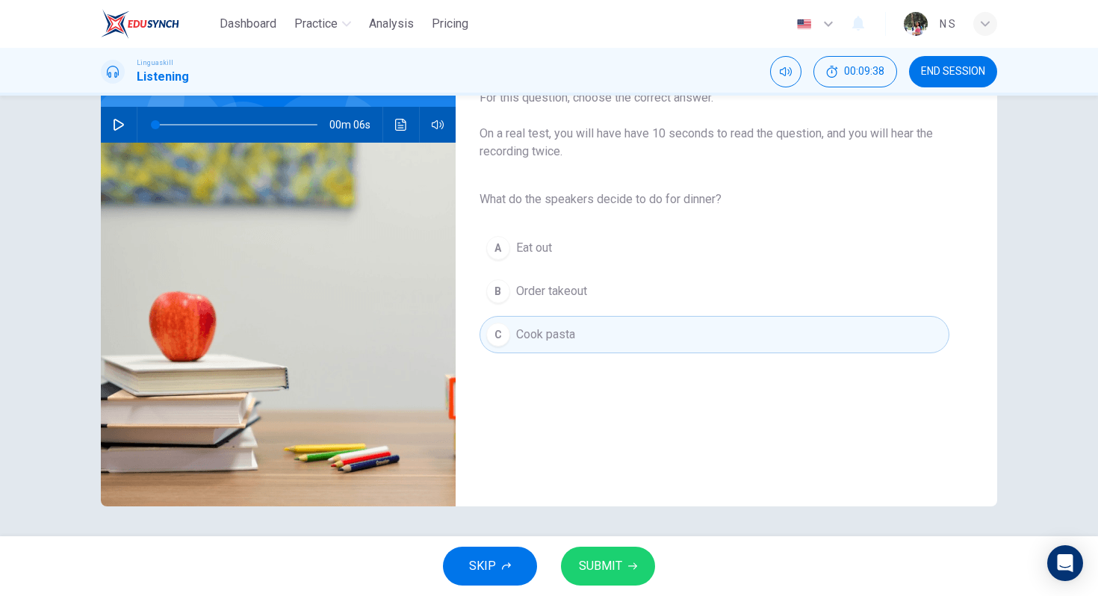
click at [614, 560] on span "SUBMIT" at bounding box center [600, 566] width 43 height 21
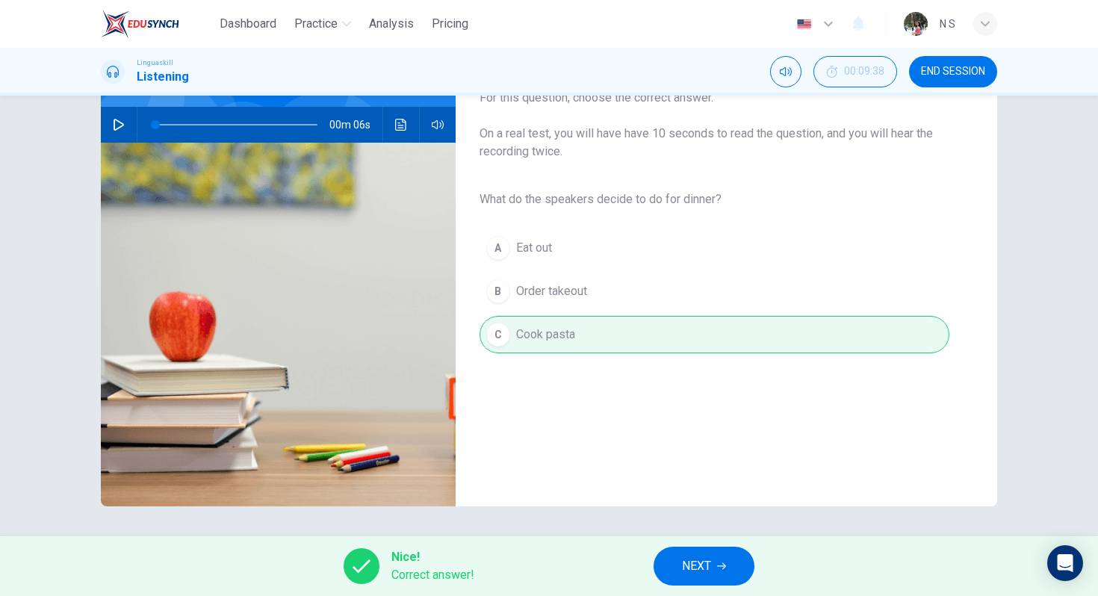
click at [696, 564] on span "NEXT" at bounding box center [696, 566] width 29 height 21
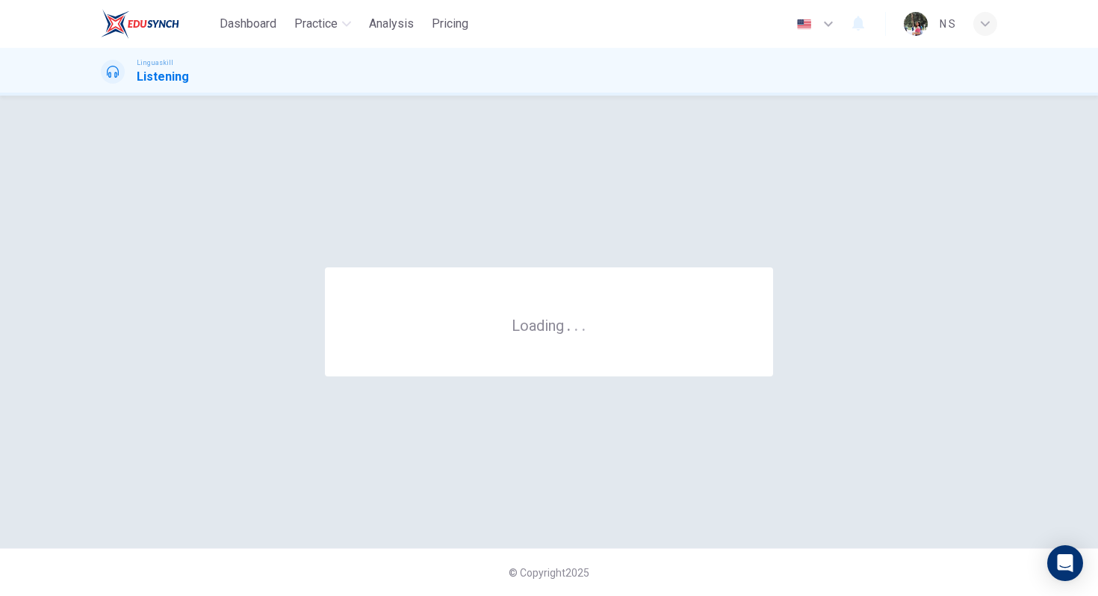
scroll to position [0, 0]
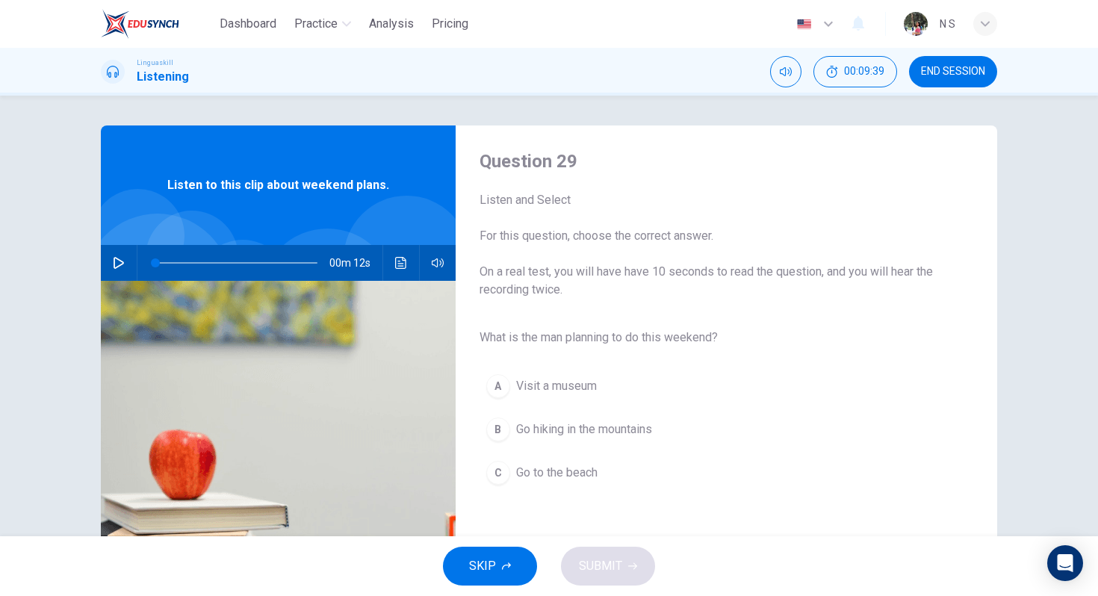
click at [122, 256] on button "button" at bounding box center [119, 263] width 24 height 36
click at [587, 434] on span "Go hiking in the mountains" at bounding box center [584, 430] width 136 height 18
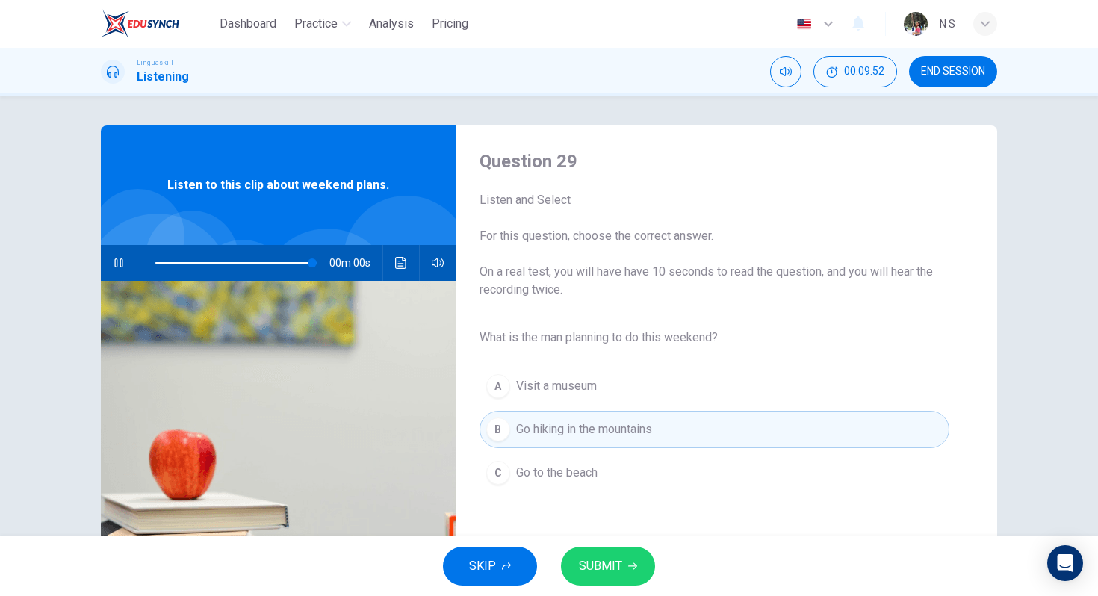
type input "0"
click at [634, 559] on button "SUBMIT" at bounding box center [608, 566] width 94 height 39
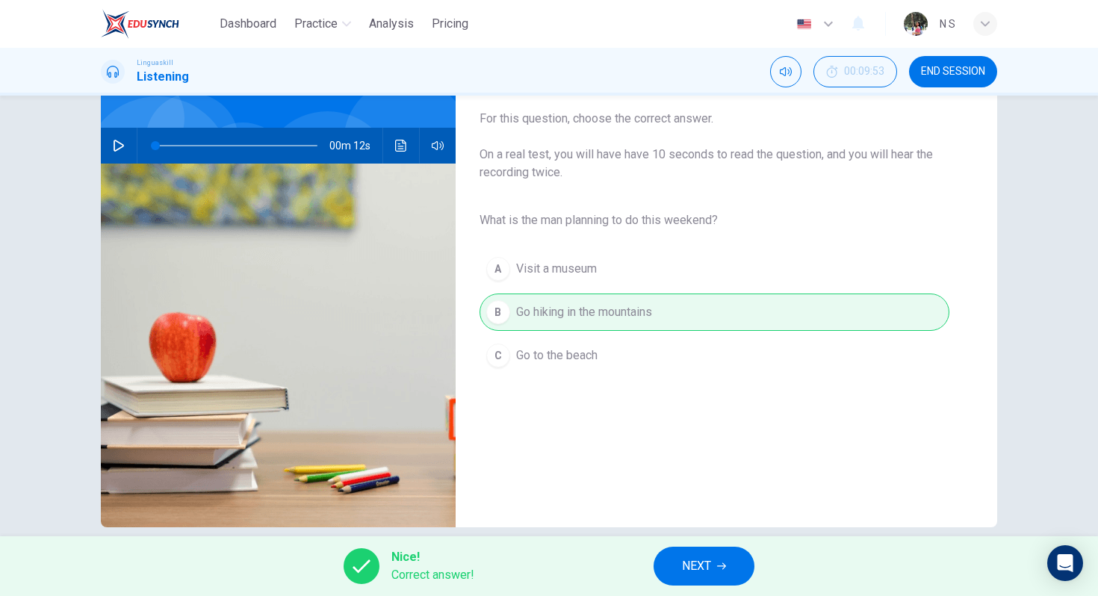
scroll to position [138, 0]
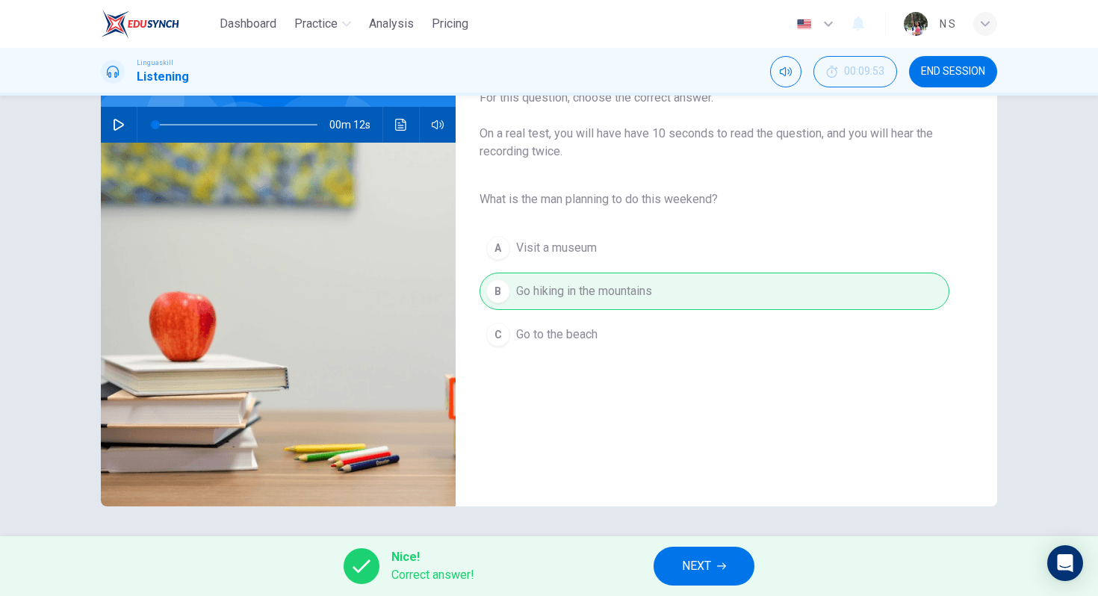
click at [713, 563] on button "NEXT" at bounding box center [704, 566] width 101 height 39
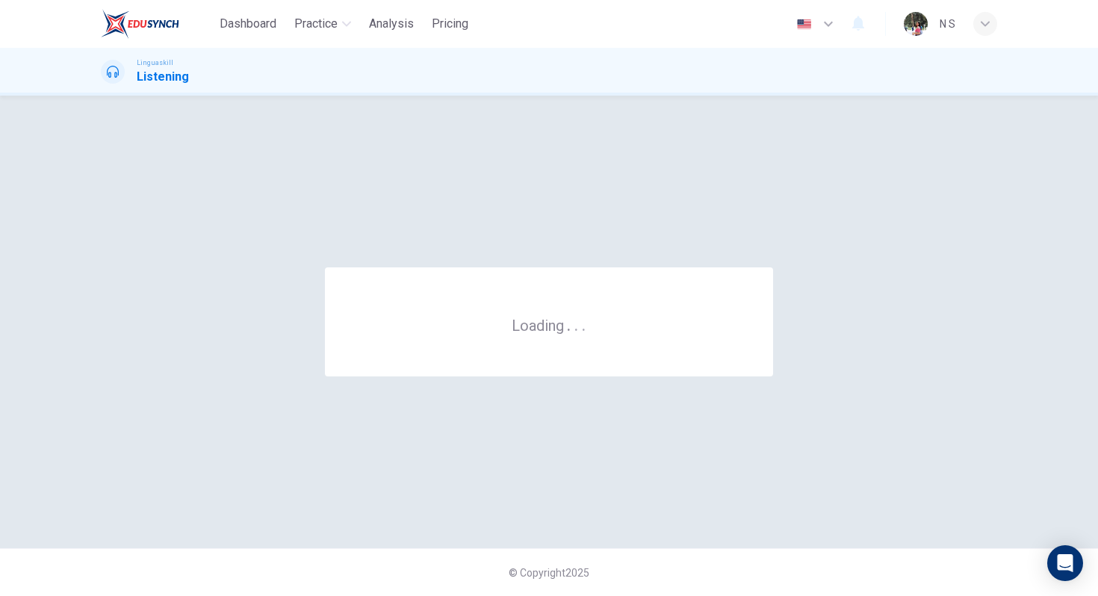
scroll to position [0, 0]
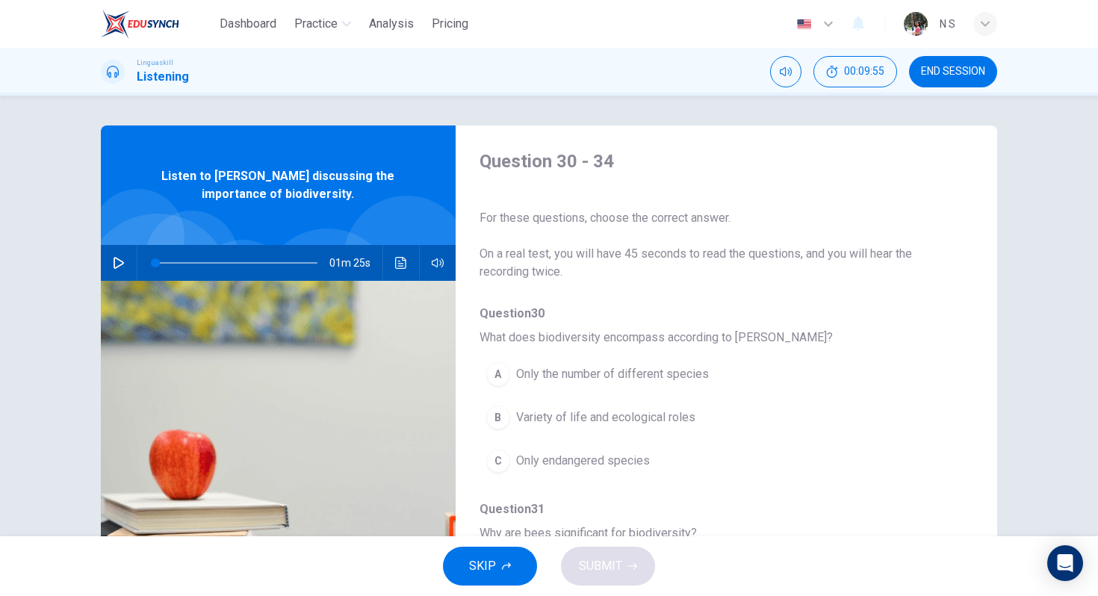
click at [119, 257] on icon "button" at bounding box center [119, 263] width 12 height 12
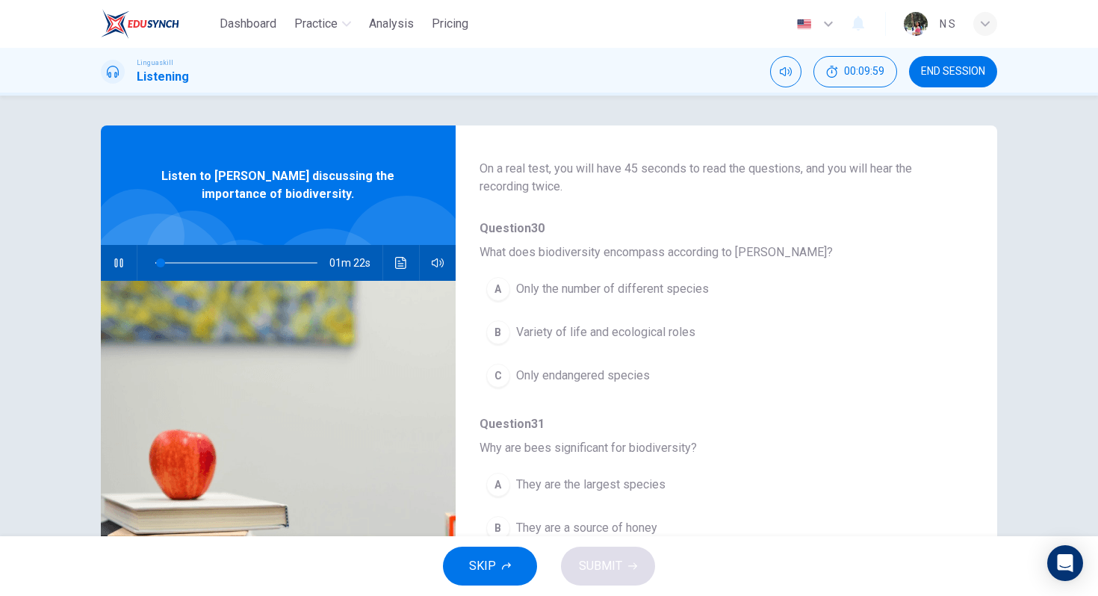
scroll to position [86, 0]
click at [397, 262] on icon "Click to see the audio transcription" at bounding box center [401, 263] width 12 height 12
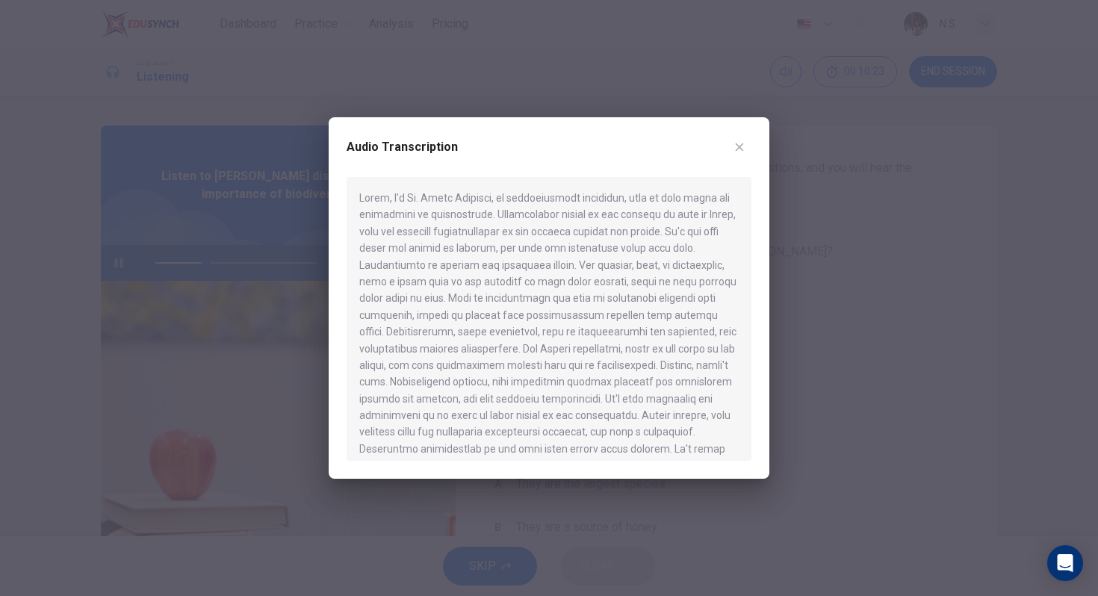
click at [743, 138] on button "button" at bounding box center [740, 147] width 24 height 24
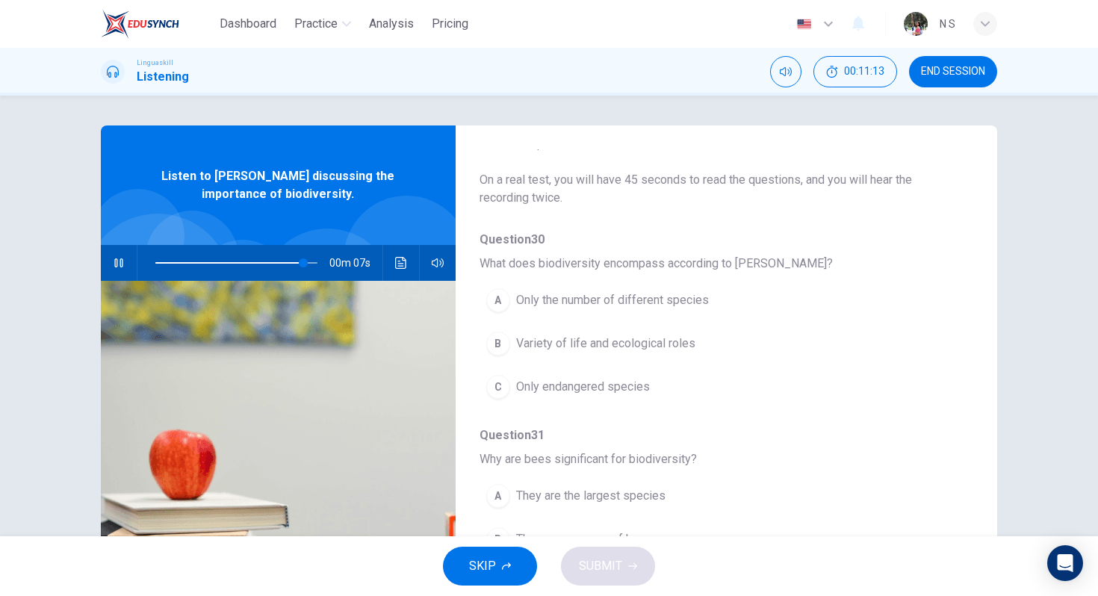
scroll to position [69, 0]
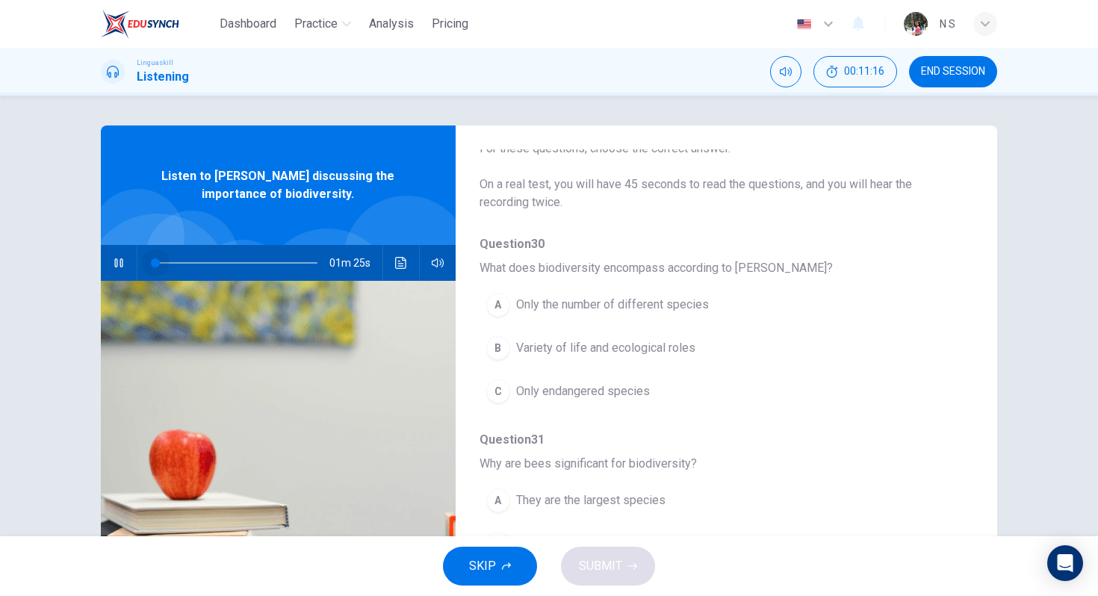
drag, startPoint x: 306, startPoint y: 265, endPoint x: 94, endPoint y: 282, distance: 212.1
click at [94, 282] on div "Question 30 - 34 For these questions, choose the correct answer. On a real test…" at bounding box center [549, 385] width 944 height 519
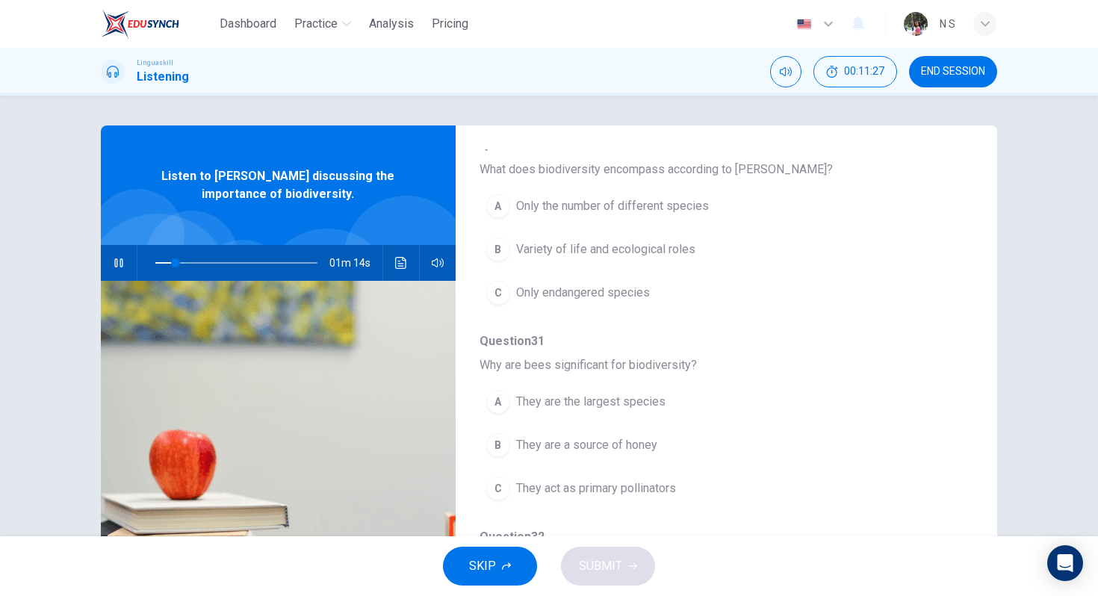
scroll to position [170, 0]
click at [517, 251] on span "Variety of life and ecological roles" at bounding box center [605, 248] width 179 height 18
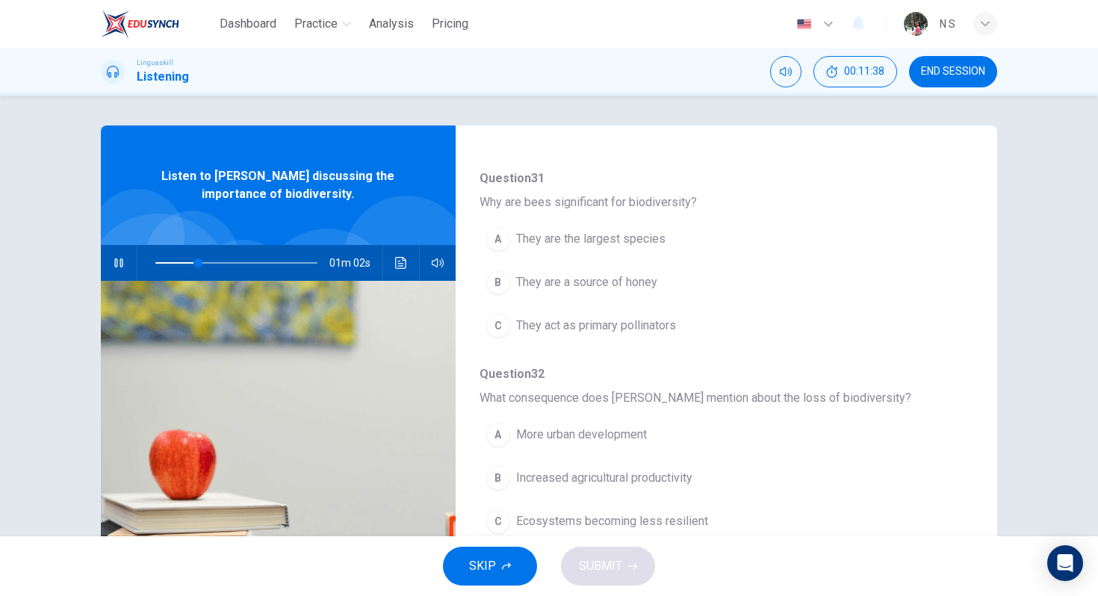
scroll to position [332, 0]
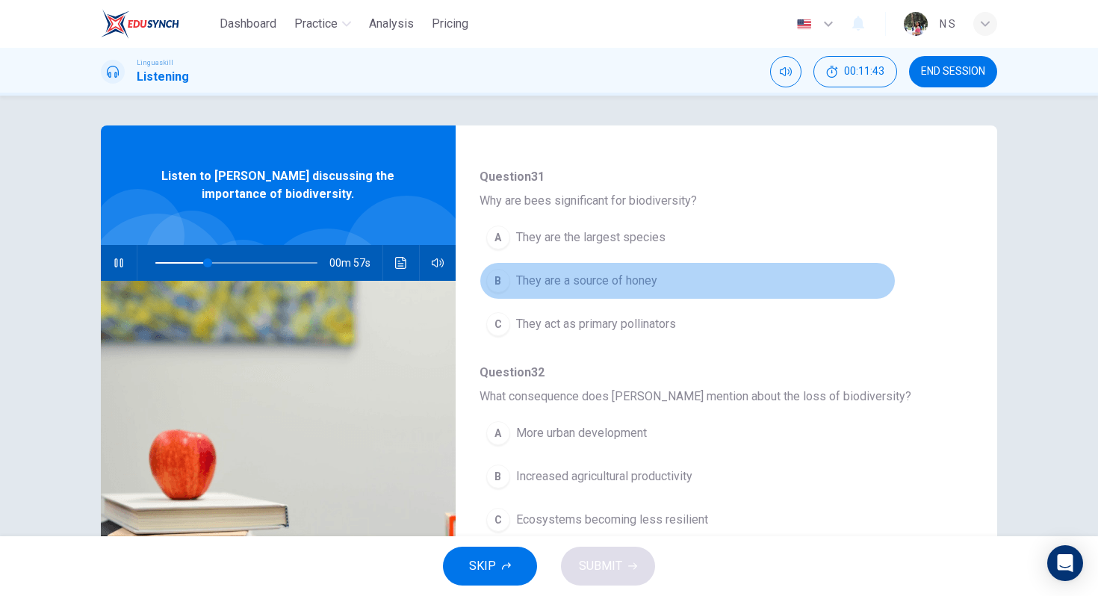
click at [508, 285] on div "B" at bounding box center [498, 281] width 24 height 24
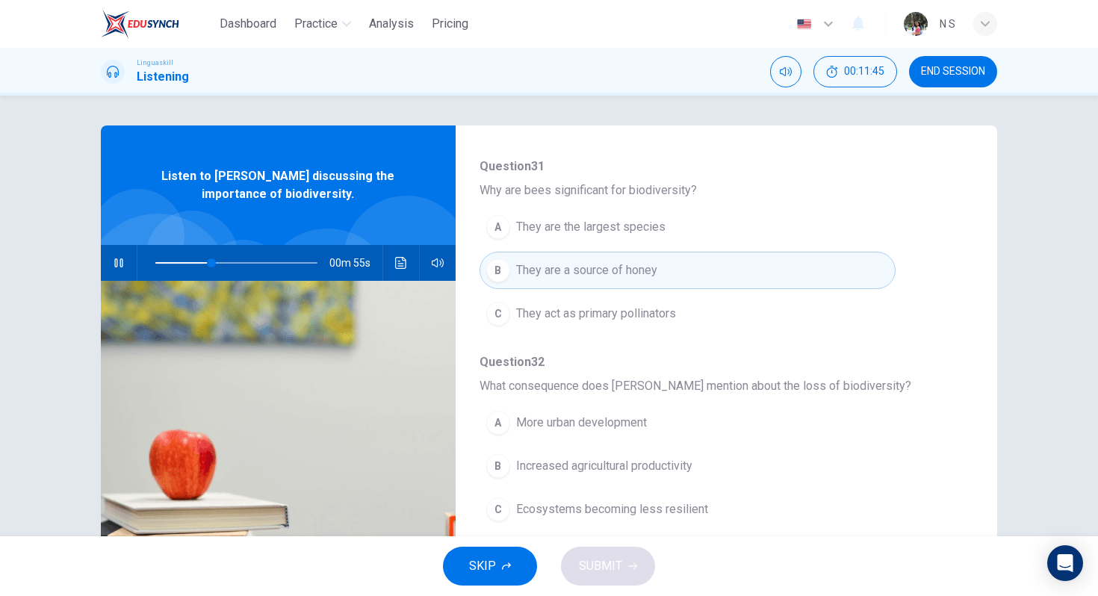
scroll to position [341, 0]
click at [512, 324] on button "C They act as primary pollinators" at bounding box center [688, 315] width 416 height 37
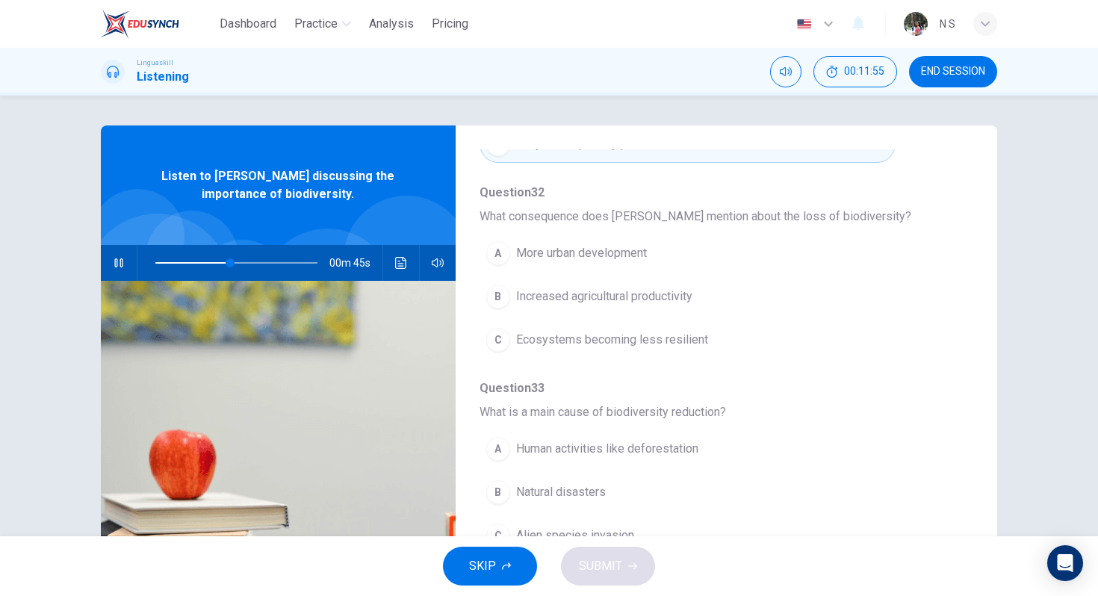
scroll to position [515, 0]
click at [507, 340] on div "C" at bounding box center [498, 337] width 24 height 24
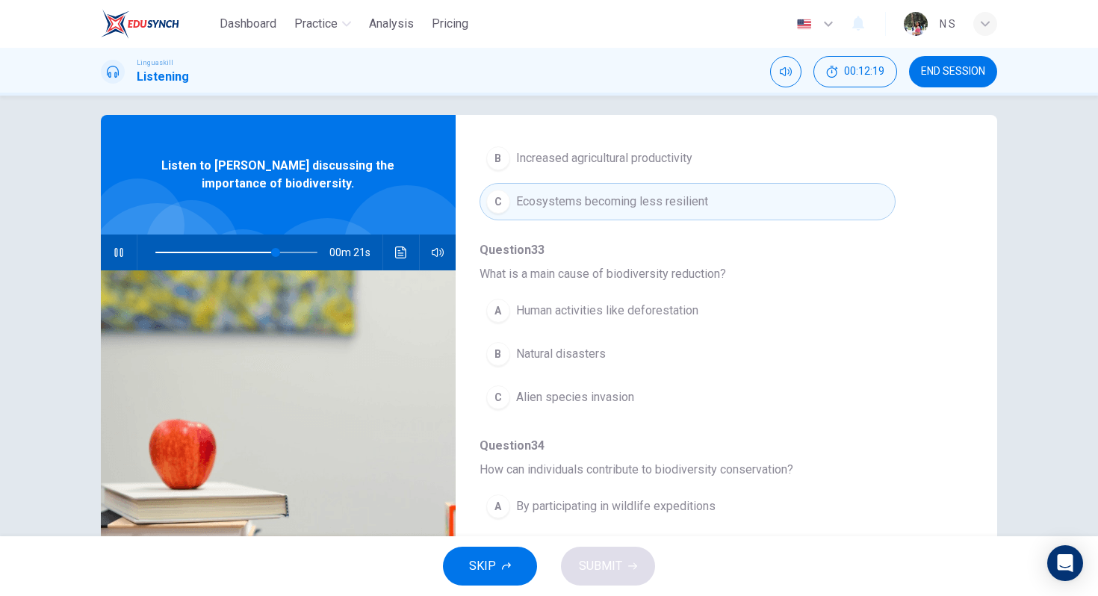
scroll to position [645, 0]
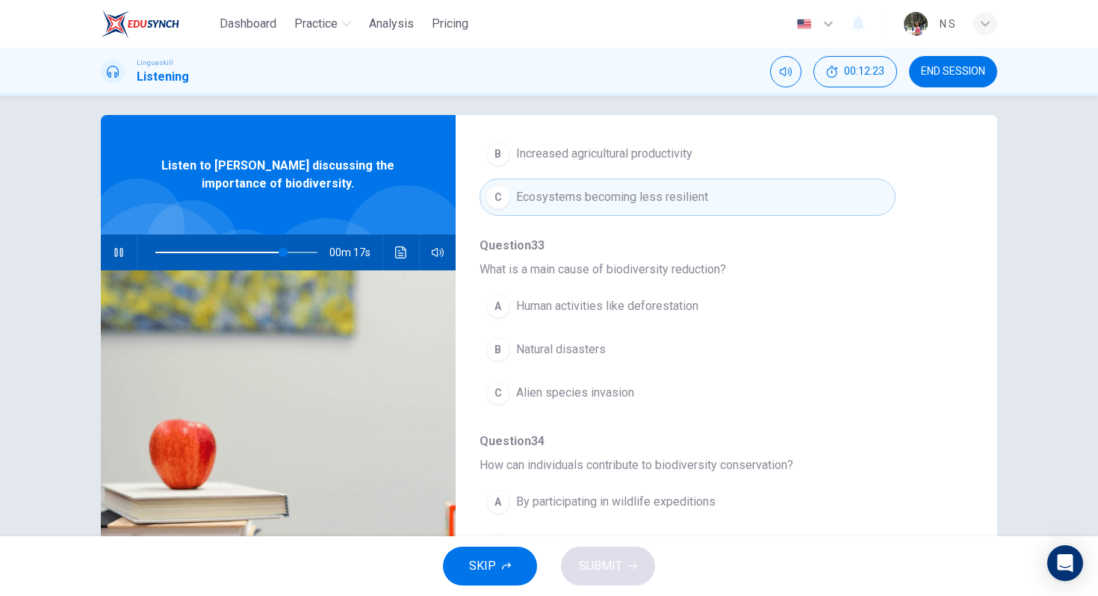
click at [504, 309] on div "A" at bounding box center [498, 306] width 24 height 24
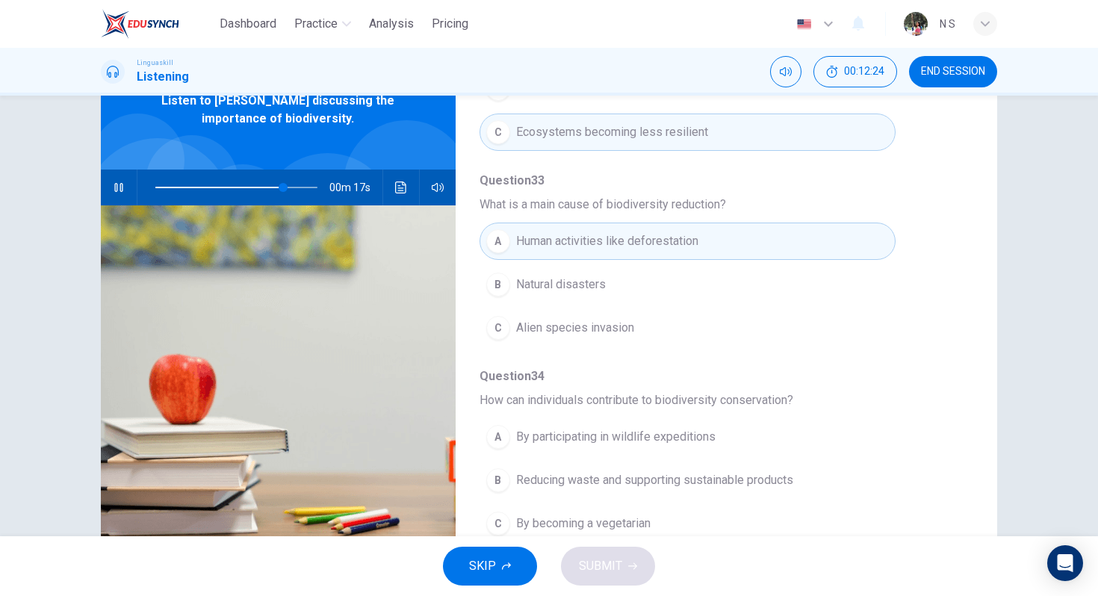
scroll to position [138, 0]
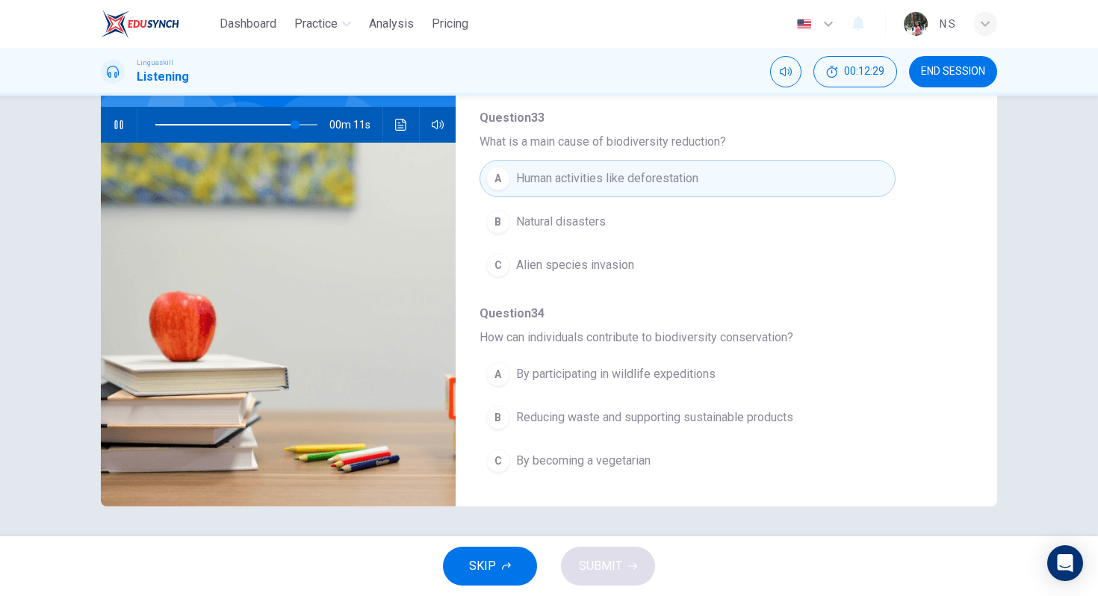
click at [499, 422] on div "B" at bounding box center [498, 418] width 24 height 24
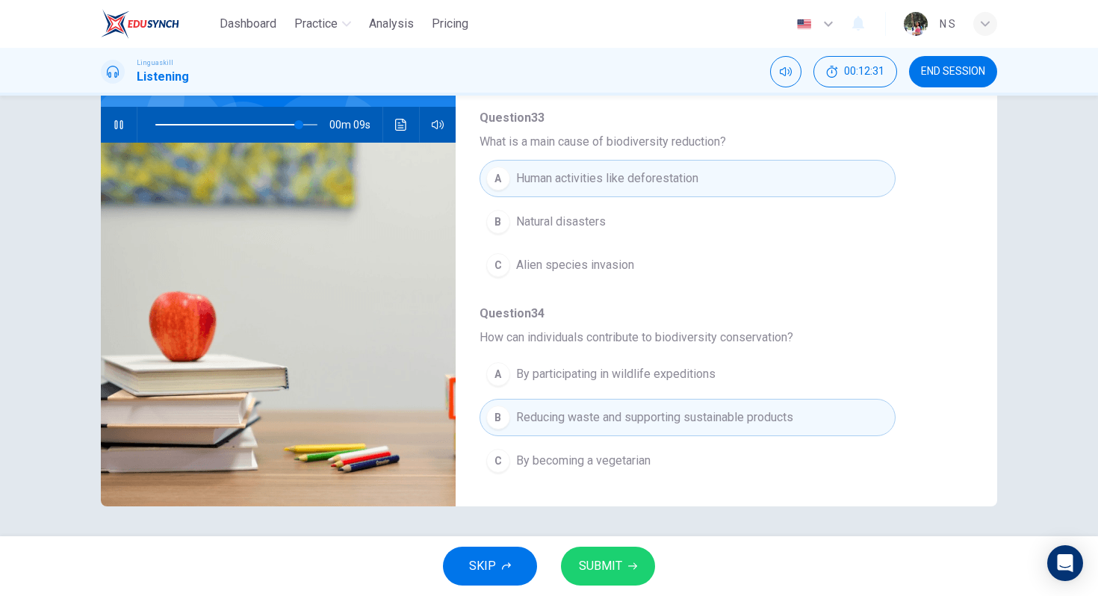
click at [625, 557] on button "SUBMIT" at bounding box center [608, 566] width 94 height 39
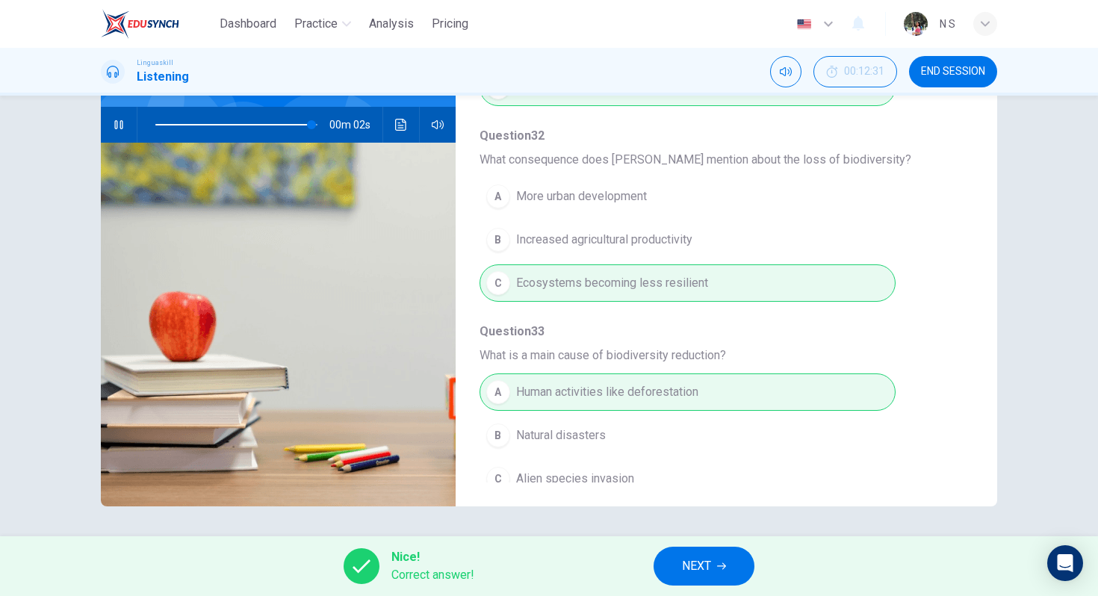
scroll to position [645, 0]
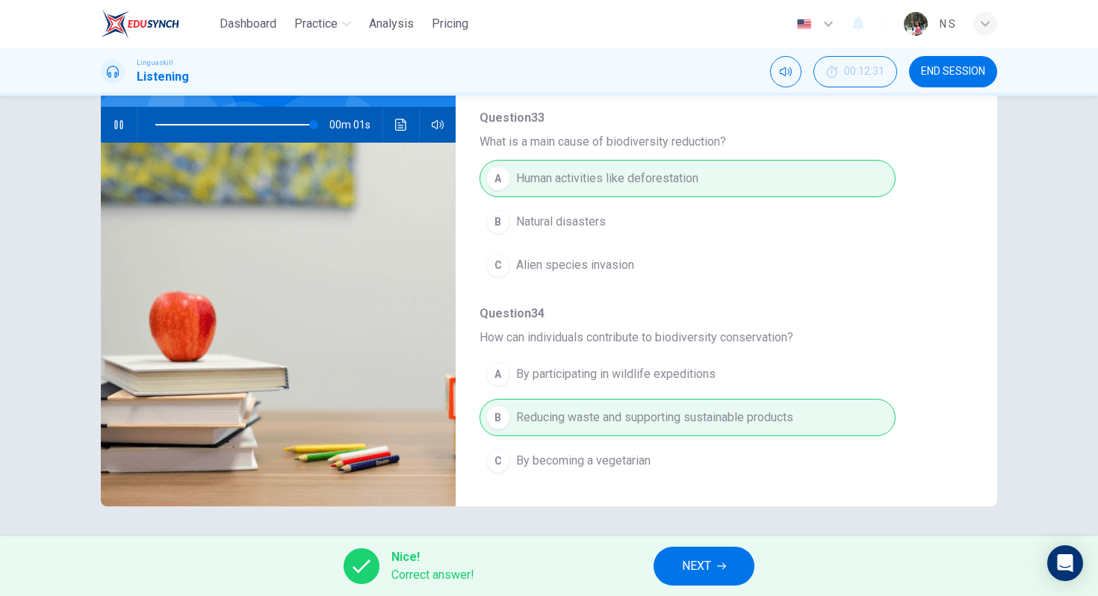
type input "99"
click at [702, 556] on span "NEXT" at bounding box center [696, 566] width 29 height 21
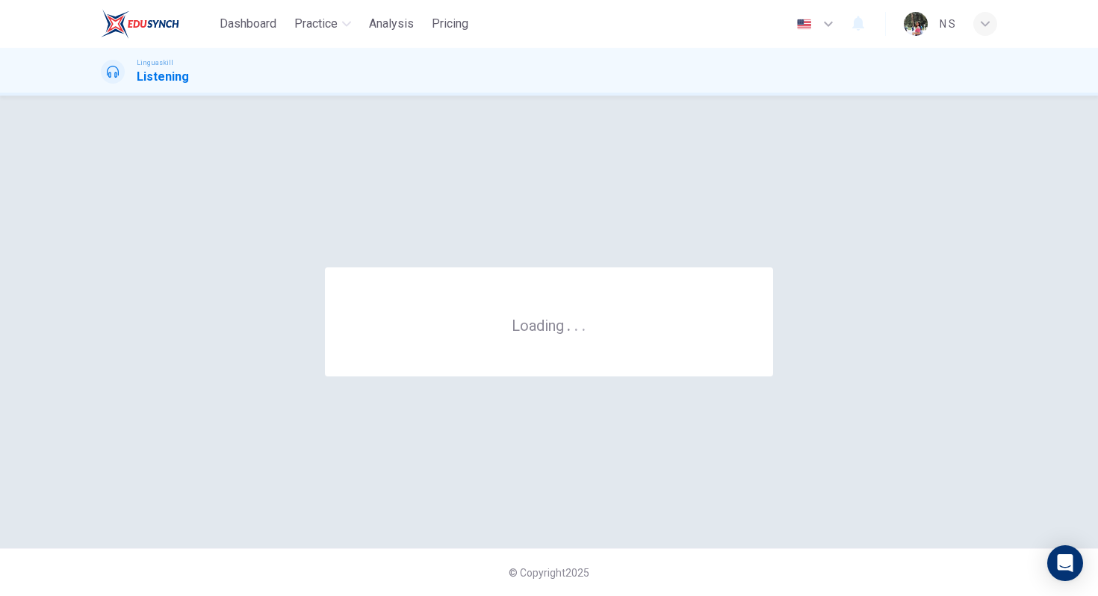
scroll to position [0, 0]
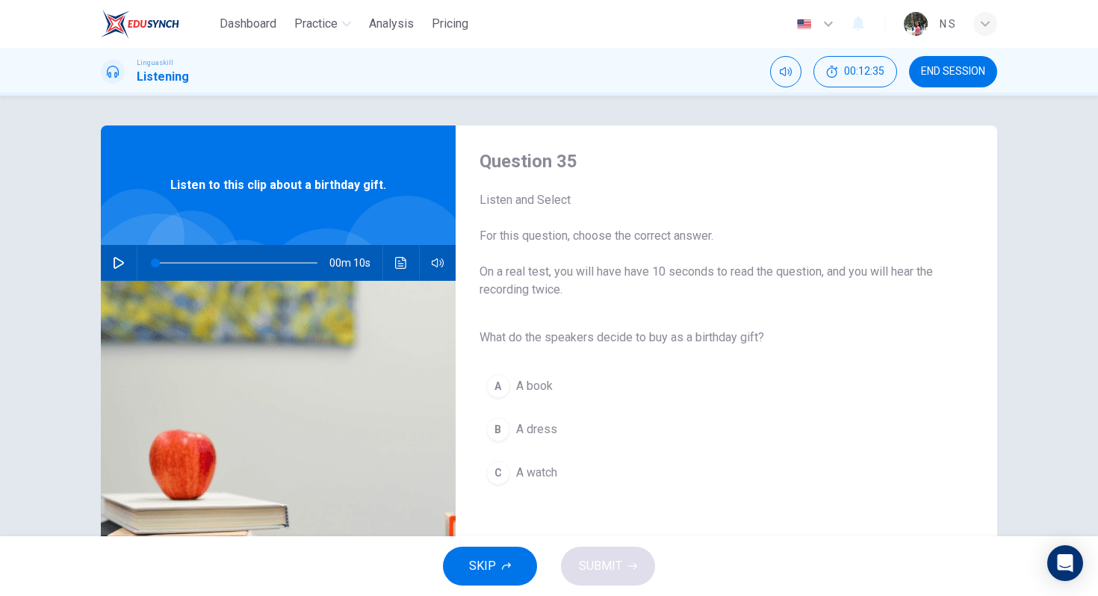
click at [932, 75] on span "END SESSION" at bounding box center [953, 72] width 64 height 12
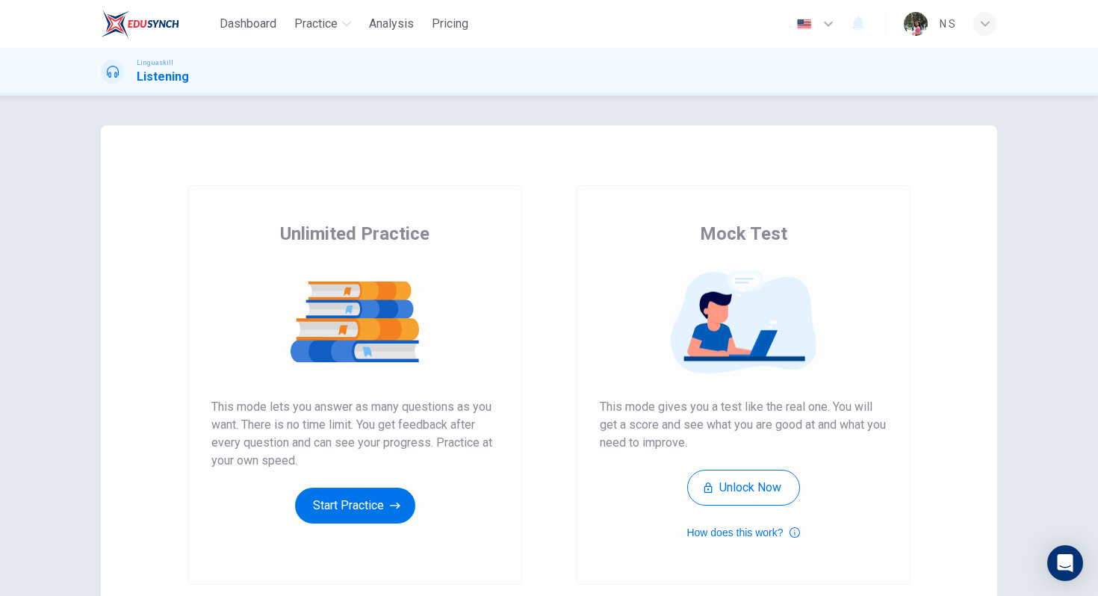
scroll to position [126, 0]
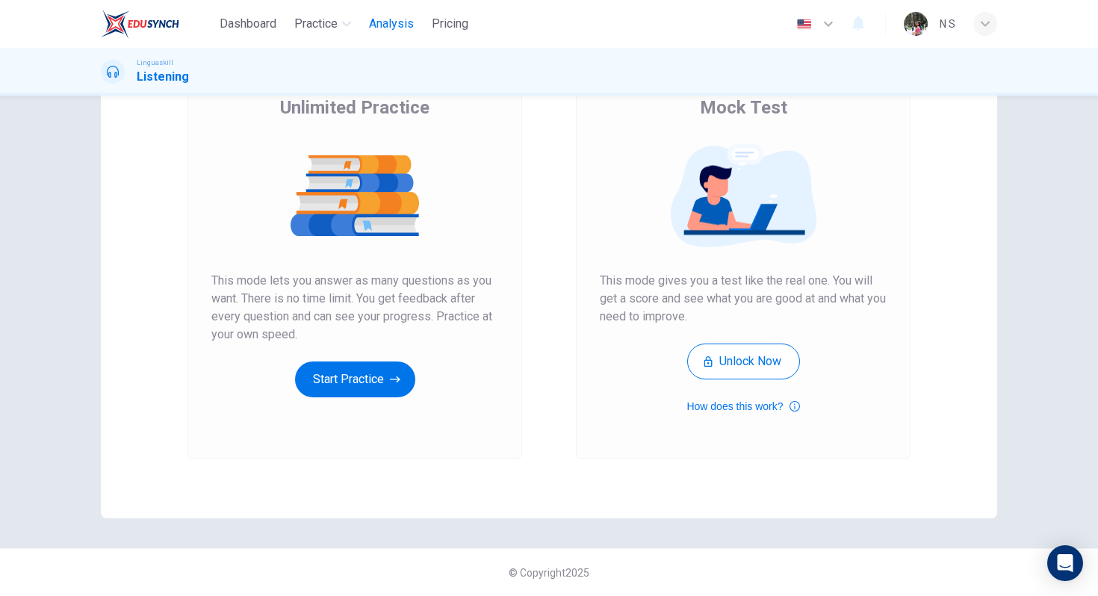
click at [394, 25] on span "Analysis" at bounding box center [391, 24] width 45 height 18
